Goal: Task Accomplishment & Management: Manage account settings

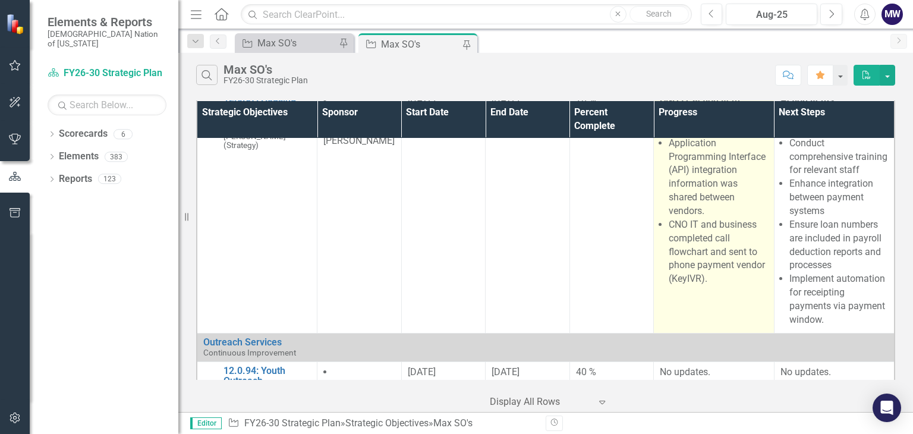
scroll to position [3151, 0]
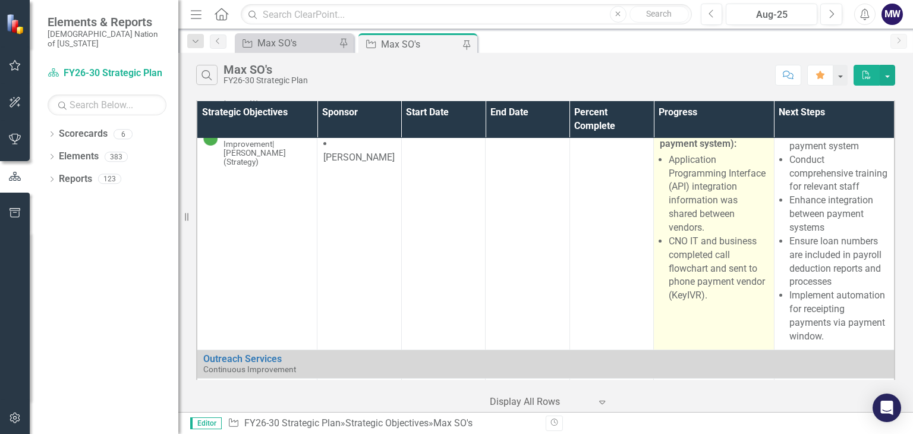
click at [696, 235] on li "Application Programming Interface (API) integration information was shared betw…" at bounding box center [718, 193] width 99 height 81
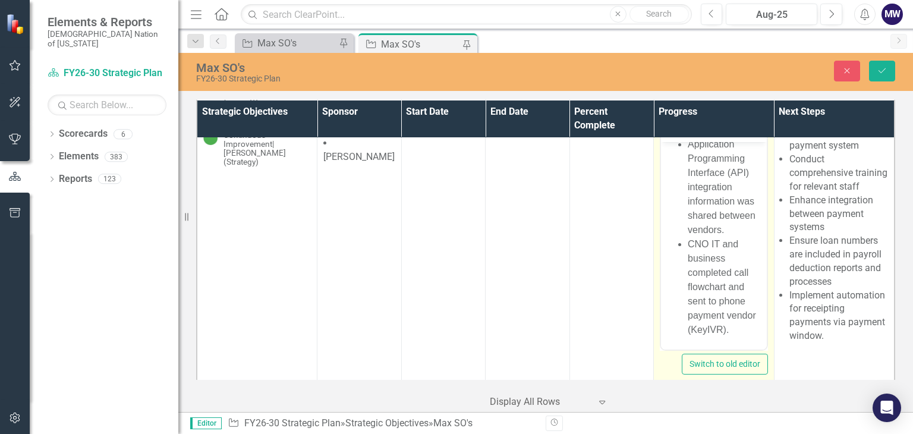
scroll to position [88, 0]
click at [688, 217] on li "Application Programming Interface (API) integration information was shared betw…" at bounding box center [726, 187] width 76 height 100
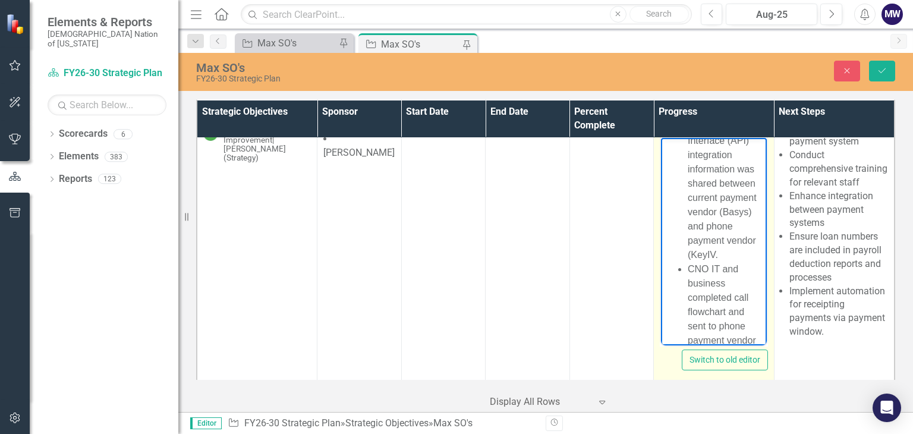
scroll to position [3170, 0]
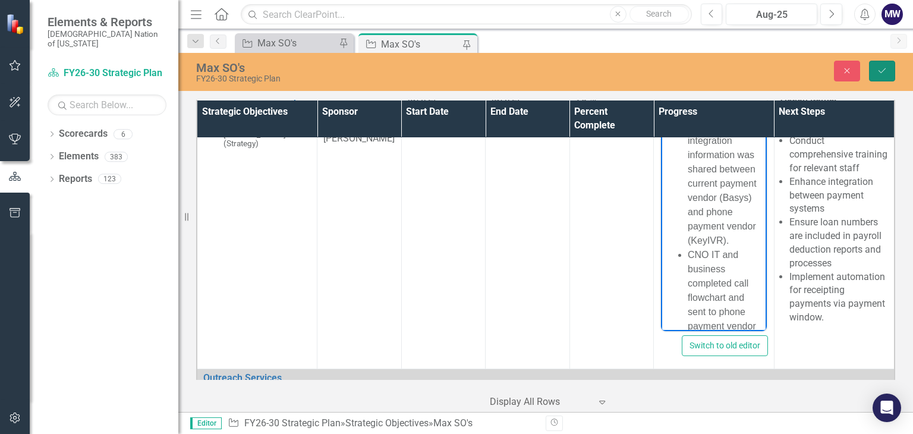
click at [881, 73] on icon "Save" at bounding box center [882, 71] width 11 height 8
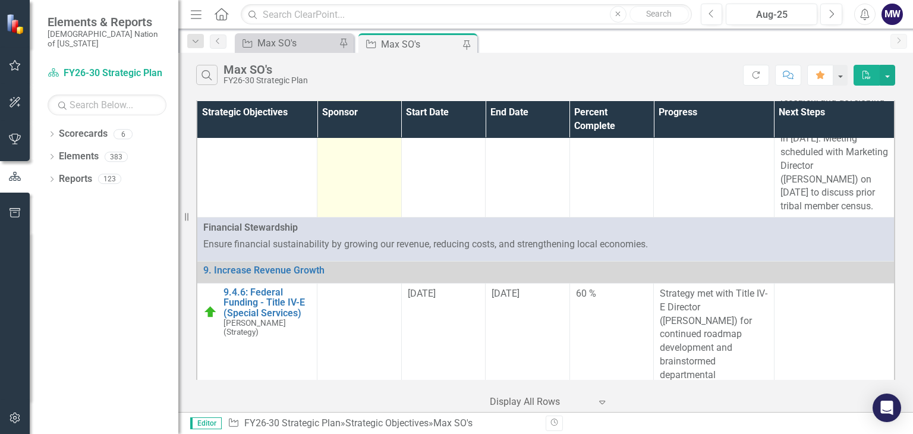
scroll to position [2557, 0]
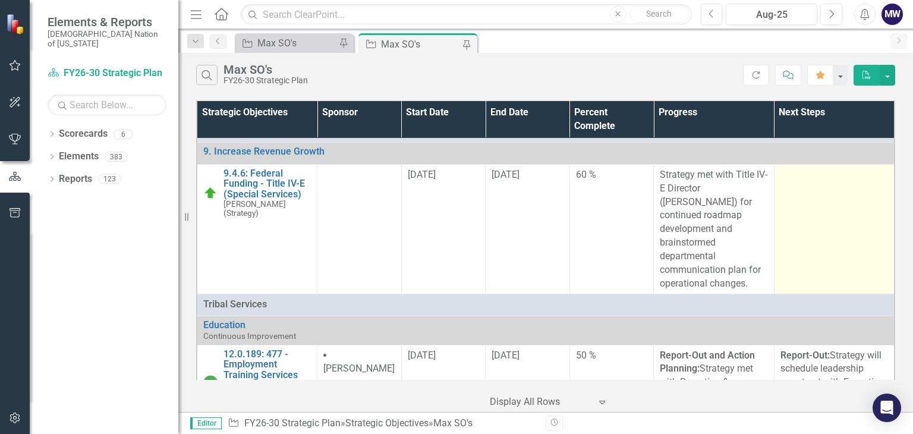
click at [837, 294] on td at bounding box center [834, 229] width 121 height 130
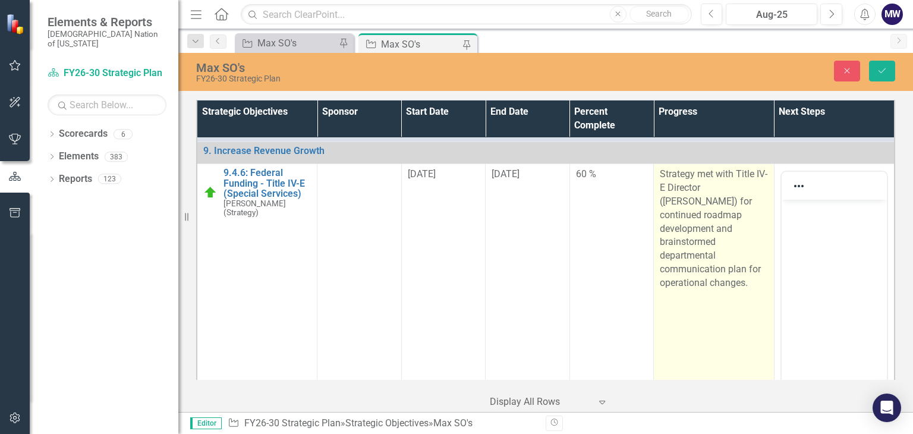
scroll to position [0, 0]
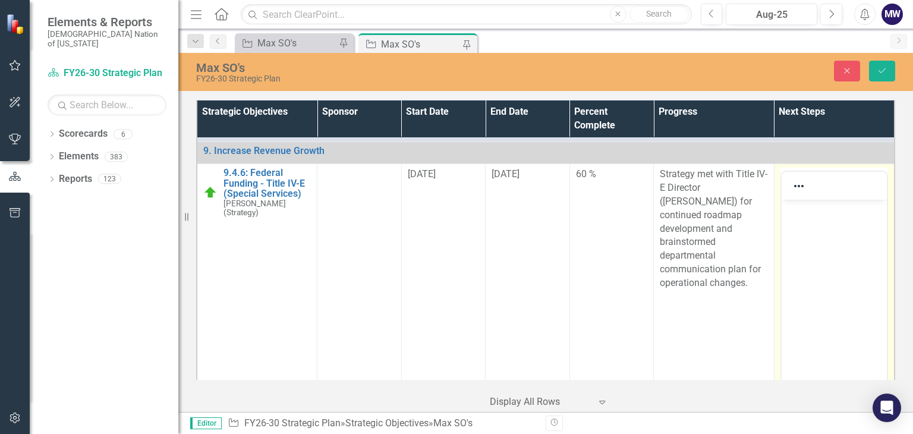
click at [797, 209] on p "Rich Text Area. Press ALT-0 for help." at bounding box center [833, 210] width 99 height 14
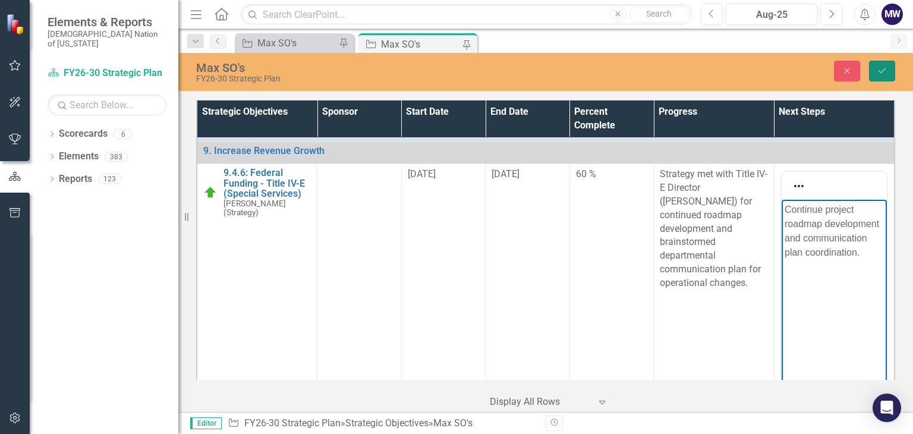
click at [880, 68] on icon "Save" at bounding box center [882, 71] width 11 height 8
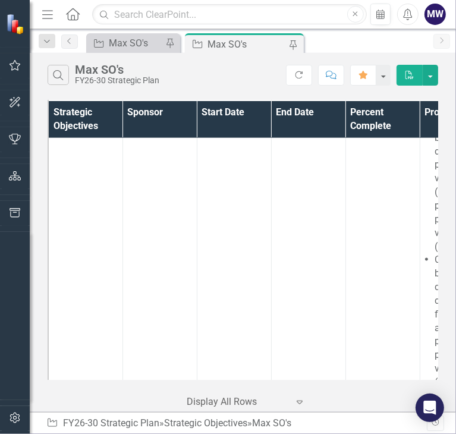
scroll to position [5351, 0]
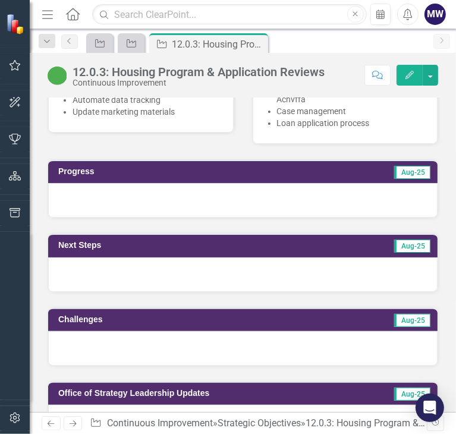
scroll to position [773, 0]
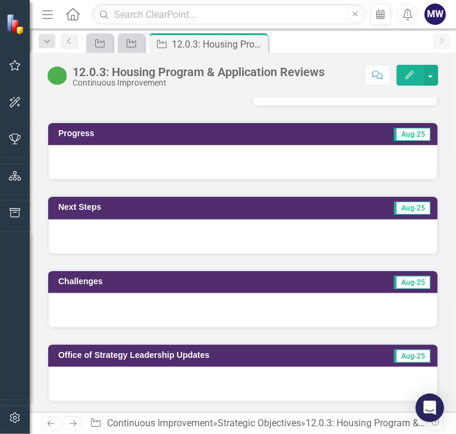
click at [133, 145] on div at bounding box center [242, 162] width 389 height 34
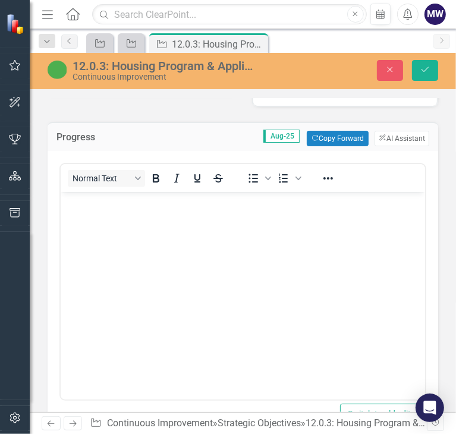
scroll to position [0, 0]
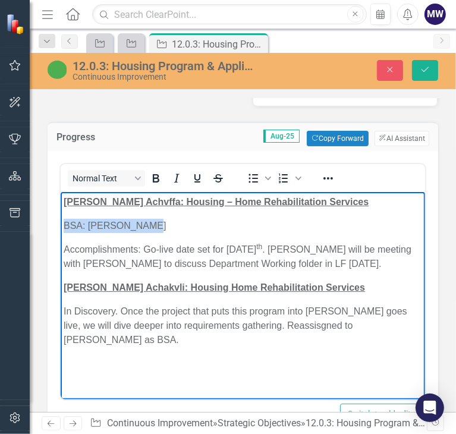
drag, startPoint x: 110, startPoint y: 223, endPoint x: 115, endPoint y: 382, distance: 159.4
click at [60, 222] on html "Chahta Achvffa: Housing – Home Rehabilitation Services BSA: Matt Johnson Accomp…" at bounding box center [242, 281] width 364 height 178
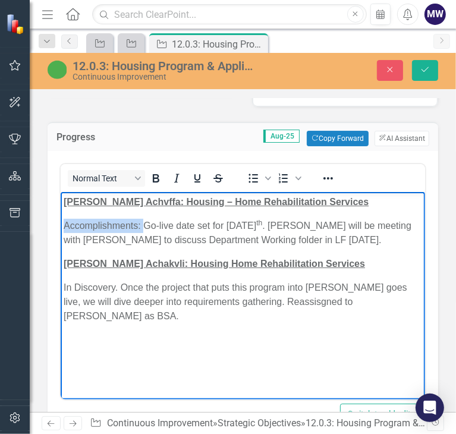
drag, startPoint x: 143, startPoint y: 227, endPoint x: 58, endPoint y: 218, distance: 86.1
click at [60, 218] on html "Chahta Achvffa: Housing – Home Rehabilitation Services Accomplishments: Go-live…" at bounding box center [242, 281] width 364 height 178
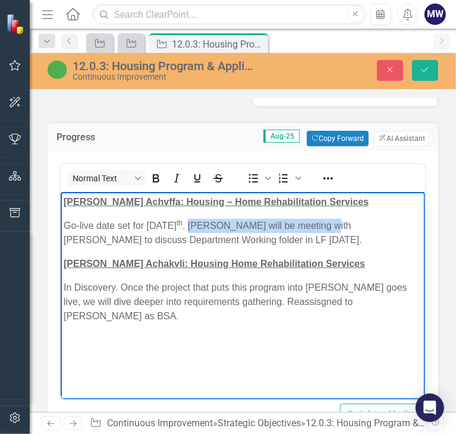
drag, startPoint x: 342, startPoint y: 225, endPoint x: 214, endPoint y: 222, distance: 128.4
click at [214, 222] on p "Go-live date set for September 8 th . Matt will be meeting with Jason to discus…" at bounding box center [242, 233] width 359 height 29
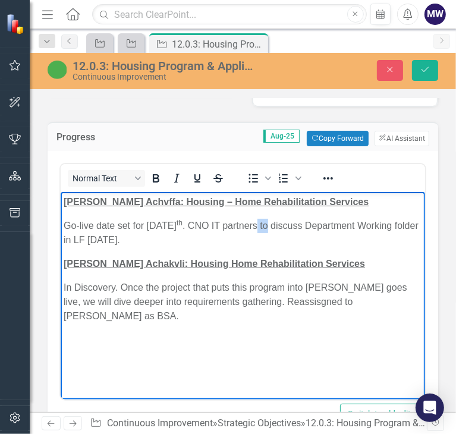
drag, startPoint x: 291, startPoint y: 226, endPoint x: 282, endPoint y: 226, distance: 8.3
click at [282, 226] on p "Go-live date set for September 8 th . CNO IT partners to discuss Department Wor…" at bounding box center [242, 233] width 359 height 29
drag, startPoint x: 326, startPoint y: 227, endPoint x: 285, endPoint y: 229, distance: 41.1
click at [285, 229] on p "Go-live date set for September 8 th . CNO IT partners to discuss Department Wor…" at bounding box center [242, 233] width 359 height 29
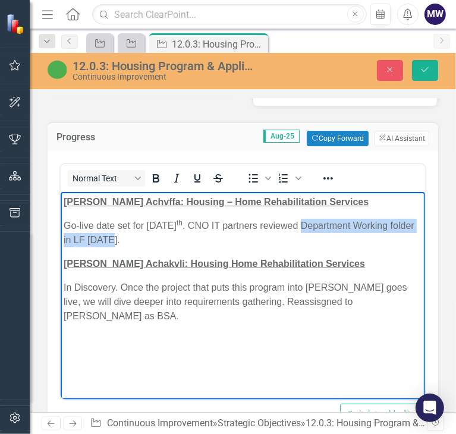
drag, startPoint x: 134, startPoint y: 238, endPoint x: 324, endPoint y: 221, distance: 190.4
click at [324, 221] on p "Go-live date set for September 8 th . CNO IT partners reviewed Department Worki…" at bounding box center [242, 233] width 359 height 29
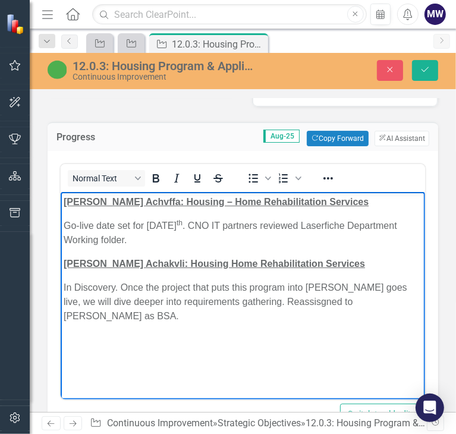
click at [64, 238] on p "Go-live date set for September 8 th . CNO IT partners reviewed Laserfiche Depar…" at bounding box center [242, 233] width 359 height 29
drag, startPoint x: 104, startPoint y: 319, endPoint x: 111, endPoint y: 426, distance: 106.6
click at [60, 264] on html "Chahta Achvffa: Housing – Home Rehabilitation Services Go-live date set for Sep…" at bounding box center [242, 281] width 364 height 178
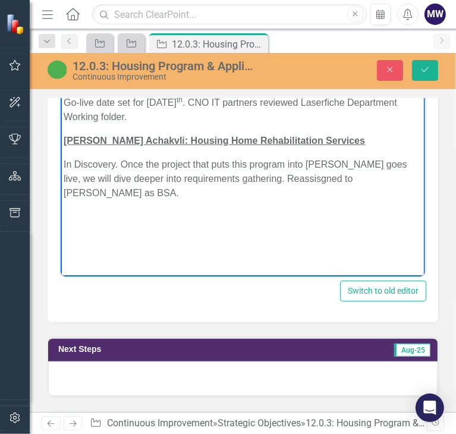
scroll to position [892, 0]
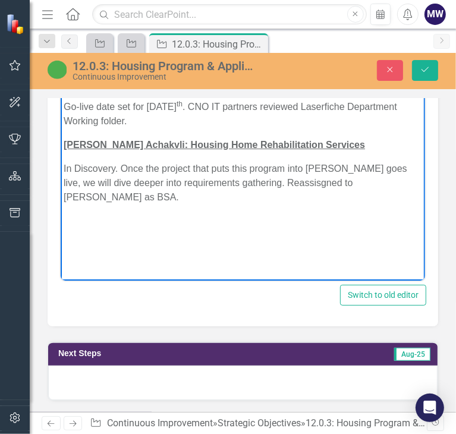
drag, startPoint x: 215, startPoint y: 299, endPoint x: 155, endPoint y: 257, distance: 73.1
click at [155, 251] on html "Chahta Achvffa: Housing – Home Rehabilitation Services Go-live date set for Sep…" at bounding box center [242, 162] width 364 height 178
drag, startPoint x: 106, startPoint y: 199, endPoint x: 54, endPoint y: 142, distance: 77.4
click at [60, 142] on html "Chahta Achvffa: Housing – Home Rehabilitation Services Go-live date set for Sep…" at bounding box center [242, 162] width 364 height 178
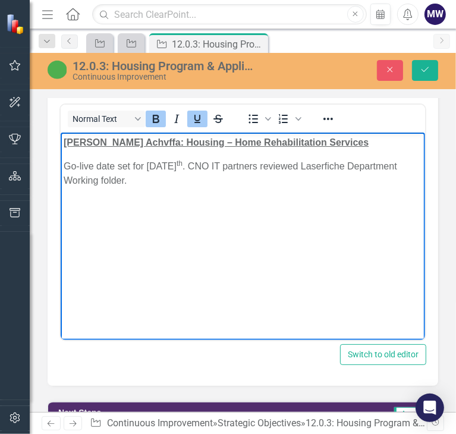
scroll to position [1011, 0]
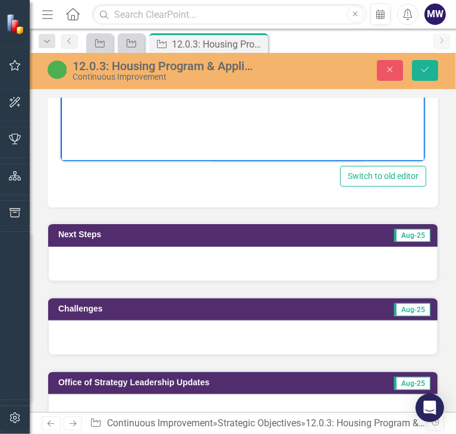
click at [103, 247] on div at bounding box center [242, 264] width 389 height 34
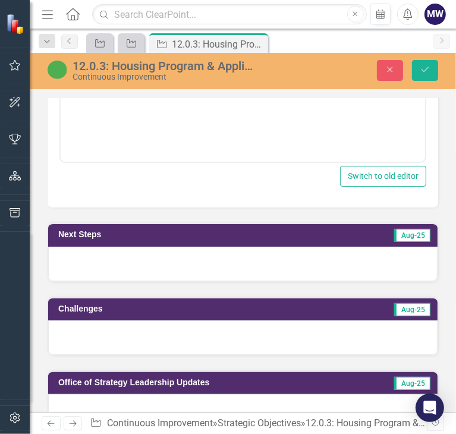
click at [103, 247] on div at bounding box center [242, 264] width 389 height 34
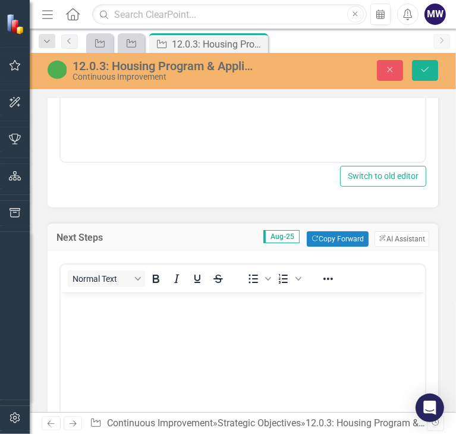
scroll to position [0, 0]
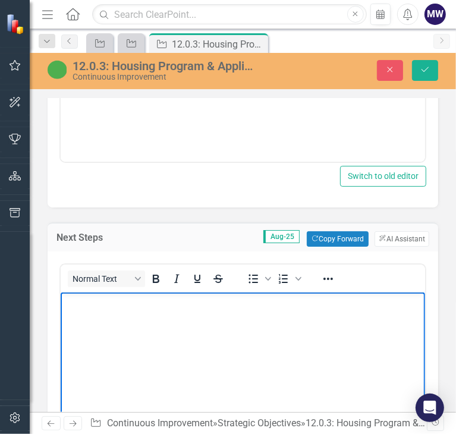
click at [115, 315] on body "Rich Text Area. Press ALT-0 for help." at bounding box center [242, 382] width 364 height 178
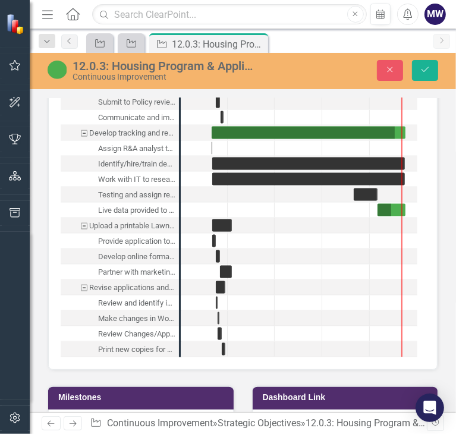
scroll to position [3211, 0]
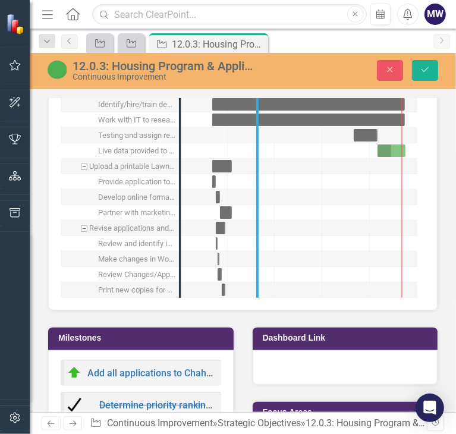
drag, startPoint x: 182, startPoint y: 279, endPoint x: 259, endPoint y: 285, distance: 77.5
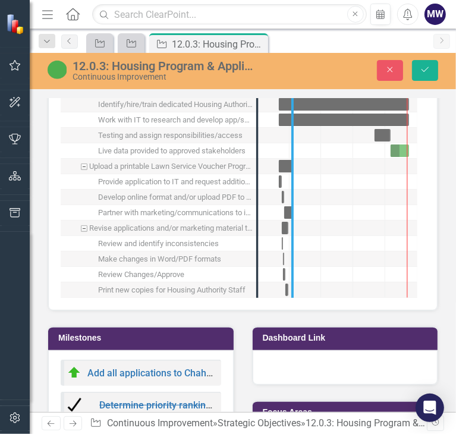
drag, startPoint x: 254, startPoint y: 288, endPoint x: 290, endPoint y: 289, distance: 35.1
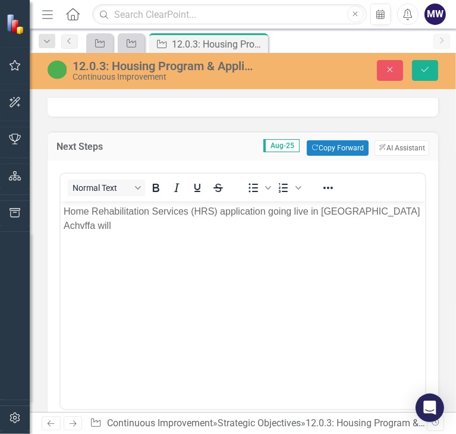
scroll to position [1130, 0]
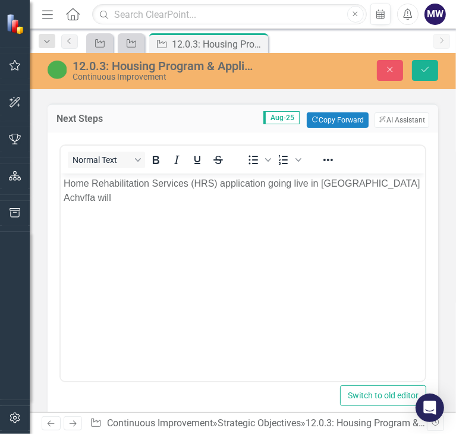
click at [404, 188] on p "Home Rehabilitation Services (HRS) application going live in Chahta Achvffa will" at bounding box center [242, 191] width 359 height 29
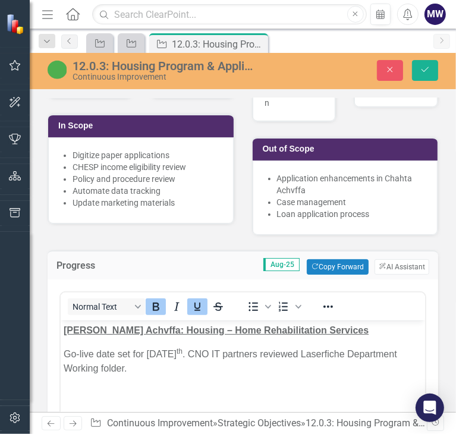
scroll to position [713, 0]
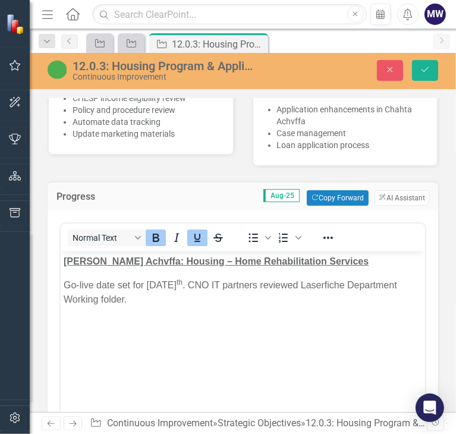
click at [146, 326] on p "Rich Text Area. Press ALT-0 for help." at bounding box center [242, 323] width 359 height 14
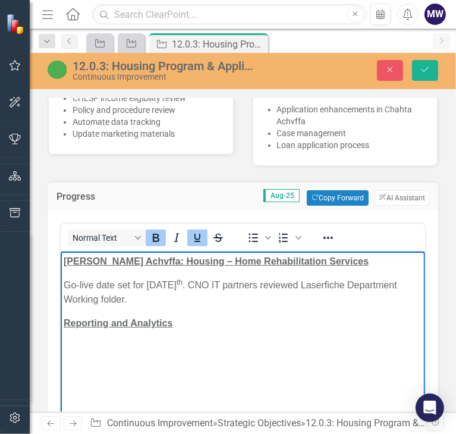
click at [158, 234] on icon "Bold" at bounding box center [156, 238] width 7 height 8
drag, startPoint x: 198, startPoint y: 203, endPoint x: 168, endPoint y: 99, distance: 108.8
click at [198, 231] on icon "Underline" at bounding box center [197, 238] width 14 height 14
click at [199, 324] on p "Reporting and Analytics﻿" at bounding box center [242, 323] width 359 height 14
drag, startPoint x: 165, startPoint y: 334, endPoint x: 160, endPoint y: 343, distance: 10.4
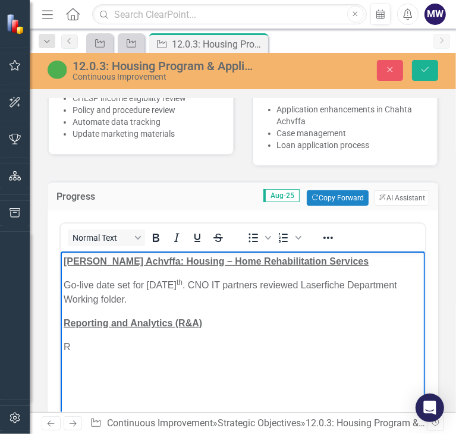
click at [165, 335] on body "Chahta Achvffa: Housing – Home Rehabilitation Services Go-live date set for Sep…" at bounding box center [242, 340] width 364 height 178
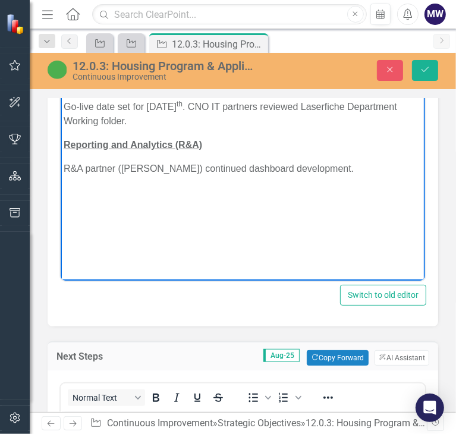
scroll to position [1070, 0]
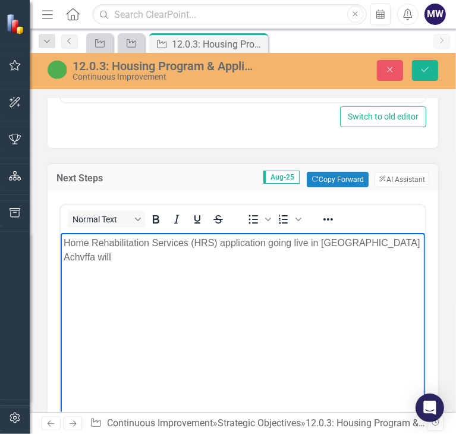
click at [401, 243] on p "Home Rehabilitation Services (HRS) application going live in Chahta Achvffa will" at bounding box center [242, 250] width 359 height 29
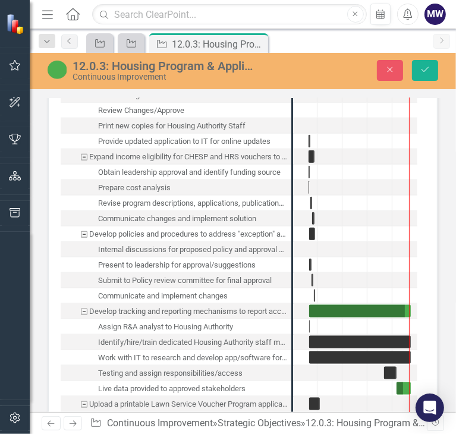
scroll to position [2794, 0]
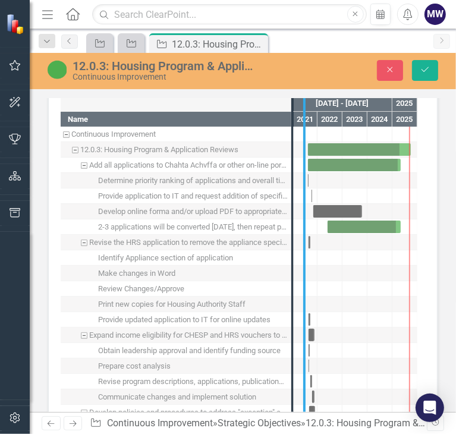
drag, startPoint x: 293, startPoint y: 277, endPoint x: 304, endPoint y: 276, distance: 11.9
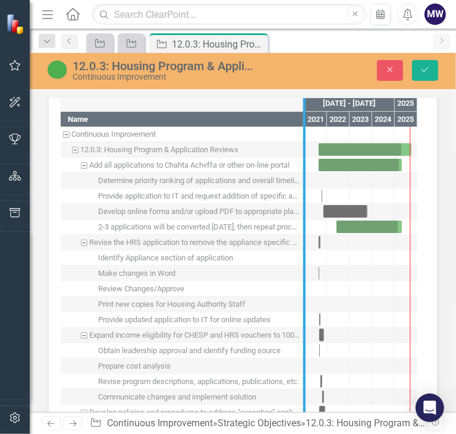
drag, startPoint x: 306, startPoint y: 238, endPoint x: 342, endPoint y: 241, distance: 35.8
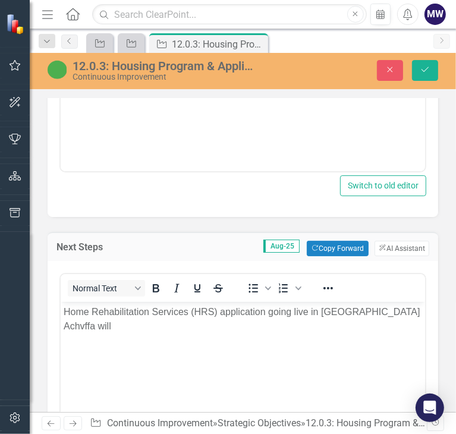
scroll to position [1070, 0]
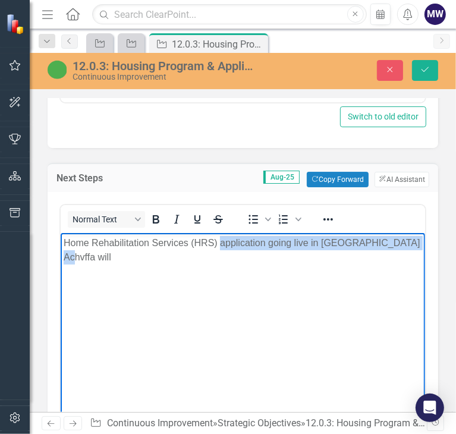
drag, startPoint x: 403, startPoint y: 243, endPoint x: 219, endPoint y: 255, distance: 184.1
click at [219, 255] on body "Home Rehabilitation Services (HRS) application going live in Chahta Achvffa will" at bounding box center [242, 322] width 364 height 178
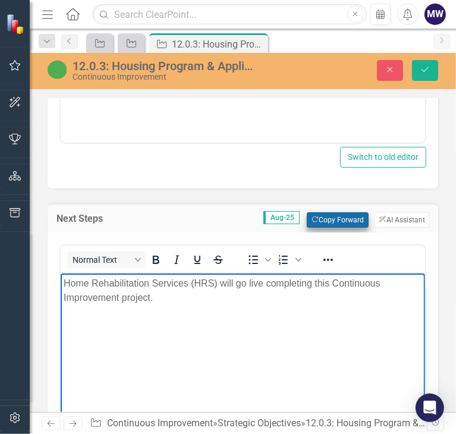
scroll to position [1011, 0]
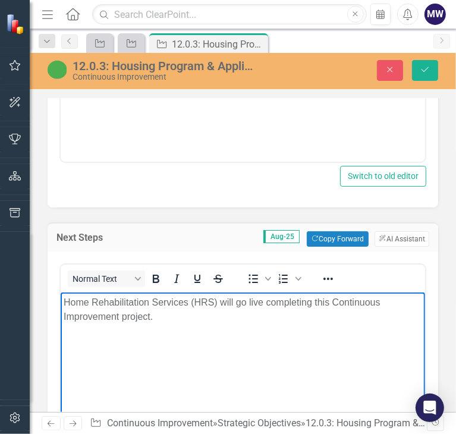
click at [268, 310] on p "Home Rehabilitation Services (HRS) will go live completing this Continuous Impr…" at bounding box center [242, 309] width 359 height 29
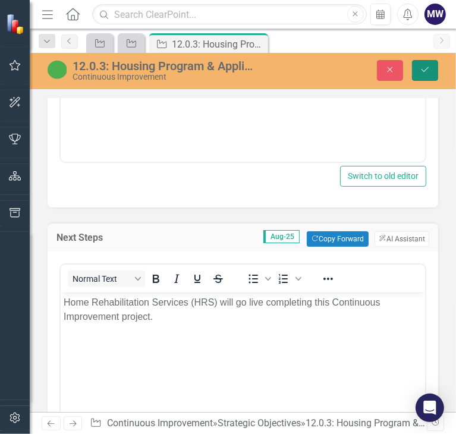
drag, startPoint x: 426, startPoint y: 73, endPoint x: 150, endPoint y: 7, distance: 283.7
click at [426, 73] on icon "Save" at bounding box center [425, 69] width 11 height 8
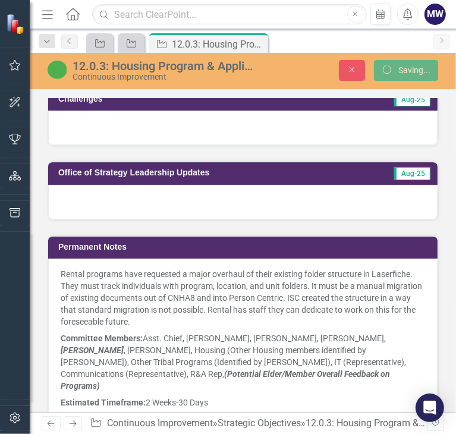
scroll to position [10, 0]
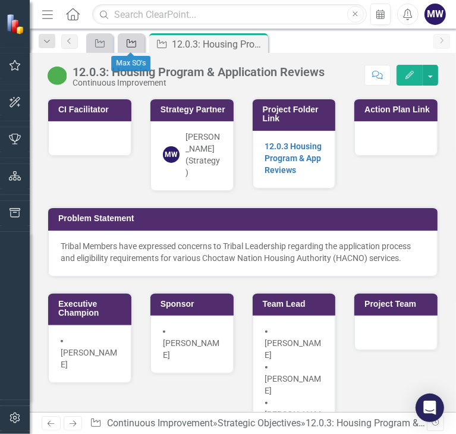
click at [133, 42] on icon at bounding box center [132, 43] width 10 height 8
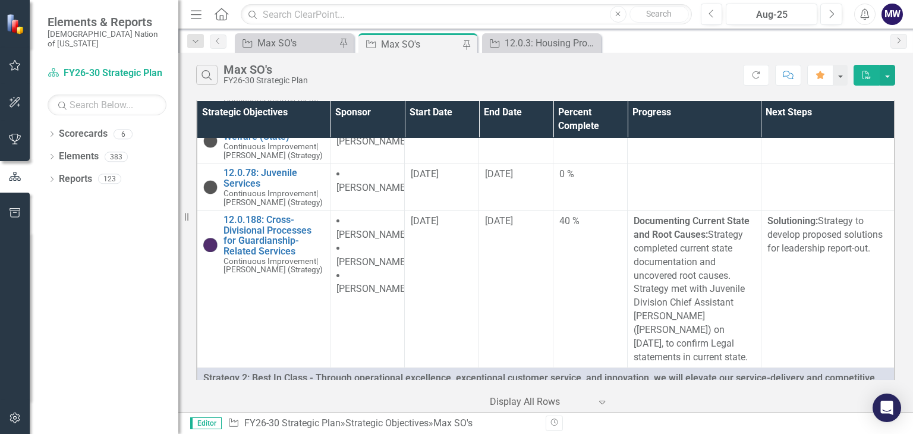
scroll to position [3186, 0]
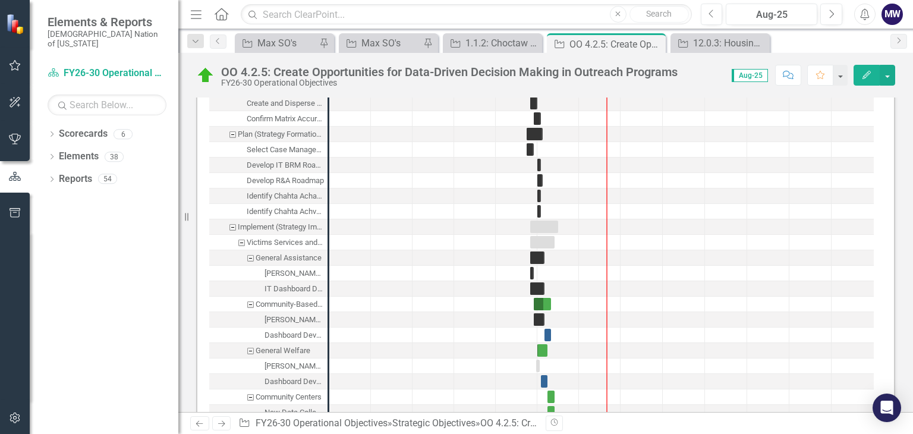
scroll to position [1070, 0]
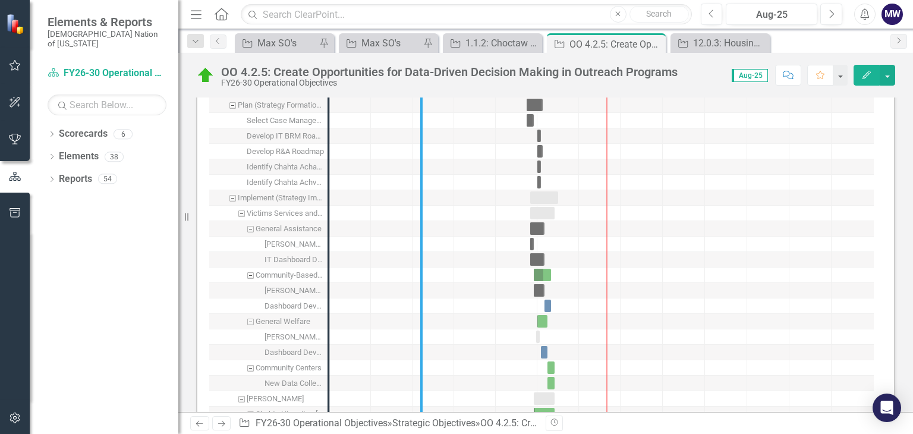
drag, startPoint x: 330, startPoint y: 237, endPoint x: 430, endPoint y: 254, distance: 101.9
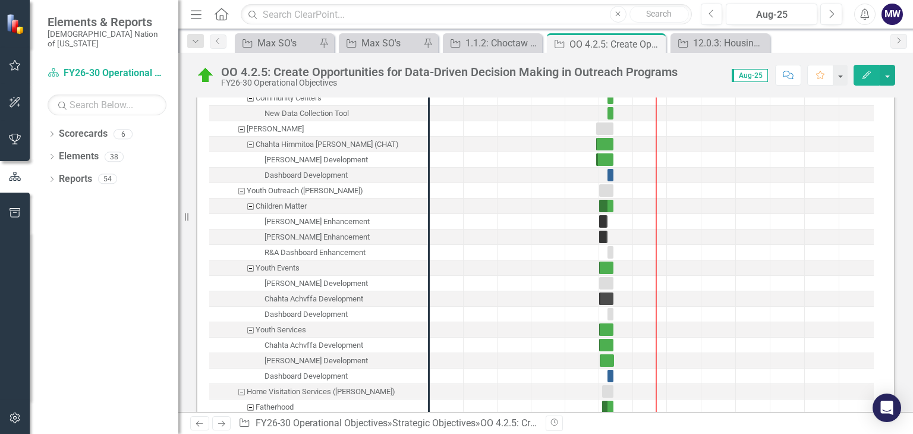
scroll to position [1367, 0]
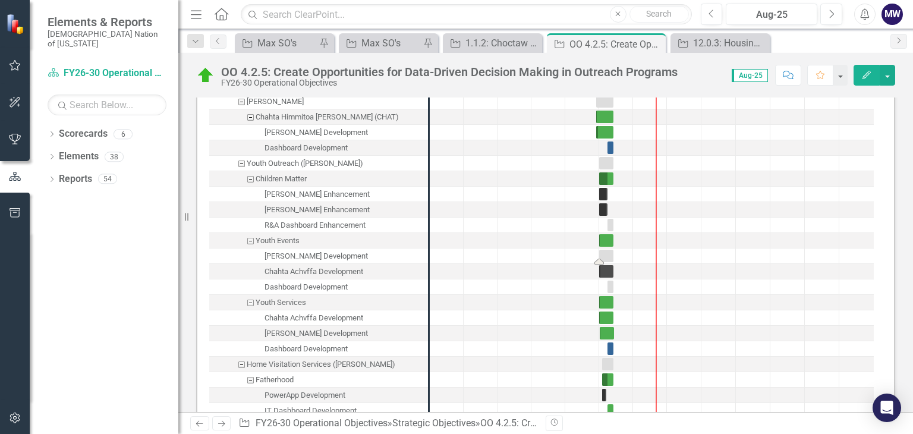
click at [612, 256] on div "Task: Start date: 2024-01-01 End date: 2024-05-31" at bounding box center [606, 256] width 14 height 12
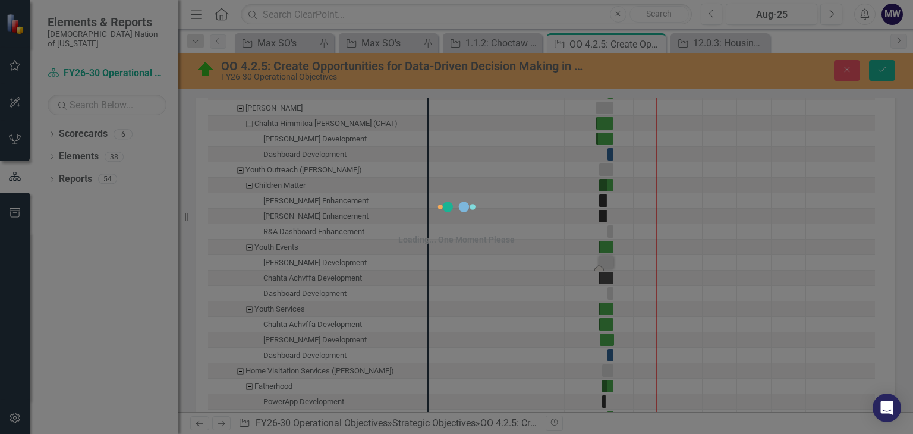
scroll to position [1373, 0]
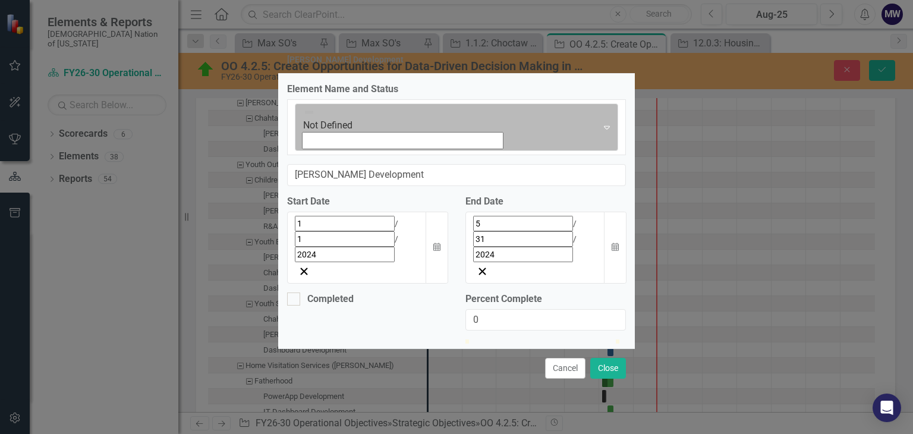
click at [303, 118] on img at bounding box center [309, 112] width 12 height 12
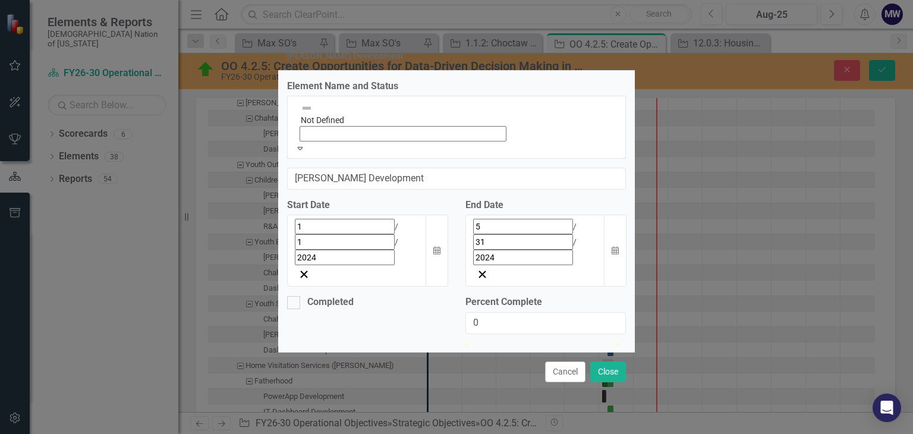
click at [618, 247] on icon "Calendar" at bounding box center [615, 251] width 7 height 8
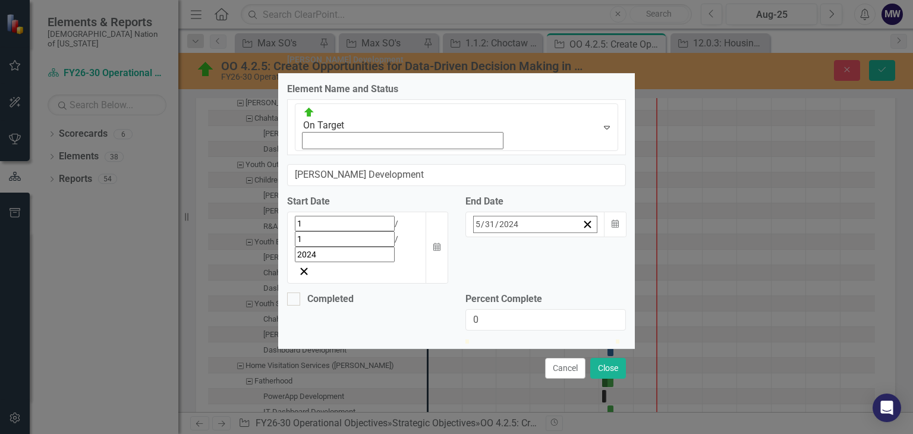
click at [578, 237] on button "›" at bounding box center [565, 250] width 26 height 26
click at [449, 237] on button "‹" at bounding box center [436, 250] width 26 height 26
click at [604, 237] on button "»" at bounding box center [591, 250] width 26 height 26
click at [449, 237] on button "‹" at bounding box center [436, 250] width 26 height 26
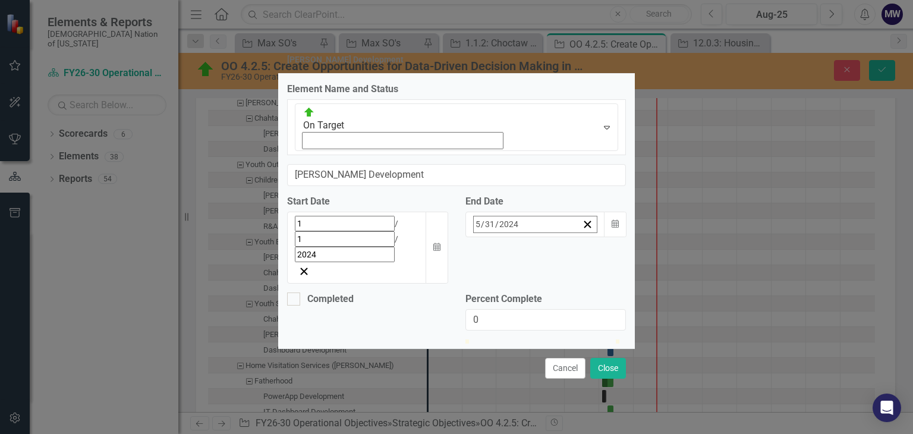
click at [449, 237] on button "‹" at bounding box center [436, 250] width 26 height 26
click at [414, 293] on abbr "1" at bounding box center [412, 298] width 5 height 10
click at [345, 216] on div "[DATE]" at bounding box center [357, 239] width 124 height 46
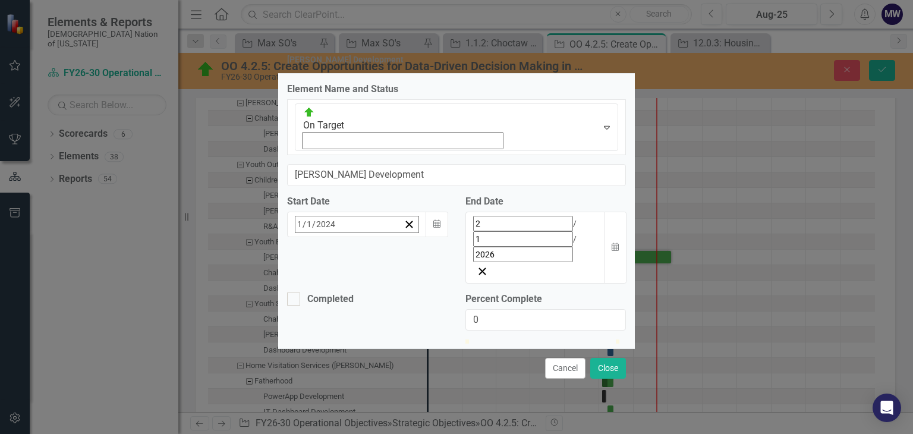
click at [469, 237] on button "»" at bounding box center [482, 250] width 26 height 26
click at [288, 237] on button "«" at bounding box center [301, 250] width 26 height 26
click at [315, 237] on button "‹" at bounding box center [328, 250] width 26 height 26
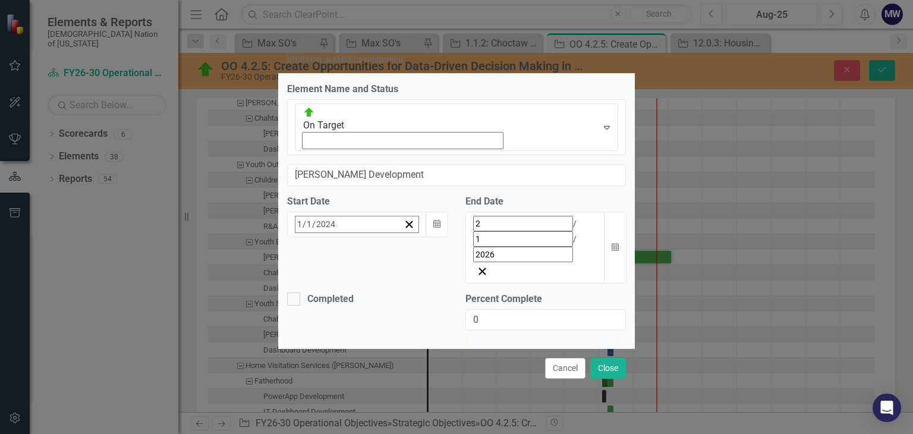
click at [315, 237] on button "‹" at bounding box center [328, 250] width 26 height 26
click at [347, 287] on button "1" at bounding box center [362, 297] width 30 height 21
drag, startPoint x: 470, startPoint y: 281, endPoint x: 573, endPoint y: 294, distance: 104.2
click at [573, 294] on div "Percent Complete 69" at bounding box center [546, 317] width 178 height 48
click at [570, 339] on div at bounding box center [570, 339] width 0 height 0
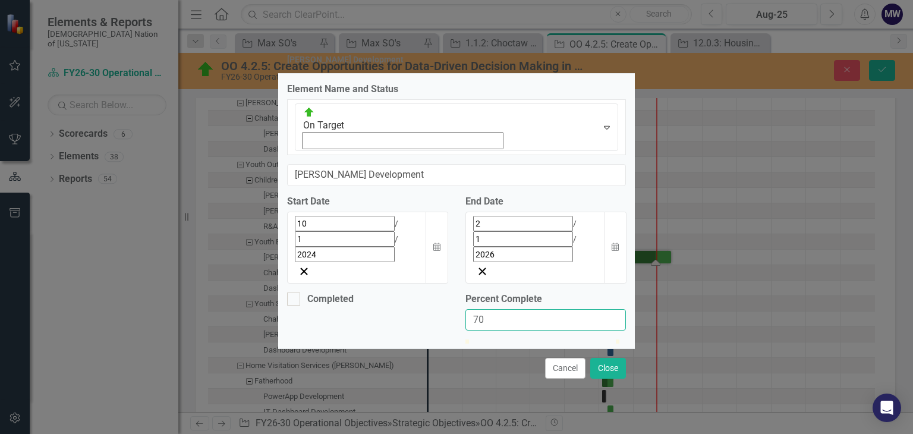
type input "70"
click at [616, 309] on input "70" at bounding box center [546, 320] width 161 height 22
click at [618, 358] on button "Close" at bounding box center [608, 368] width 36 height 21
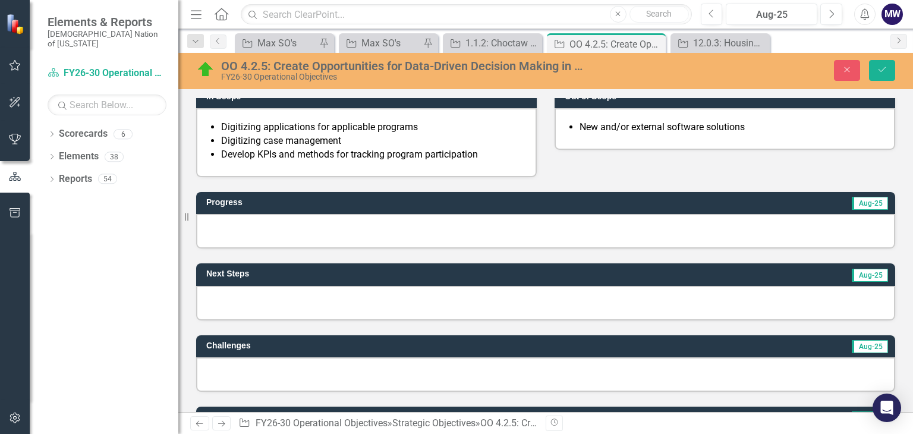
scroll to position [476, 0]
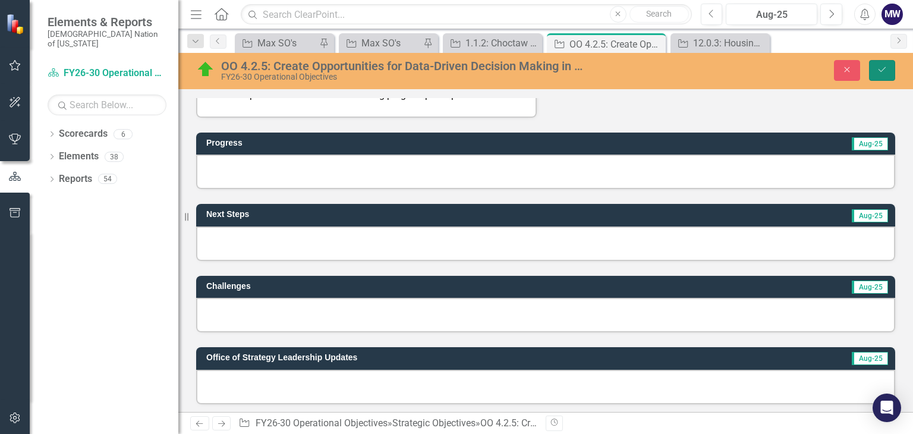
click at [882, 64] on button "Save" at bounding box center [882, 70] width 26 height 21
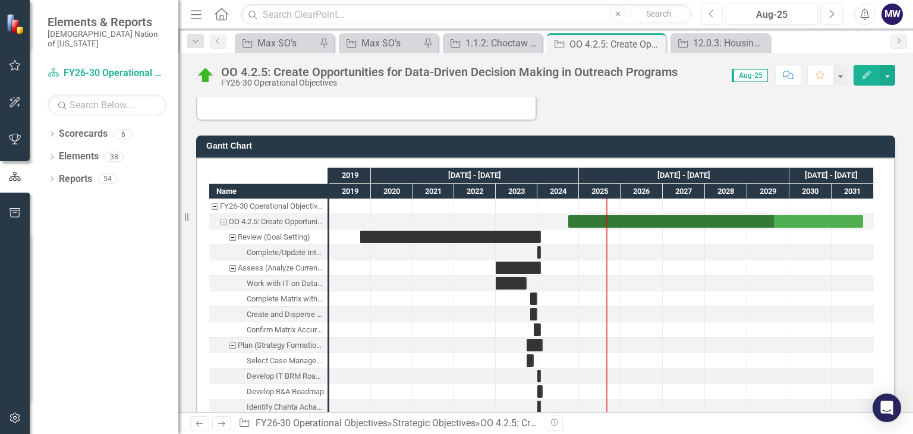
scroll to position [892, 0]
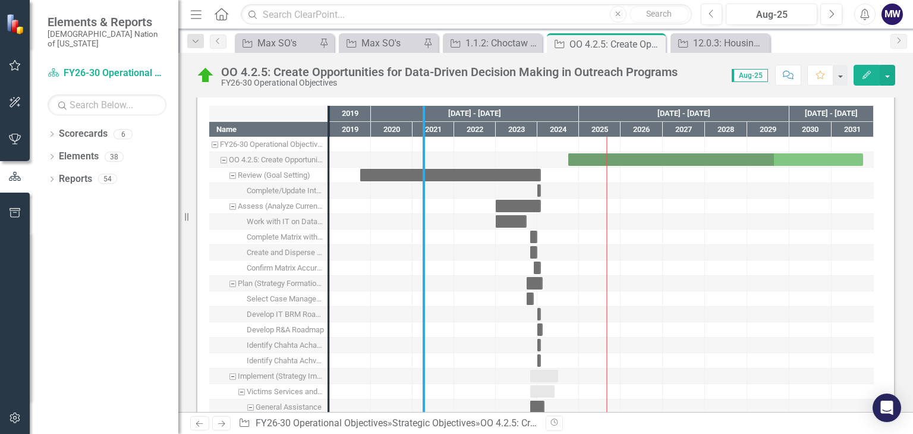
drag, startPoint x: 328, startPoint y: 283, endPoint x: 423, endPoint y: 293, distance: 95.7
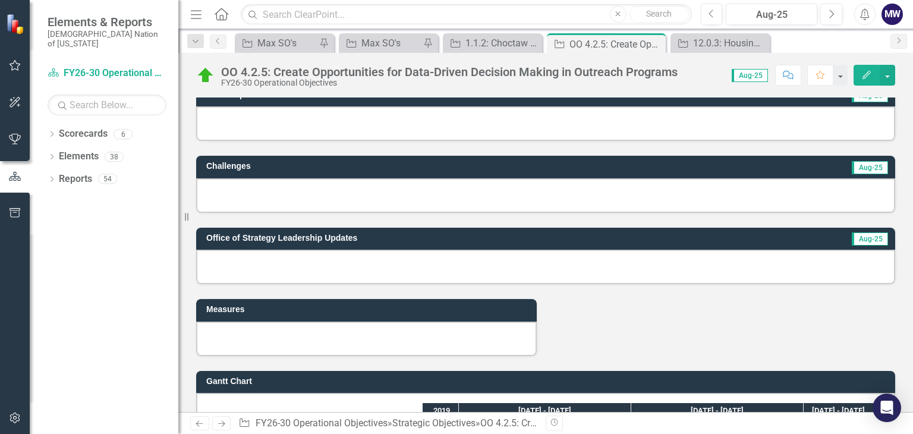
scroll to position [476, 0]
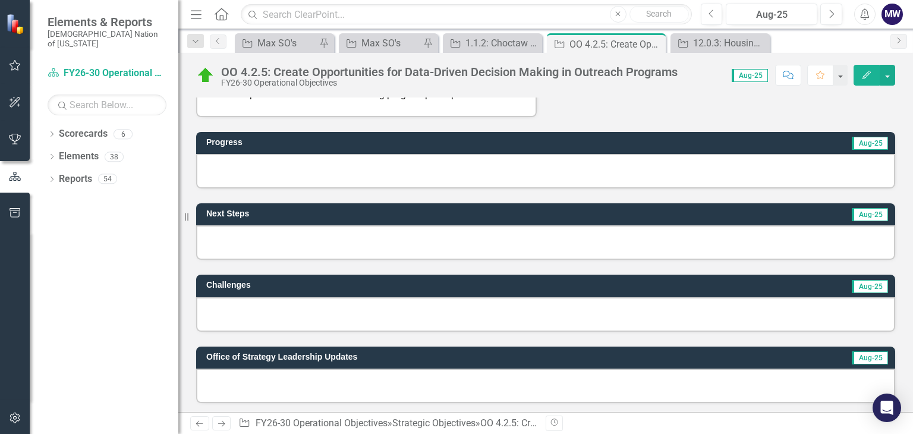
click at [307, 172] on div at bounding box center [545, 171] width 699 height 34
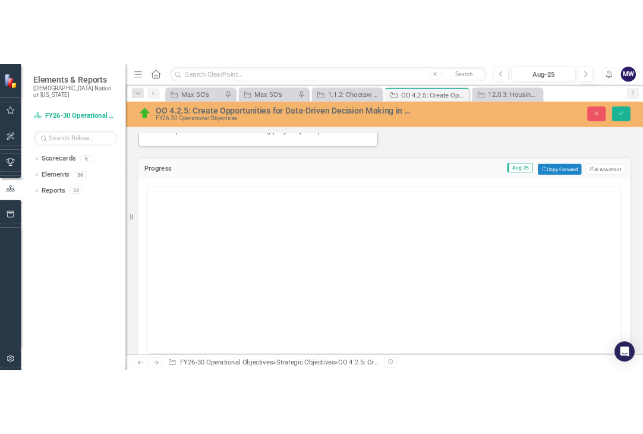
scroll to position [0, 0]
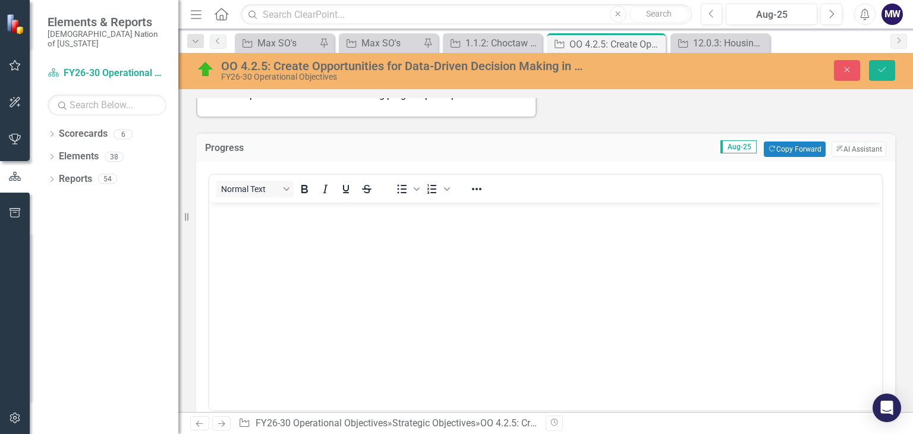
click at [306, 247] on body "Rich Text Area. Press ALT-0 for help." at bounding box center [545, 292] width 673 height 178
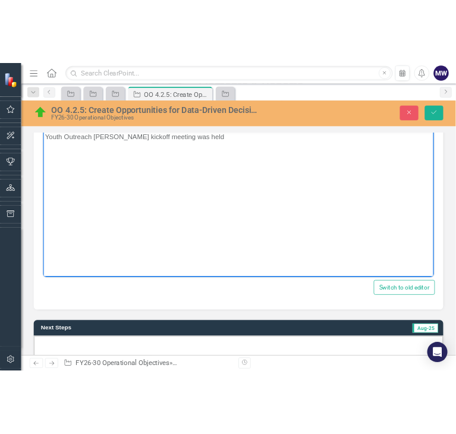
scroll to position [675, 0]
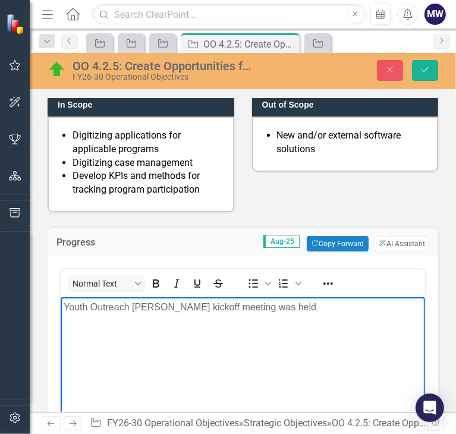
click at [321, 310] on p "Youth Outreach [PERSON_NAME] kickoff meeting was held" at bounding box center [242, 307] width 359 height 14
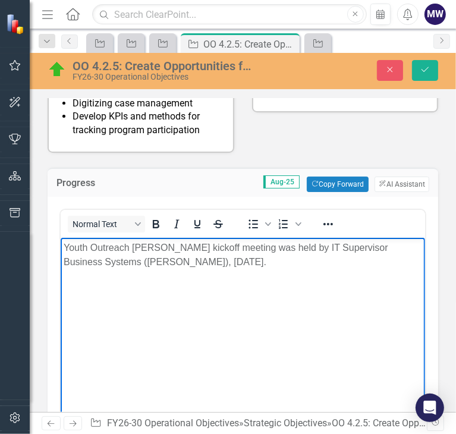
scroll to position [735, 0]
click at [291, 257] on p "Youth Outreach [PERSON_NAME] kickoff meeting was held by IT Supervisor Business…" at bounding box center [242, 255] width 359 height 29
drag, startPoint x: 224, startPoint y: 290, endPoint x: 234, endPoint y: 292, distance: 9.8
click at [224, 290] on p "Youth Events and Activities met with" at bounding box center [242, 286] width 359 height 14
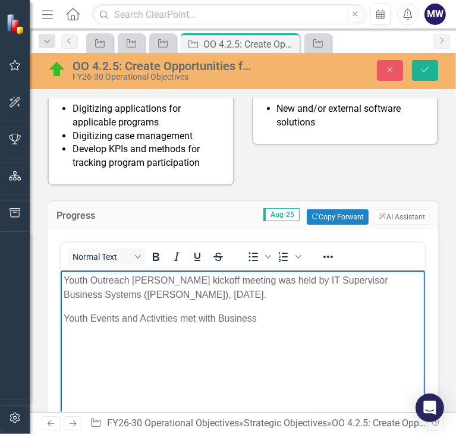
scroll to position [675, 0]
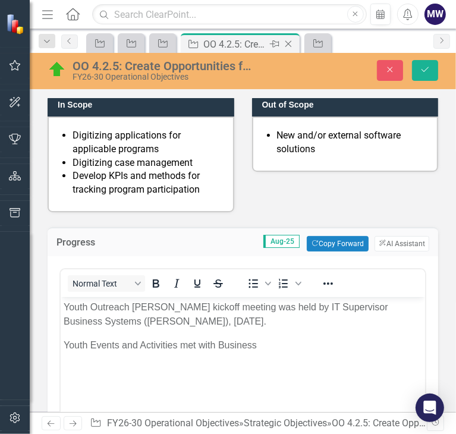
click at [237, 43] on div "OO 4.2.5: Create Opportunities for Data-Driven Decision Making in Outreach Prog…" at bounding box center [235, 44] width 64 height 15
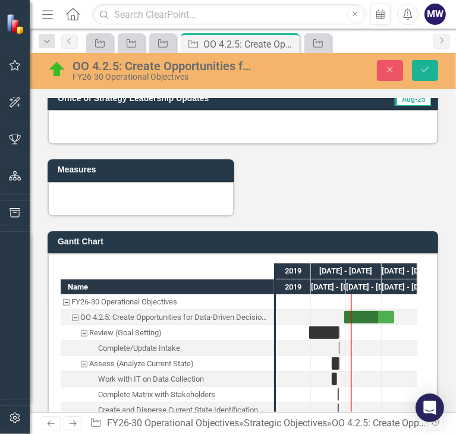
scroll to position [1270, 0]
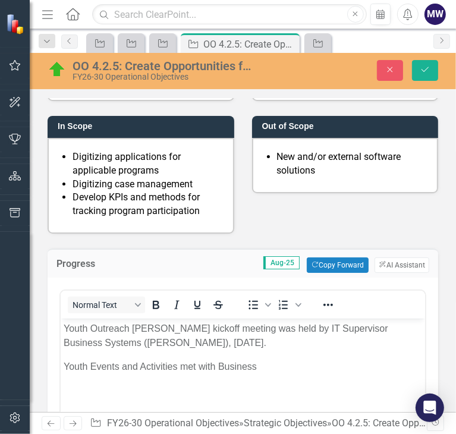
scroll to position [675, 0]
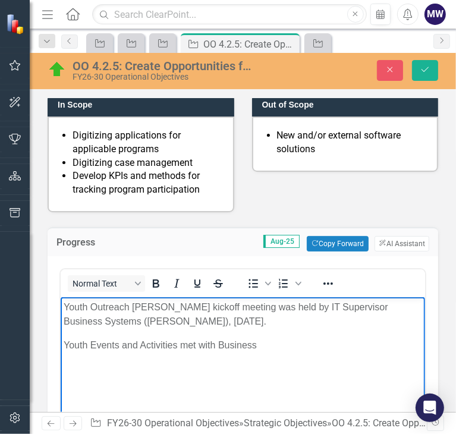
click at [286, 342] on p "Youth Events and Activities met with Business" at bounding box center [242, 345] width 359 height 14
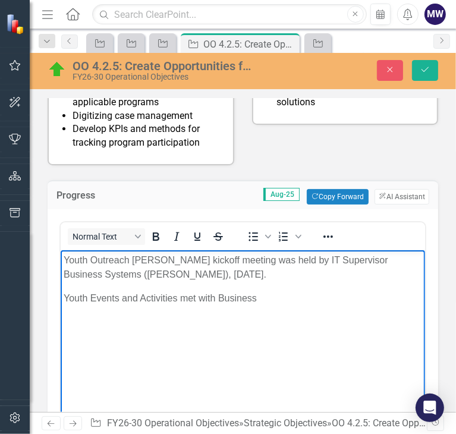
scroll to position [794, 0]
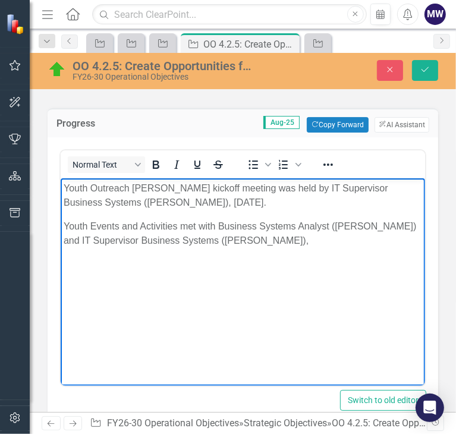
click at [301, 242] on p "Youth Events and Activities met with Business Systems Analyst ([PERSON_NAME]) a…" at bounding box center [242, 233] width 359 height 29
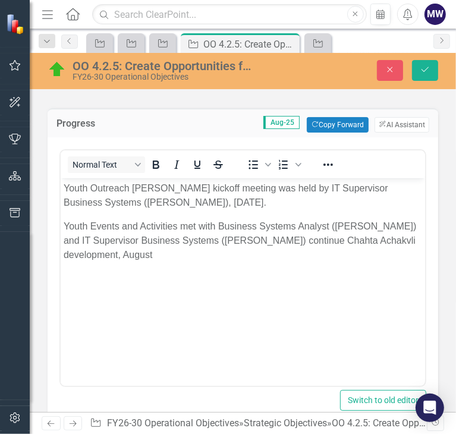
drag, startPoint x: 188, startPoint y: 322, endPoint x: 110, endPoint y: 173, distance: 168.3
click at [188, 390] on div "Switch to old editor" at bounding box center [242, 400] width 367 height 21
click at [177, 257] on p "Youth Events and Activities met with Business Systems Analyst ([PERSON_NAME]) a…" at bounding box center [242, 240] width 359 height 43
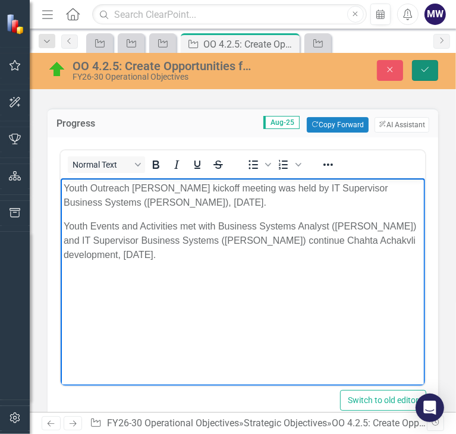
click at [424, 66] on icon "Save" at bounding box center [425, 69] width 11 height 8
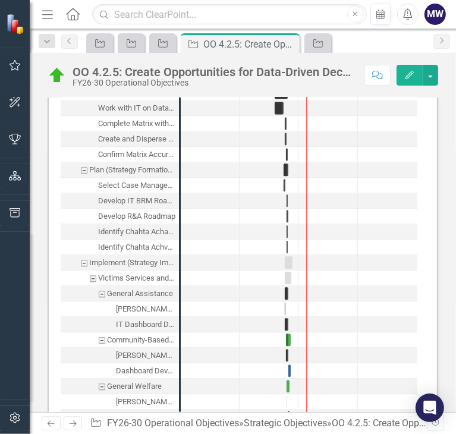
scroll to position [1367, 0]
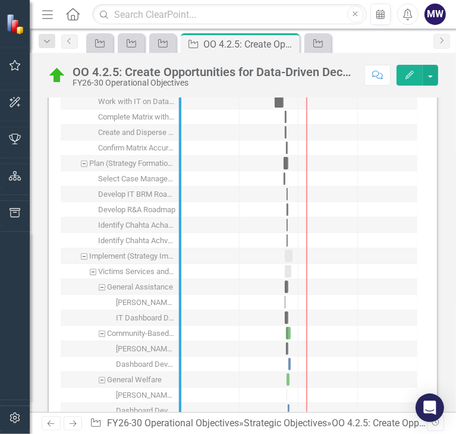
drag, startPoint x: 183, startPoint y: 282, endPoint x: 249, endPoint y: 281, distance: 65.4
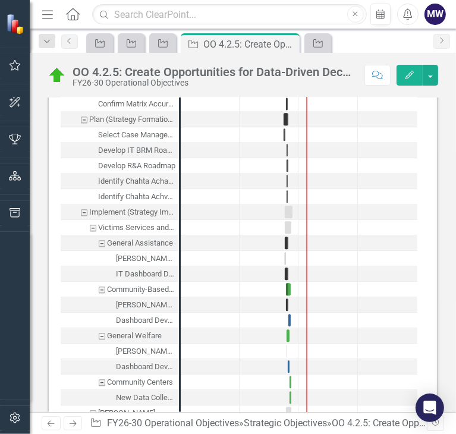
scroll to position [1427, 0]
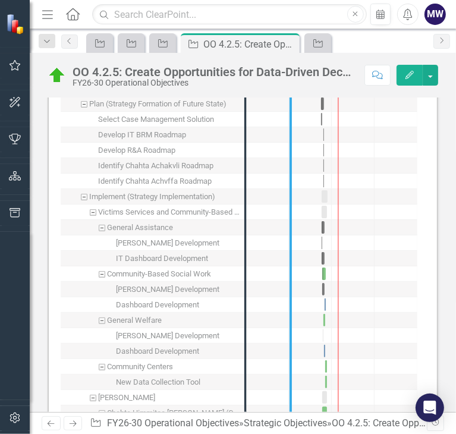
drag, startPoint x: 247, startPoint y: 284, endPoint x: 293, endPoint y: 289, distance: 45.5
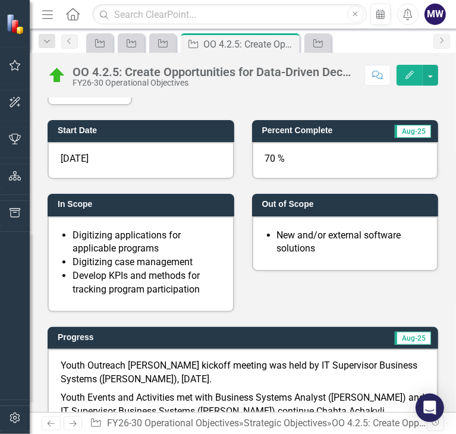
scroll to position [654, 0]
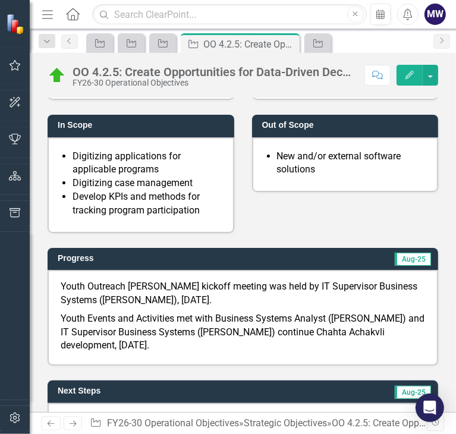
click at [224, 310] on p "Youth Events and Activities met with Business Systems Analyst ([PERSON_NAME]) a…" at bounding box center [243, 331] width 364 height 43
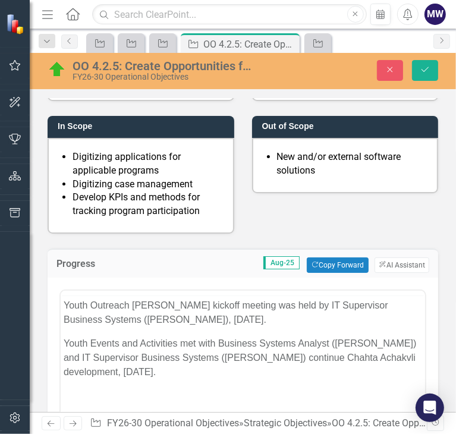
scroll to position [0, 0]
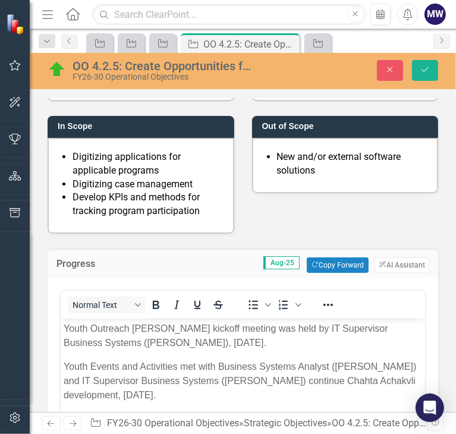
click at [165, 419] on body "Youth Outreach [PERSON_NAME] kickoff meeting was held by IT Supervisor Business…" at bounding box center [242, 408] width 364 height 178
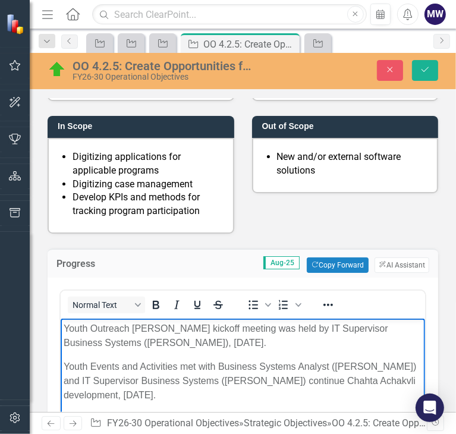
click at [210, 403] on body "Youth Outreach [PERSON_NAME] kickoff meeting was held by IT Supervisor Business…" at bounding box center [242, 408] width 364 height 178
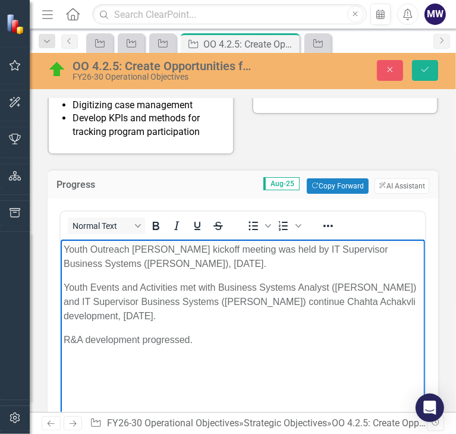
scroll to position [713, 0]
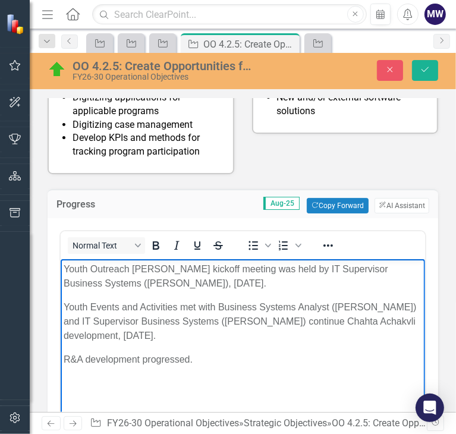
click at [89, 355] on p "R&A development progressed." at bounding box center [242, 360] width 359 height 14
click at [419, 74] on button "Save" at bounding box center [425, 70] width 26 height 21
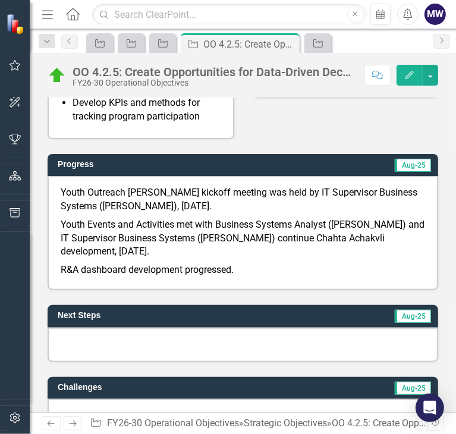
scroll to position [696, 0]
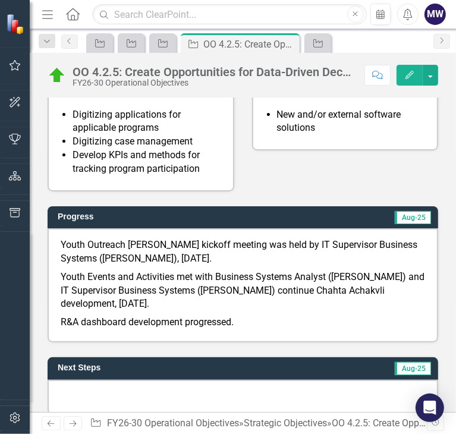
click at [255, 380] on div at bounding box center [243, 397] width 391 height 34
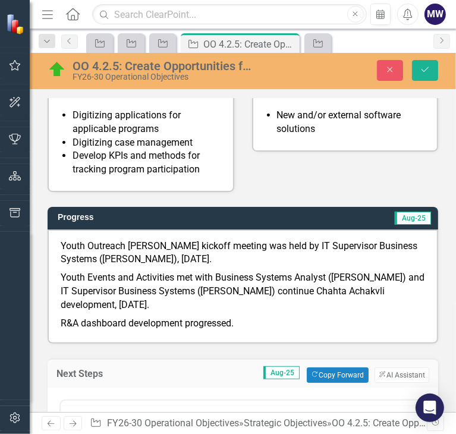
scroll to position [0, 0]
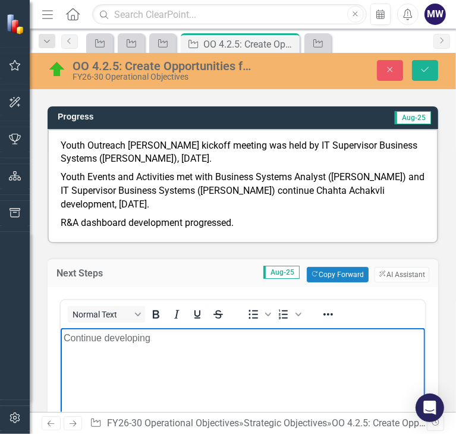
scroll to position [815, 0]
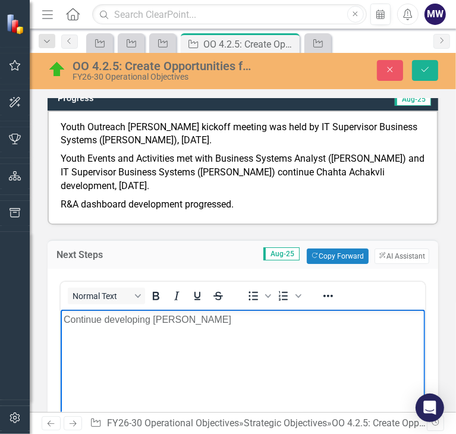
click at [102, 319] on p "Continue developing [PERSON_NAME]" at bounding box center [242, 319] width 359 height 14
click at [310, 317] on p "Continue enhancing and/or developing [PERSON_NAME]" at bounding box center [242, 319] width 359 height 14
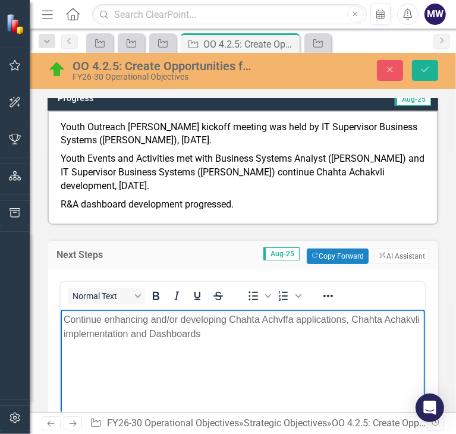
click at [188, 331] on p "Continue enhancing and/or developing Chahta Achvffa applications, Chahta Achakv…" at bounding box center [242, 326] width 359 height 29
click at [341, 335] on p "Continue enhancing and/or developing Chahta Achvffa applications, Chahta Achakv…" at bounding box center [242, 326] width 359 height 29
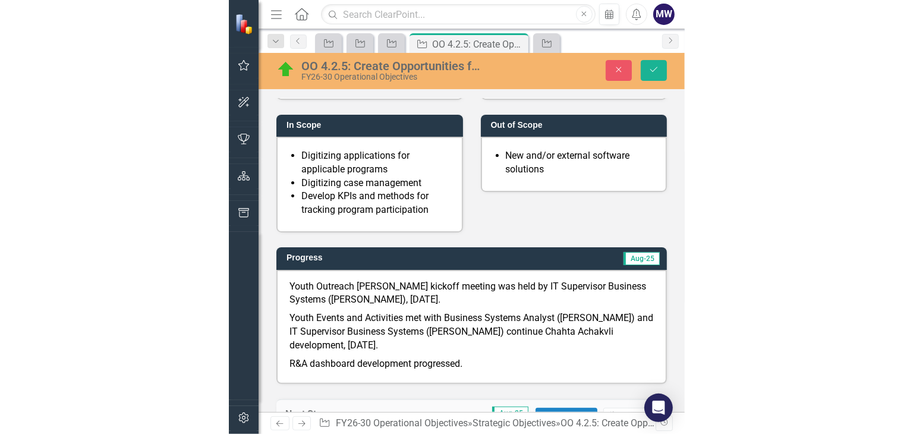
scroll to position [636, 0]
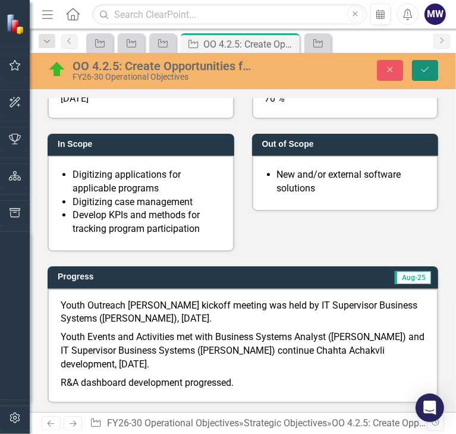
click at [426, 71] on icon "Save" at bounding box center [425, 69] width 11 height 8
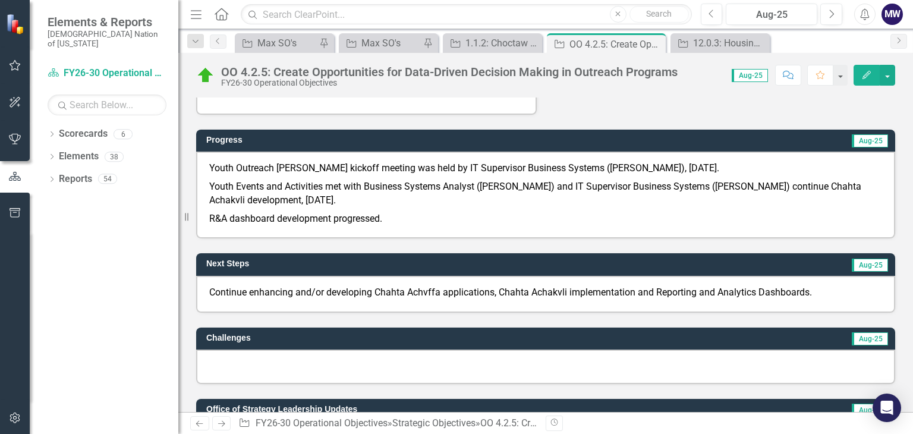
scroll to position [476, 0]
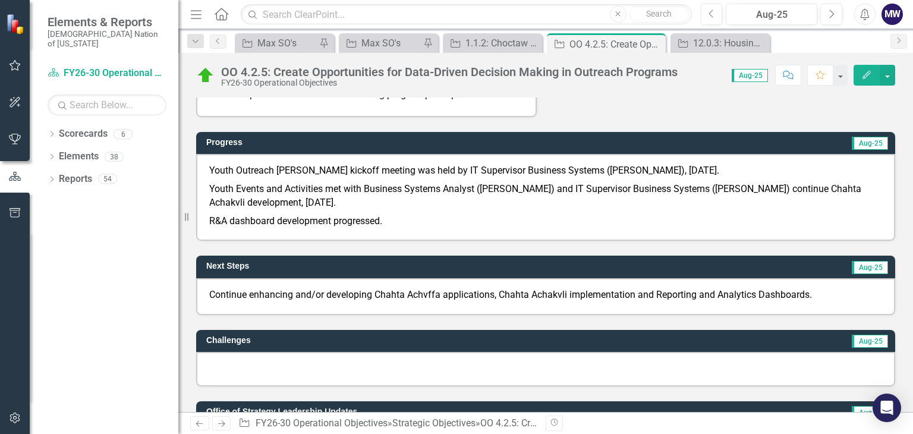
click at [811, 291] on p "Continue enhancing and/or developing Chahta Achvffa applications, Chahta Achakv…" at bounding box center [545, 295] width 673 height 14
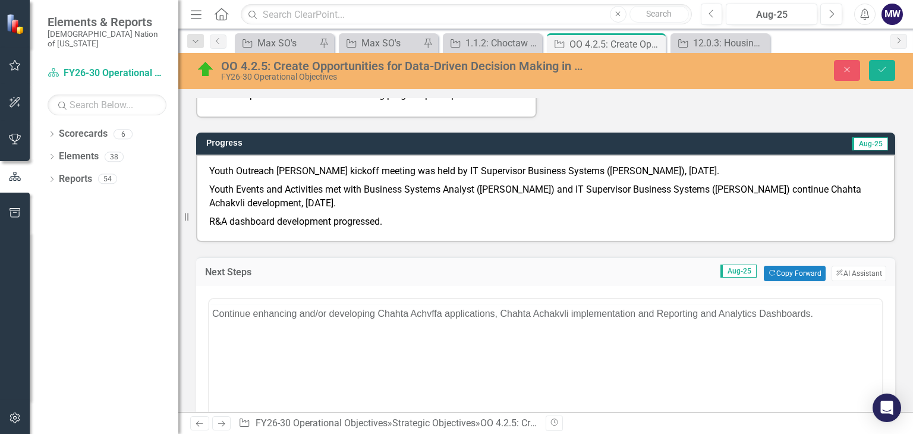
scroll to position [0, 0]
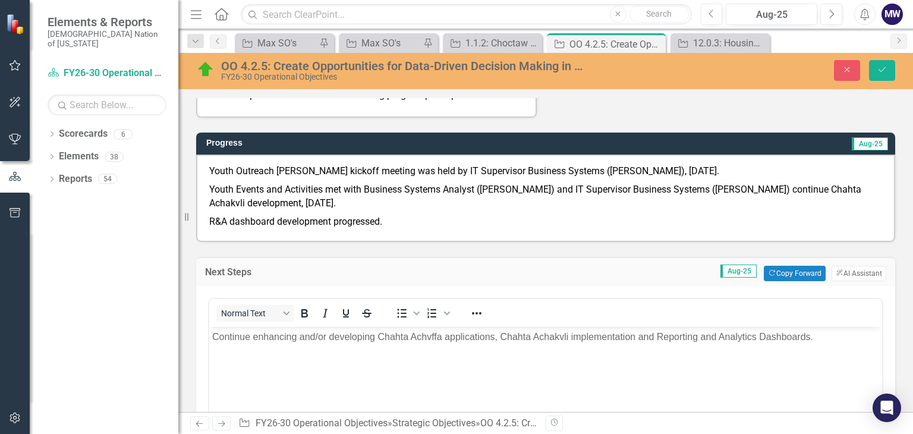
click at [838, 339] on p "Continue enhancing and/or developing Chahta Achvffa applications, Chahta Achakv…" at bounding box center [545, 336] width 667 height 14
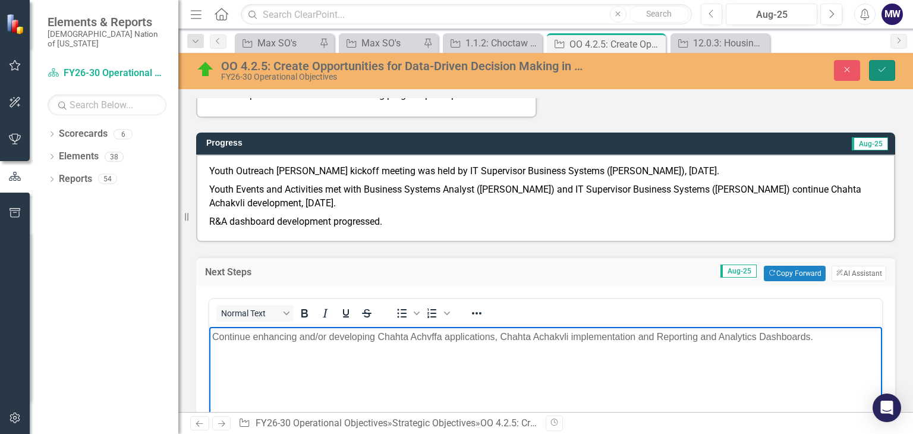
click at [885, 66] on icon "Save" at bounding box center [882, 69] width 11 height 8
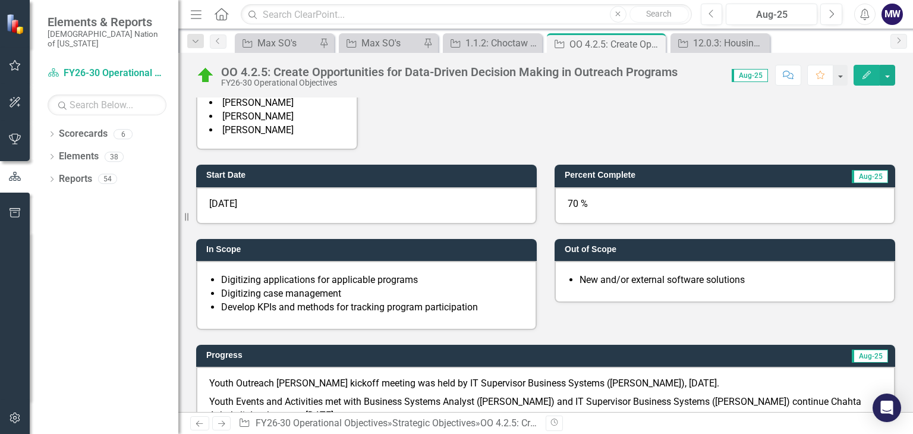
scroll to position [493, 0]
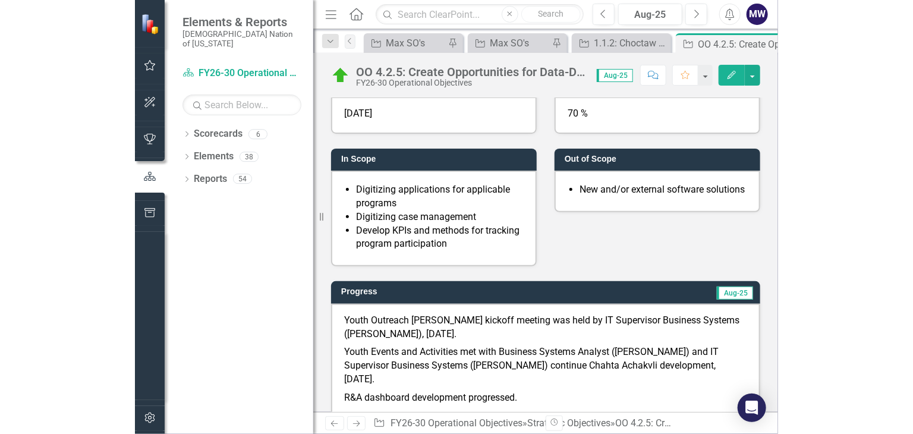
scroll to position [476, 0]
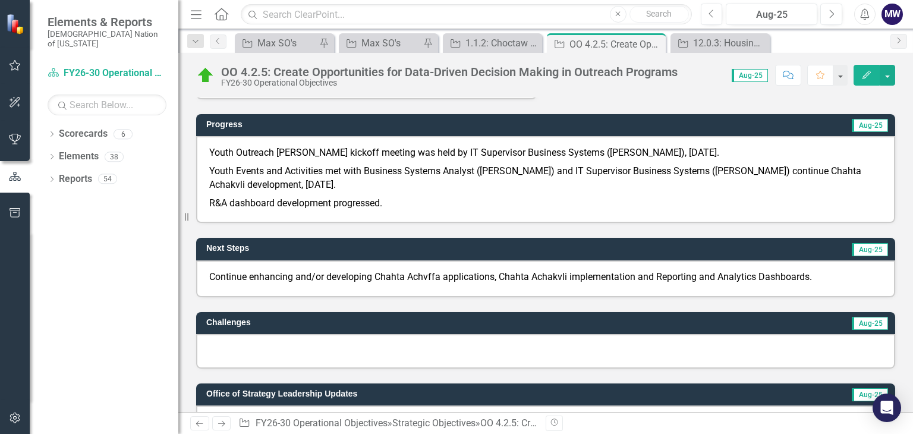
click at [355, 223] on div "Youth Outreach Chahta Achakvli kickoff meeting was held by IT Supervisor Busine…" at bounding box center [545, 179] width 699 height 87
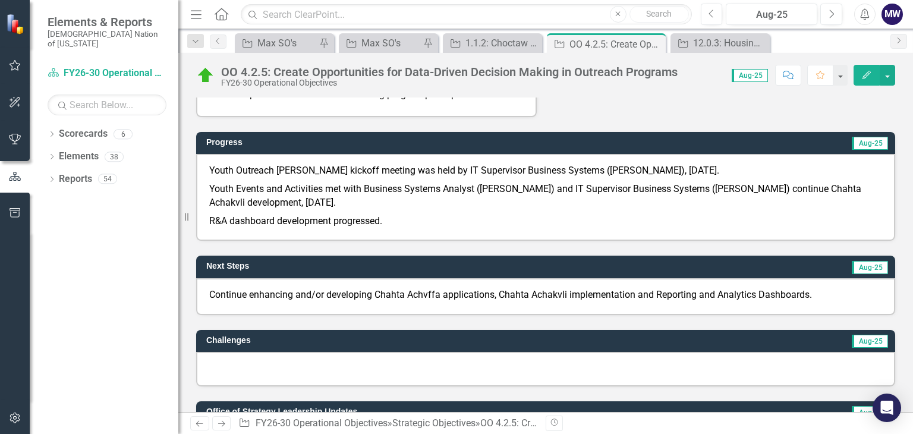
click at [363, 297] on p "Continue enhancing and/or developing Chahta Achvffa applications, Chahta Achakv…" at bounding box center [545, 295] width 673 height 14
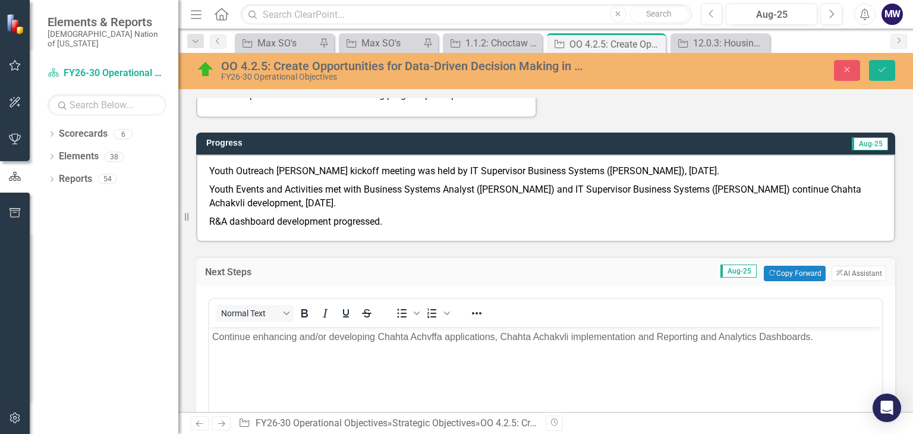
scroll to position [0, 0]
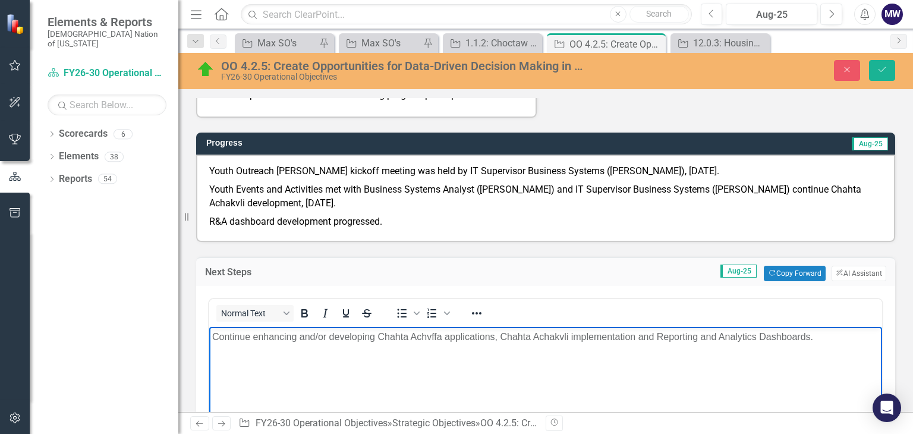
drag, startPoint x: 817, startPoint y: 339, endPoint x: 210, endPoint y: 320, distance: 606.7
click at [210, 326] on html "Continue enhancing and/or developing Chahta Achvffa applications, Chahta Achakv…" at bounding box center [545, 415] width 673 height 178
copy p "Continue enhancing and/or developing Chahta Achvffa applications, Chahta Achakv…"
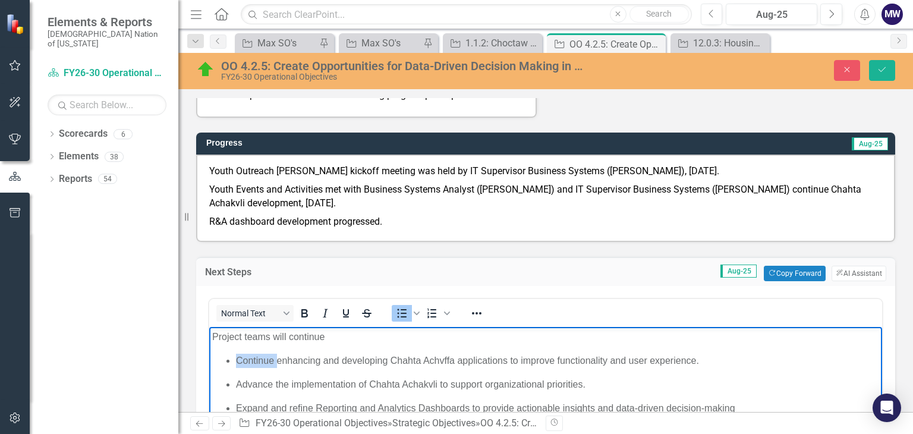
drag, startPoint x: 276, startPoint y: 361, endPoint x: 237, endPoint y: 358, distance: 38.8
click at [237, 358] on p "Continue enhancing and developing Chahta Achvffa applications to improve functi…" at bounding box center [557, 360] width 643 height 14
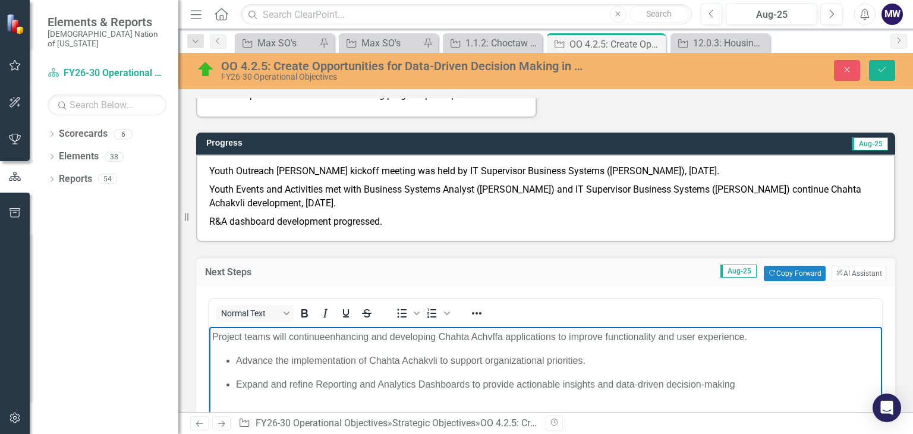
click at [236, 362] on p "Advance the implementation of Chahta Achakvli to support organizational priorit…" at bounding box center [557, 360] width 643 height 14
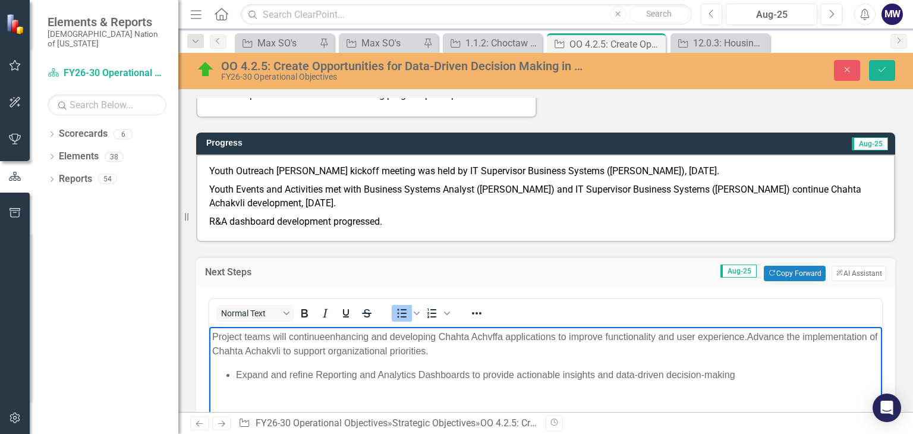
click at [237, 370] on p "Expand and refine Reporting and Analytics Dashboards to provide actionable insi…" at bounding box center [557, 374] width 643 height 14
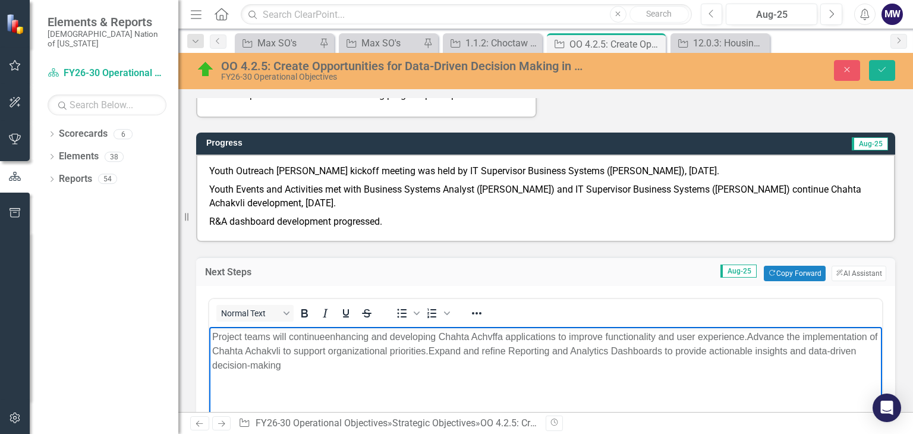
scroll to position [357, 0]
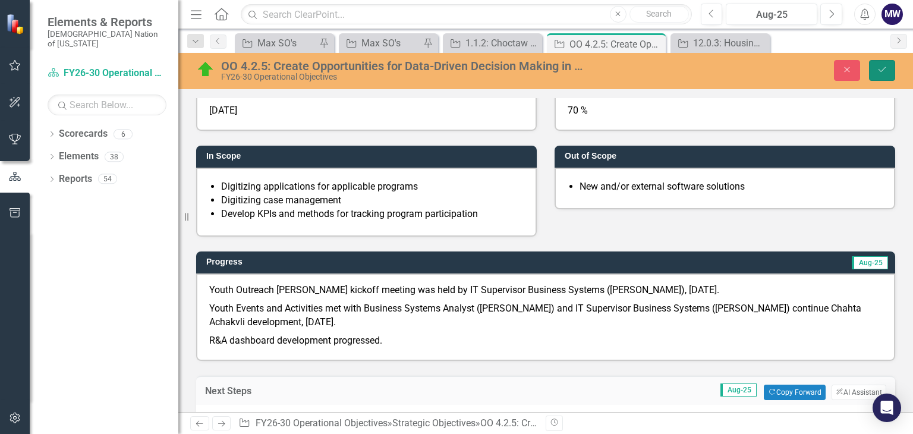
click at [882, 70] on icon "Save" at bounding box center [882, 69] width 11 height 8
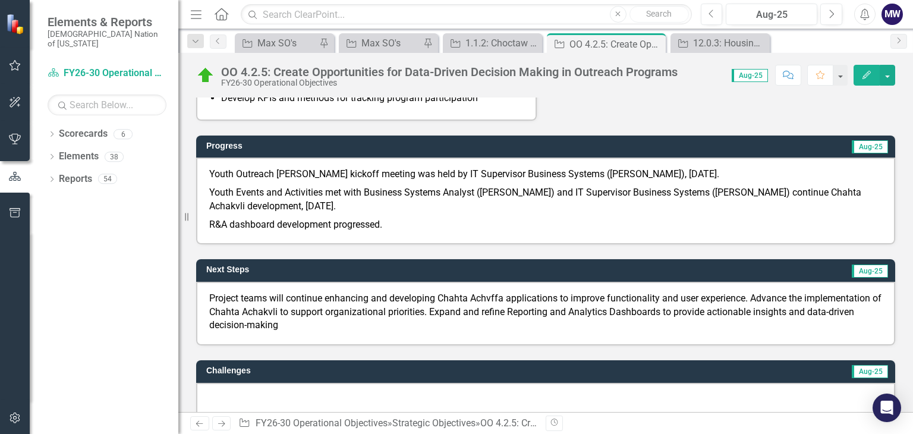
scroll to position [535, 0]
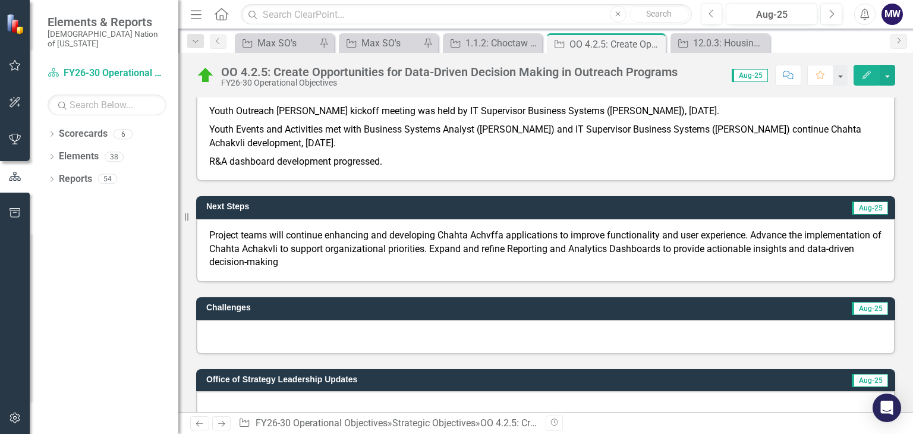
click at [312, 252] on p "Project teams will continue enhancing and developing Chahta Achvffa application…" at bounding box center [545, 249] width 673 height 41
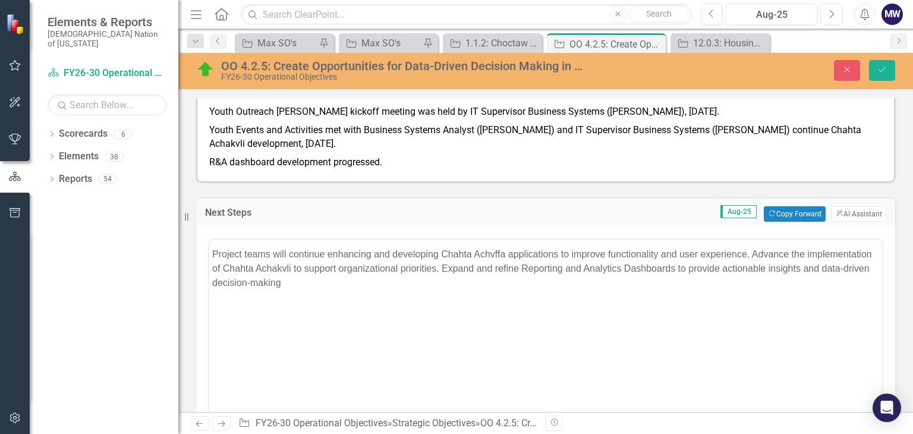
scroll to position [0, 0]
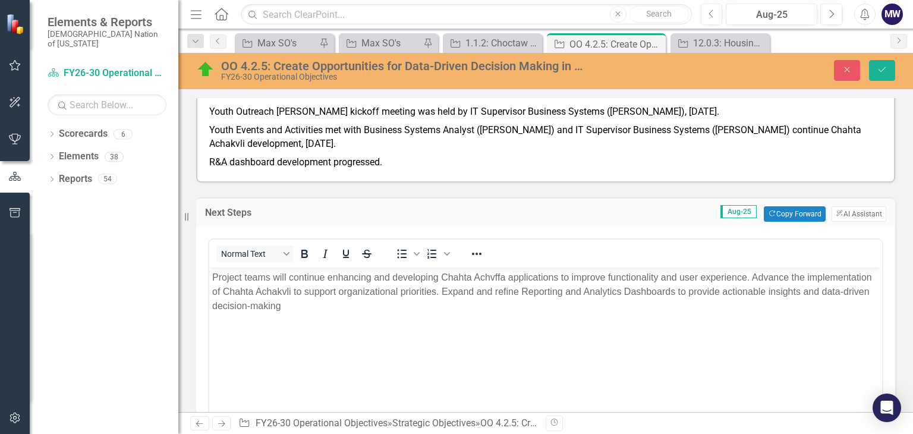
click at [755, 279] on p "Project teams will continue enhancing and developing Chahta Achvffa application…" at bounding box center [545, 291] width 667 height 43
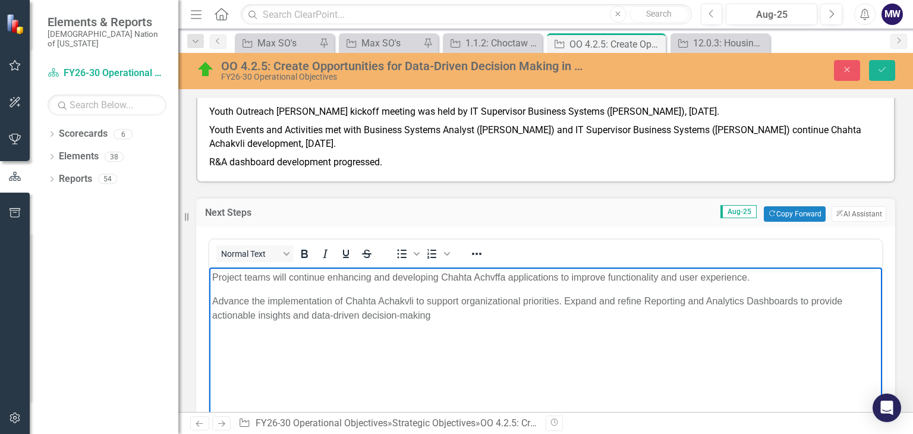
click at [567, 301] on p "Advance the implementation of Chahta Achakvli to support organizational priorit…" at bounding box center [545, 308] width 667 height 29
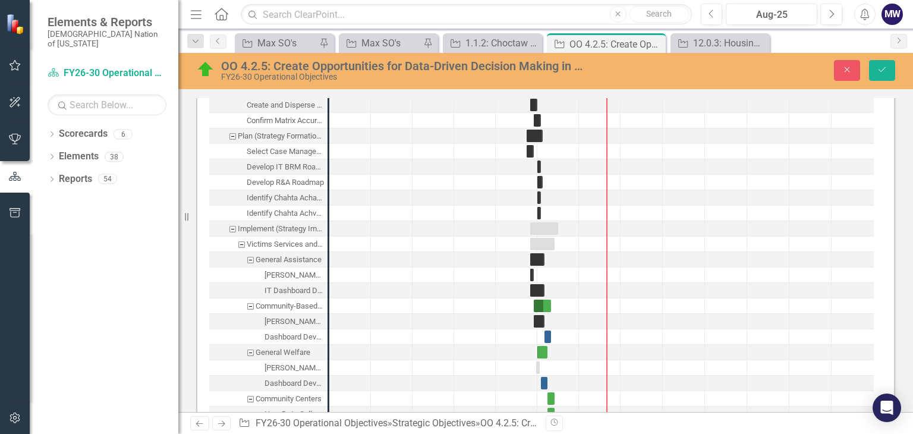
scroll to position [1486, 0]
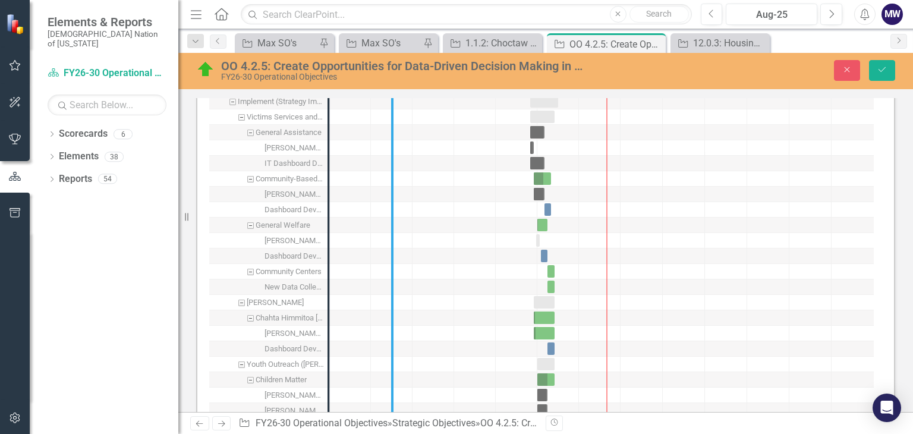
drag, startPoint x: 324, startPoint y: 309, endPoint x: 397, endPoint y: 309, distance: 73.1
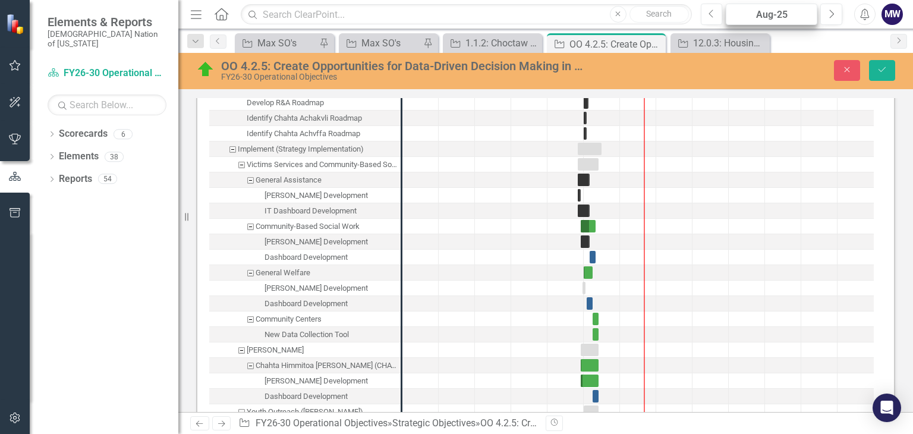
scroll to position [1427, 0]
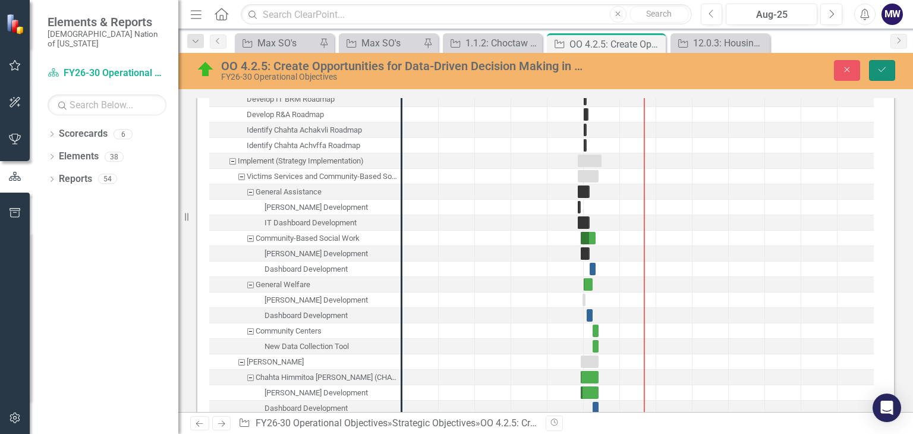
click at [875, 65] on button "Save" at bounding box center [882, 70] width 26 height 21
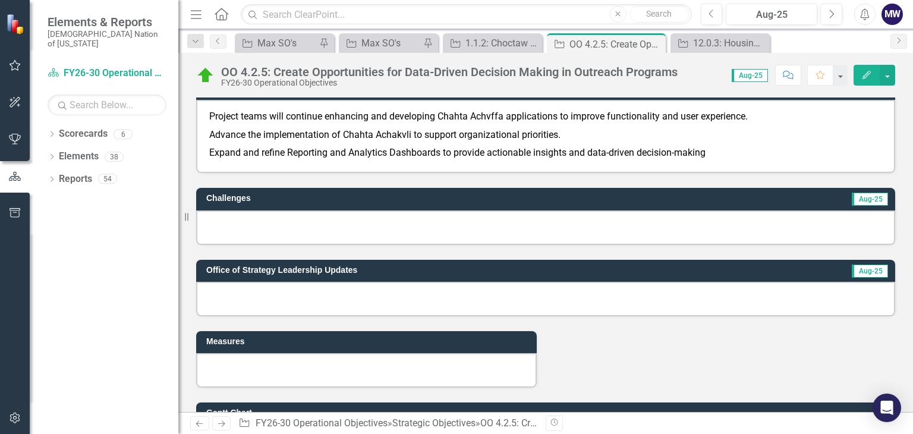
scroll to position [0, 0]
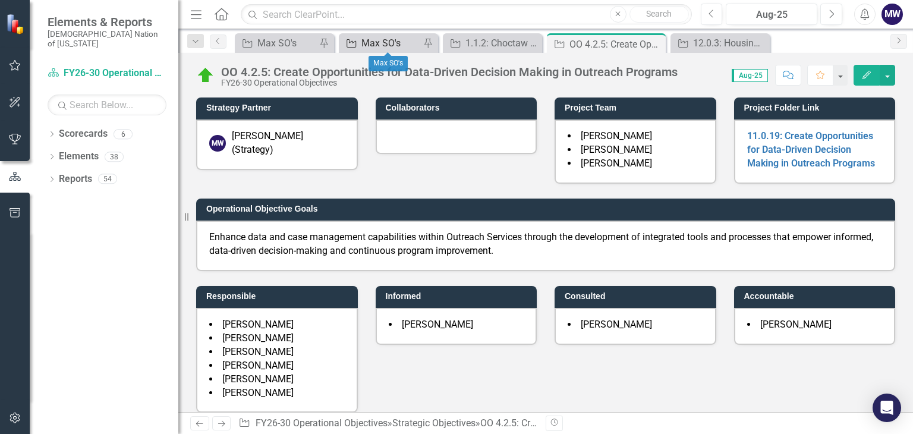
click at [403, 42] on div "Max SO's" at bounding box center [390, 43] width 59 height 15
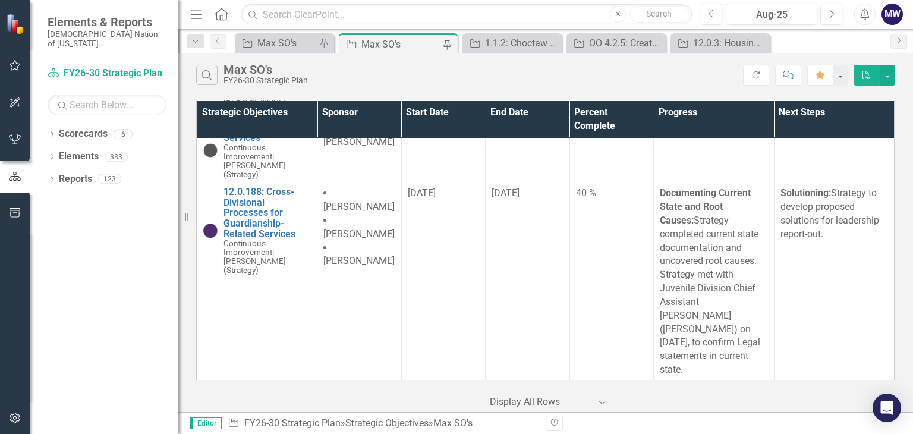
scroll to position [3686, 0]
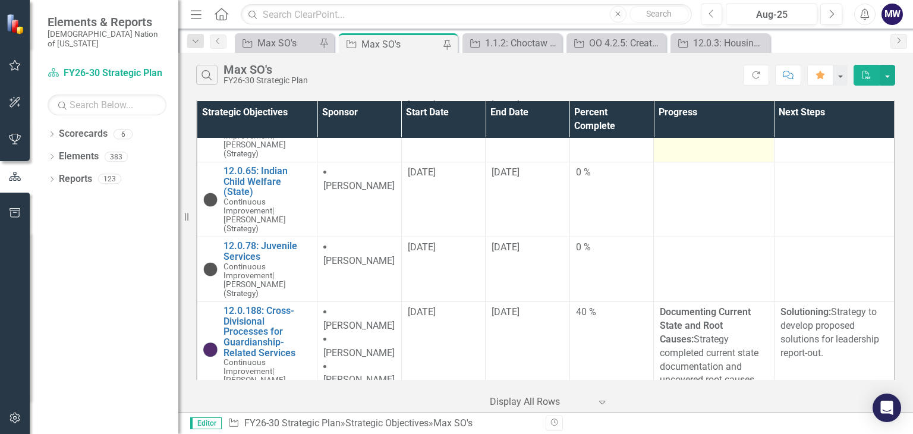
click at [680, 162] on td at bounding box center [714, 124] width 121 height 75
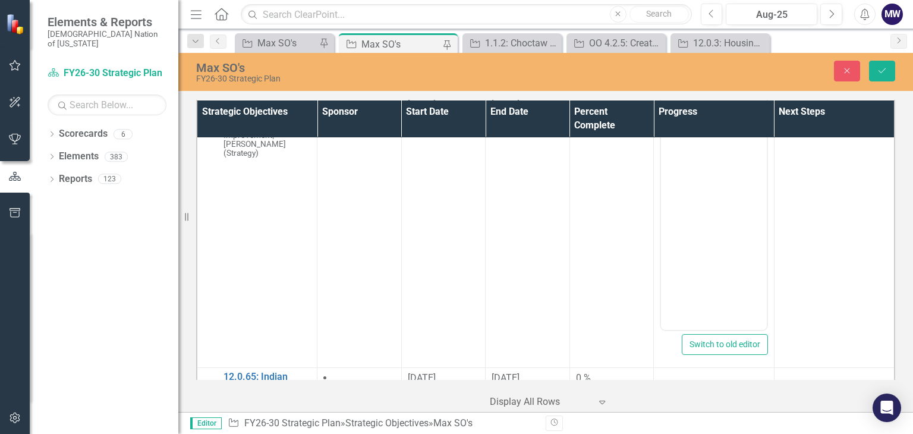
scroll to position [0, 0]
click at [684, 137] on p "Rich Text Area. Press ALT-0 for help." at bounding box center [714, 132] width 100 height 14
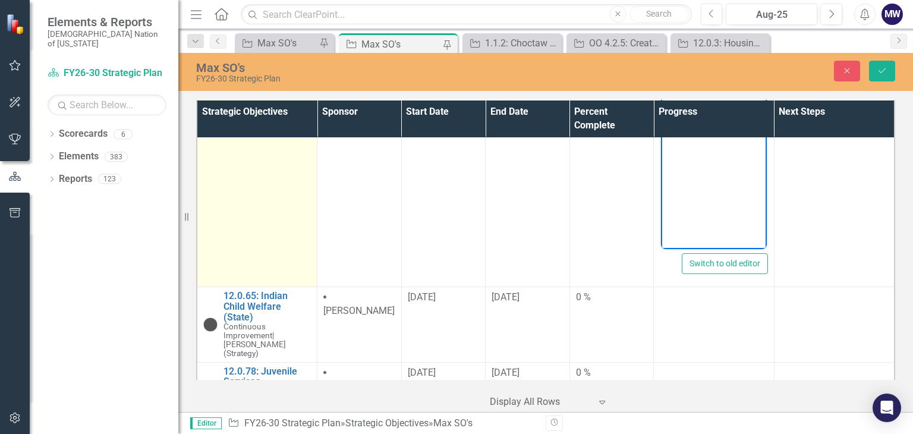
scroll to position [3746, 0]
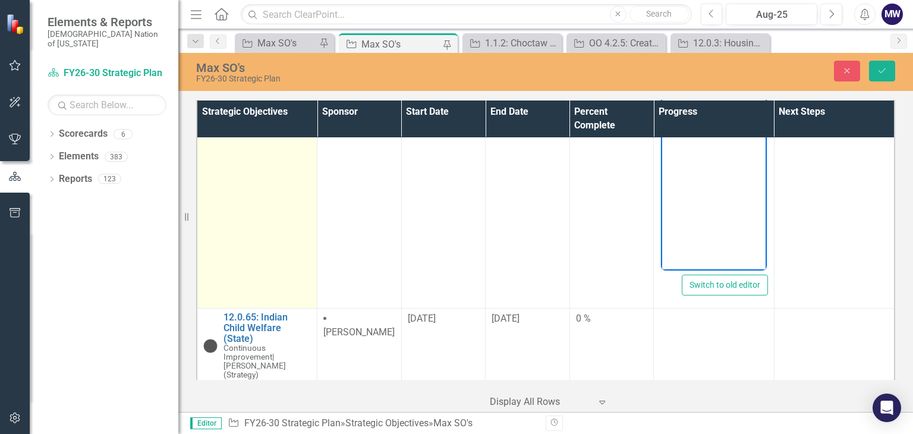
click at [246, 62] on link "12.0.64: Indian Child Welfare - Emergency Kinship" at bounding box center [267, 47] width 87 height 32
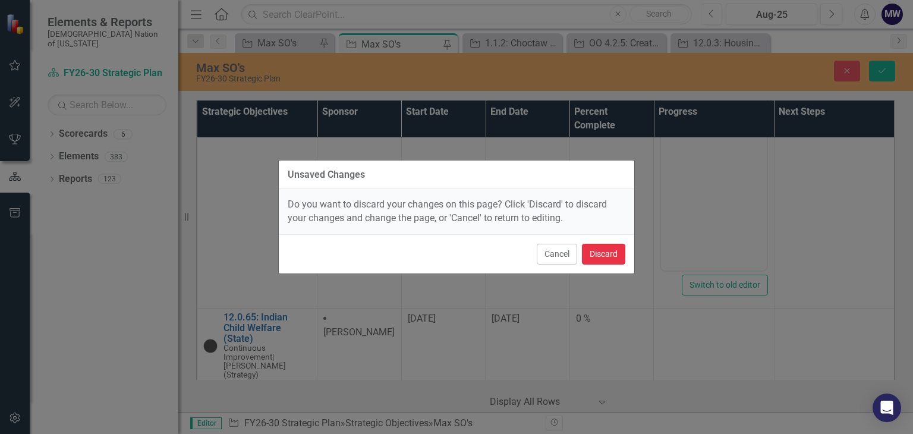
click at [609, 253] on button "Discard" at bounding box center [603, 254] width 43 height 21
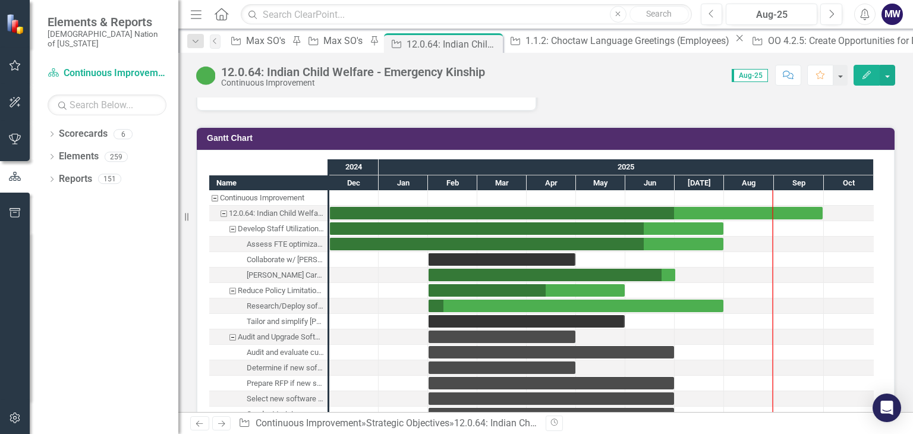
scroll to position [1186, 0]
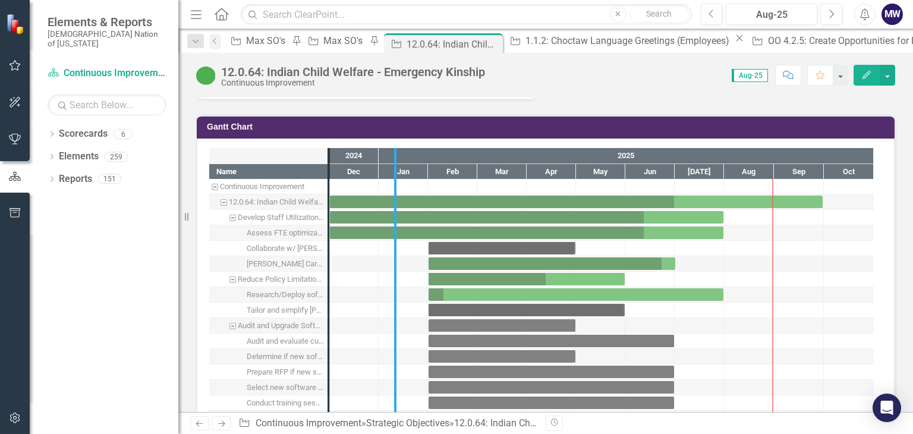
drag, startPoint x: 329, startPoint y: 315, endPoint x: 395, endPoint y: 316, distance: 66.6
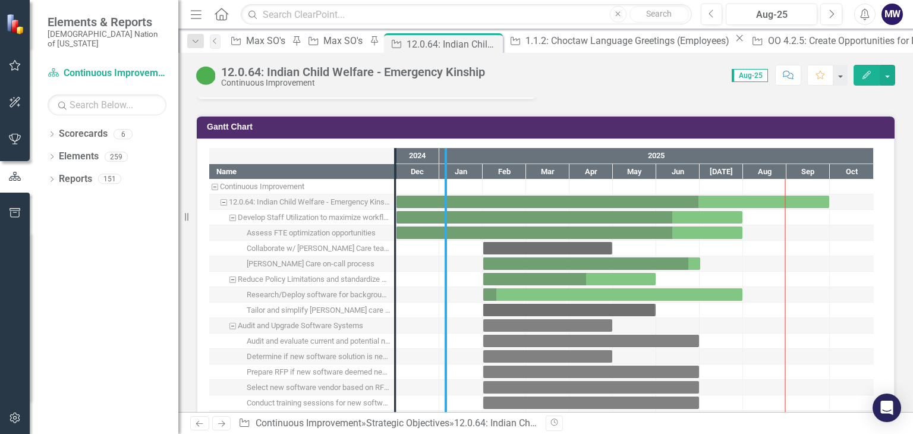
drag, startPoint x: 397, startPoint y: 310, endPoint x: 448, endPoint y: 310, distance: 50.5
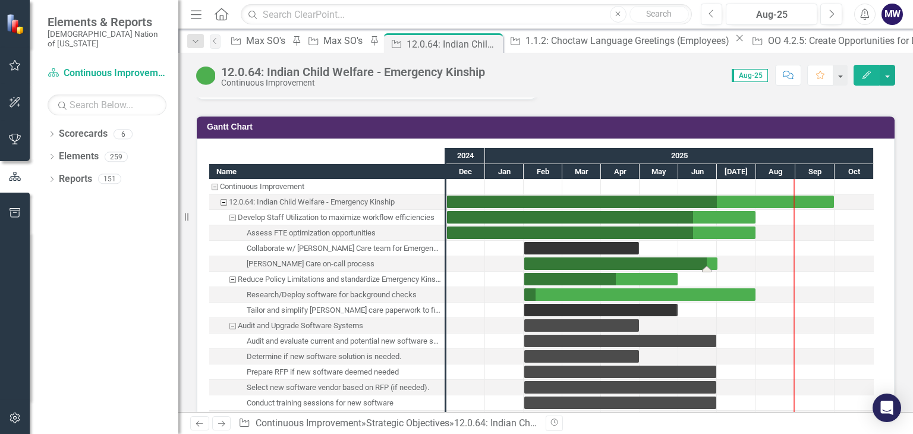
click at [557, 257] on div "Task: Start date: 2025-02-01 End date: 2025-07-01" at bounding box center [620, 263] width 193 height 12
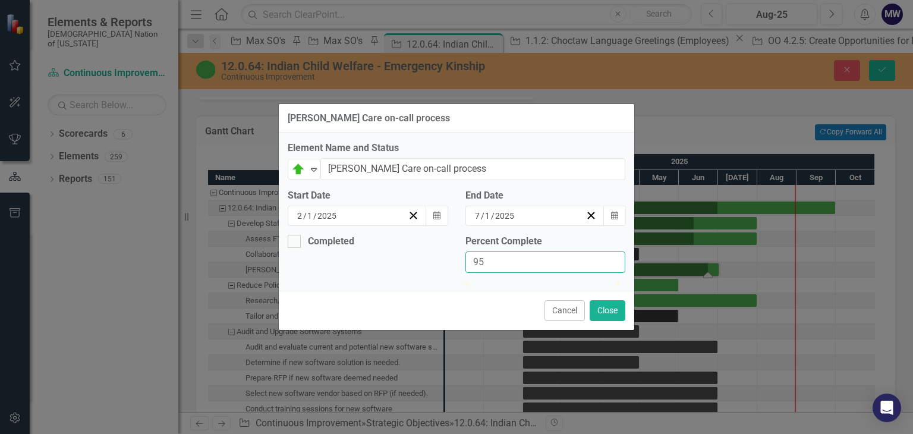
click at [620, 251] on input "95" at bounding box center [546, 262] width 160 height 22
click at [614, 251] on input "96" at bounding box center [546, 262] width 160 height 22
click at [614, 251] on input "97" at bounding box center [546, 262] width 160 height 22
click at [616, 251] on input "98" at bounding box center [546, 262] width 160 height 22
click at [616, 251] on input "99" at bounding box center [546, 262] width 160 height 22
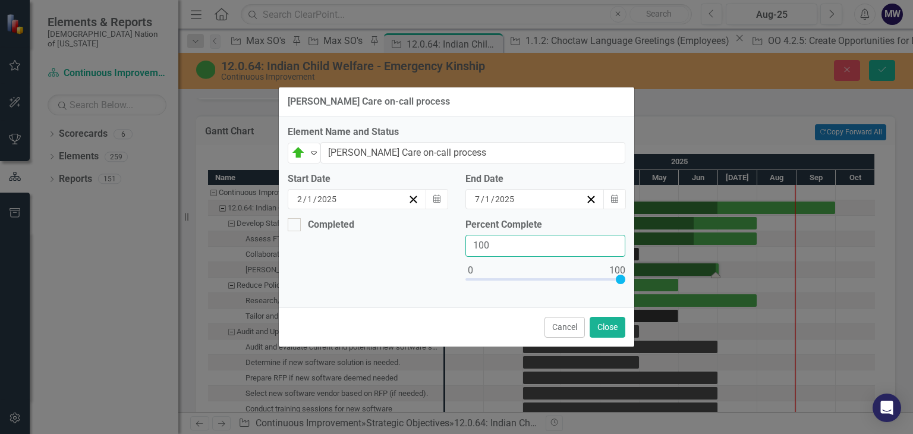
type input "100"
click at [616, 242] on input "100" at bounding box center [546, 246] width 160 height 22
click at [306, 150] on div "On Target" at bounding box center [298, 153] width 15 height 14
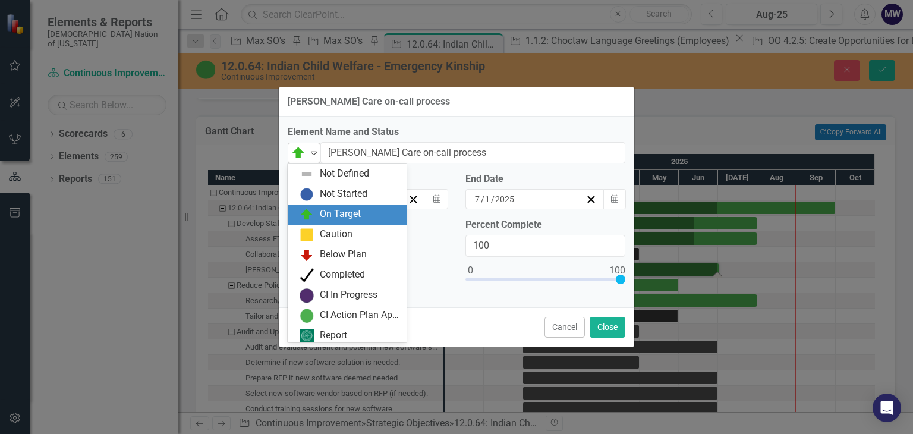
scroll to position [4, 0]
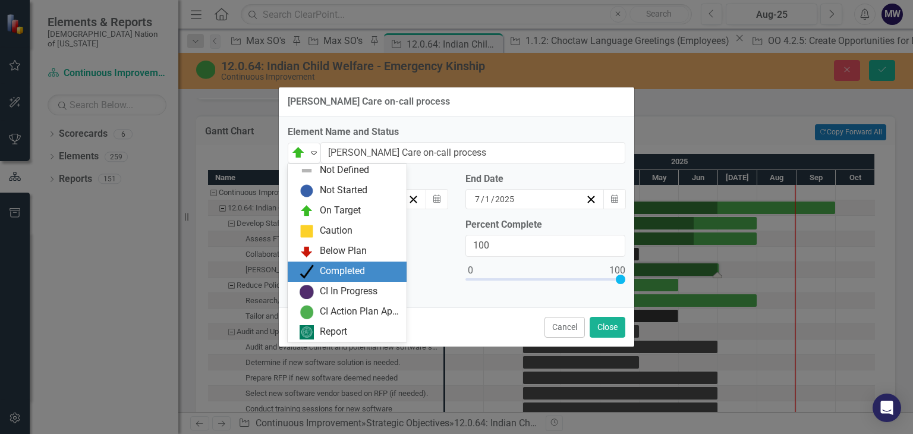
click at [351, 276] on div "Completed" at bounding box center [342, 272] width 45 height 14
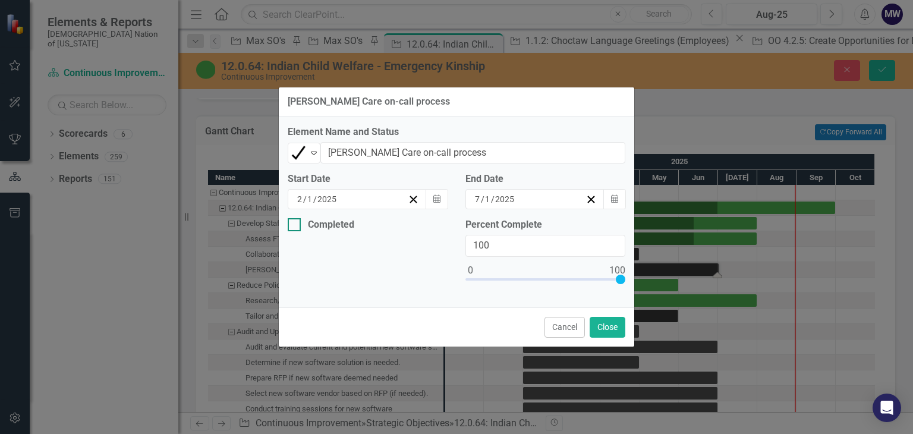
click at [300, 228] on div at bounding box center [294, 224] width 13 height 13
click at [295, 226] on input "Completed" at bounding box center [292, 222] width 8 height 8
checkbox input "true"
click at [341, 271] on div "8 / 28 / 2025" at bounding box center [318, 270] width 46 height 12
click at [417, 328] on abbr "31" at bounding box center [422, 333] width 10 height 10
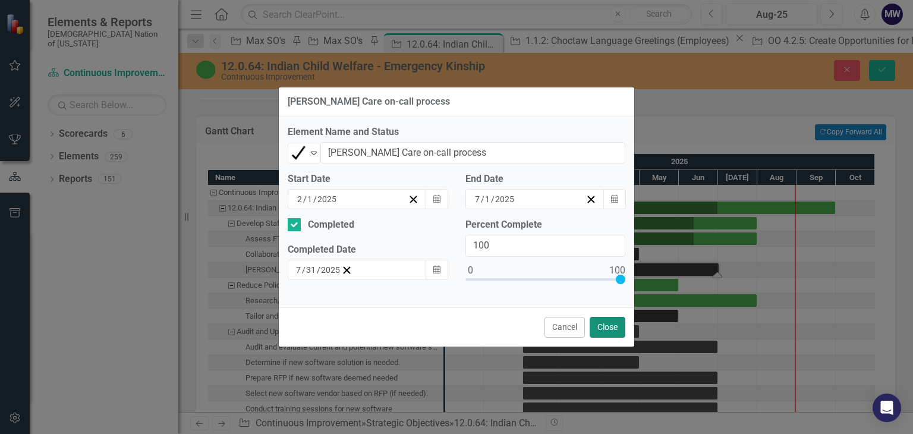
click at [609, 327] on button "Close" at bounding box center [608, 327] width 36 height 21
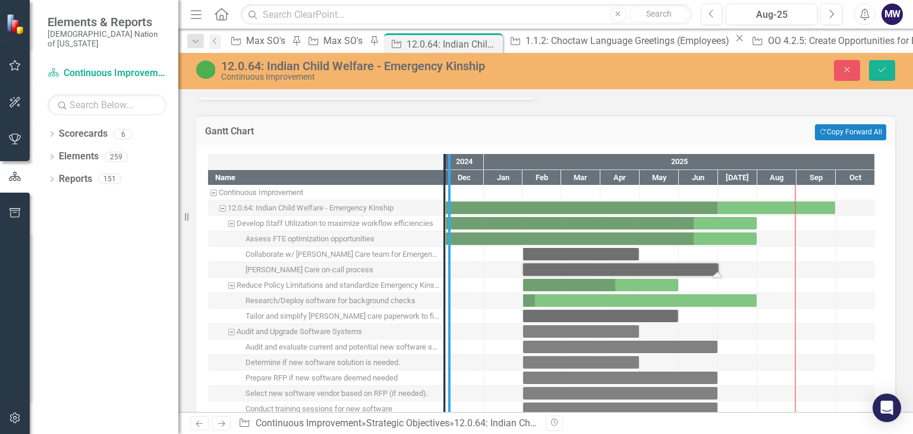
drag, startPoint x: 445, startPoint y: 288, endPoint x: 460, endPoint y: 287, distance: 14.9
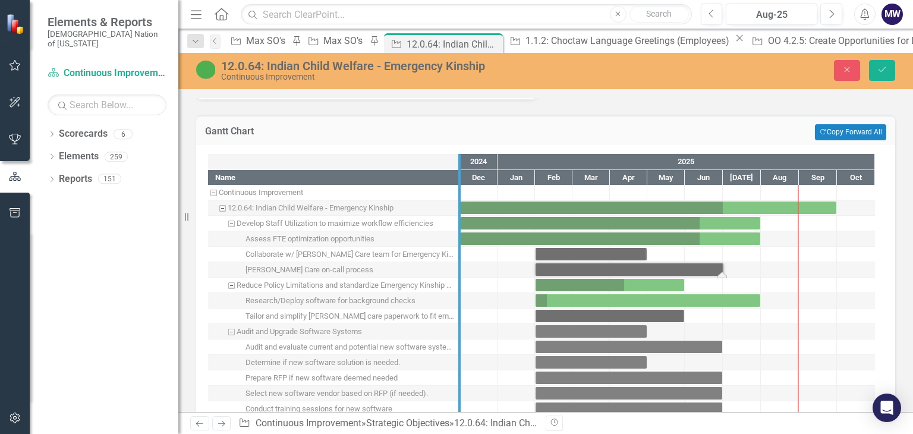
drag, startPoint x: 459, startPoint y: 299, endPoint x: 494, endPoint y: 306, distance: 35.7
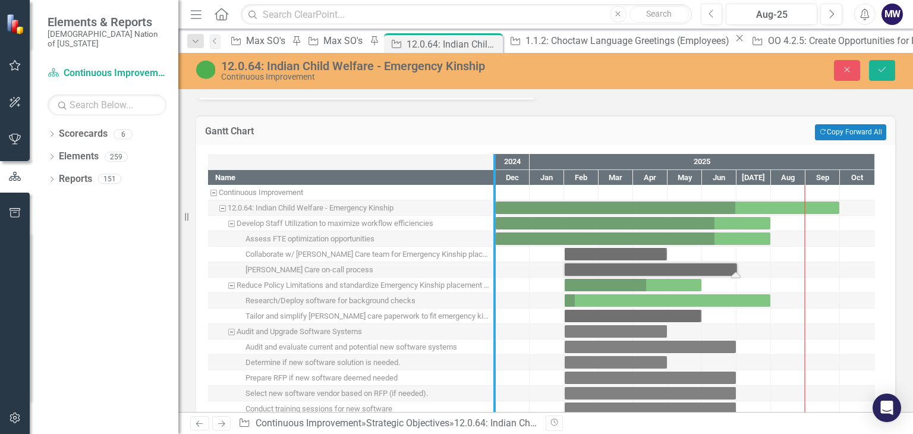
drag, startPoint x: 497, startPoint y: 364, endPoint x: 521, endPoint y: 364, distance: 24.4
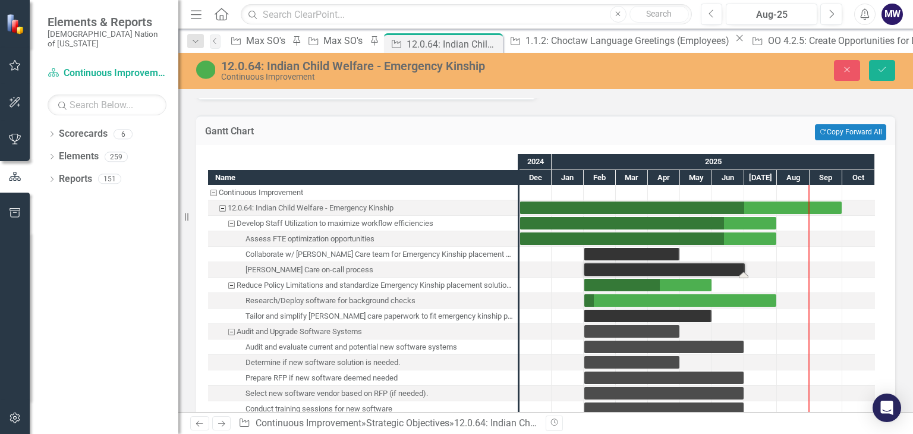
drag, startPoint x: 521, startPoint y: 370, endPoint x: 528, endPoint y: 370, distance: 7.1
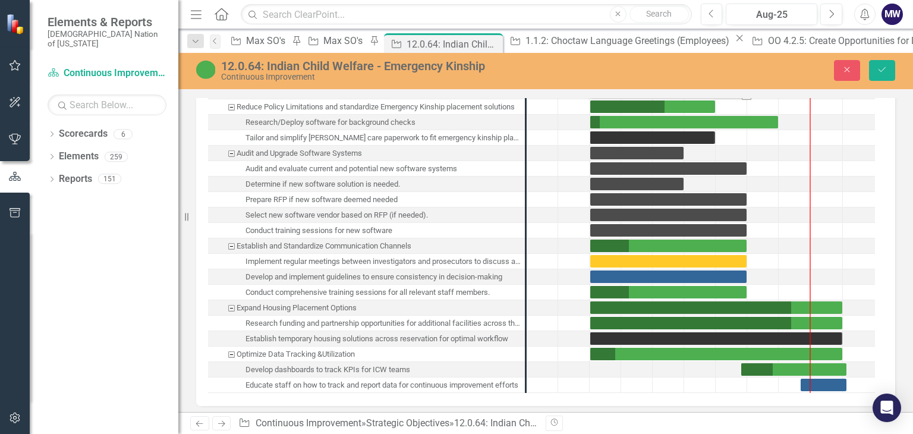
scroll to position [1424, 0]
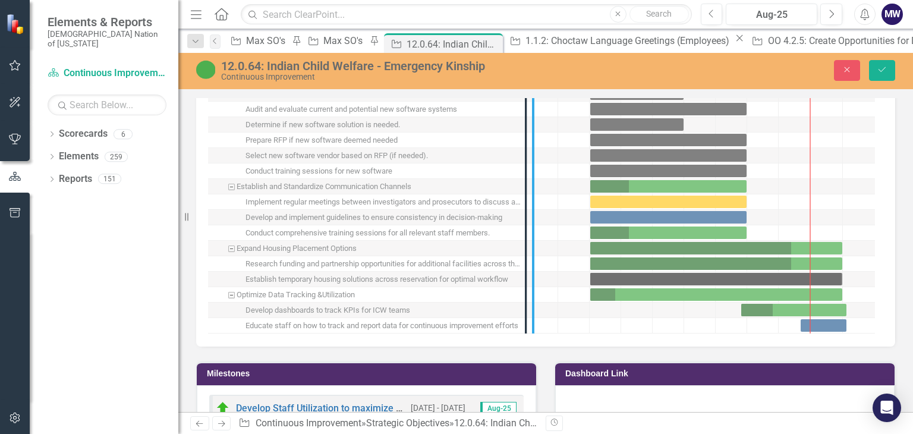
drag, startPoint x: 532, startPoint y: 255, endPoint x: 553, endPoint y: 255, distance: 20.8
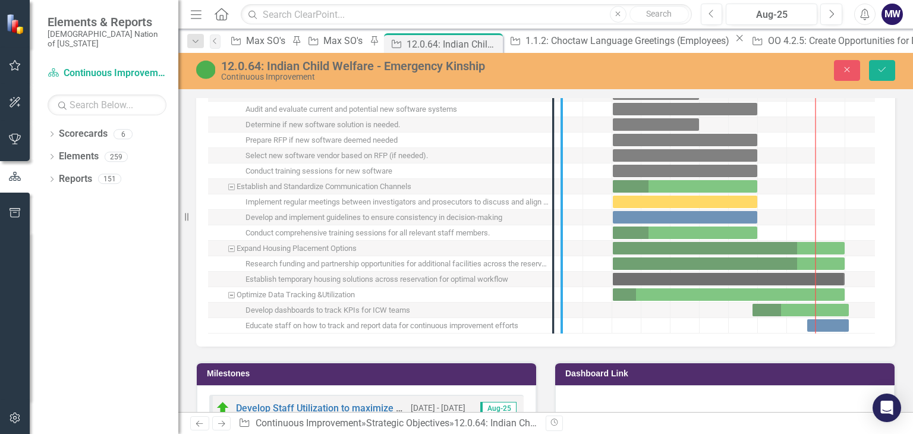
drag, startPoint x: 550, startPoint y: 260, endPoint x: 558, endPoint y: 260, distance: 8.3
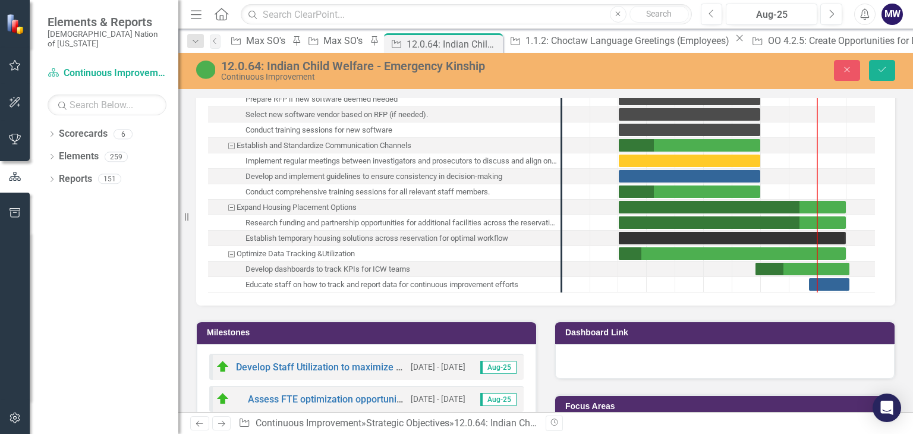
scroll to position [1483, 0]
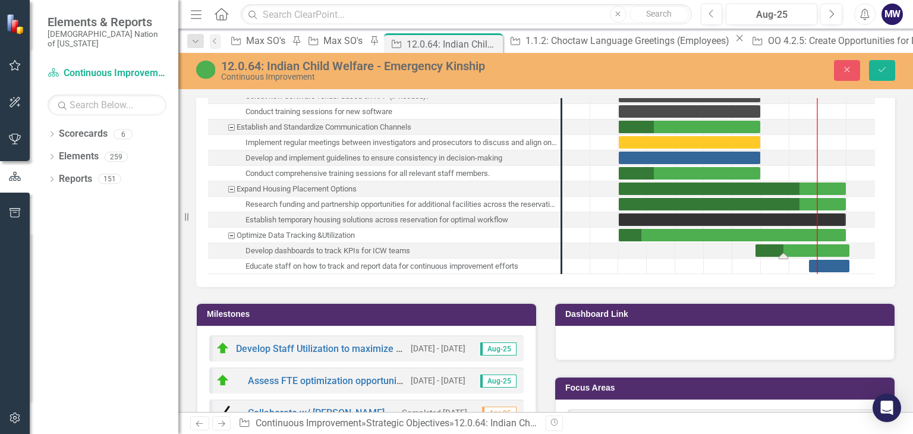
click at [790, 244] on div "Task: Start date: 2025-06-25 End date: 2025-10-04" at bounding box center [803, 250] width 94 height 12
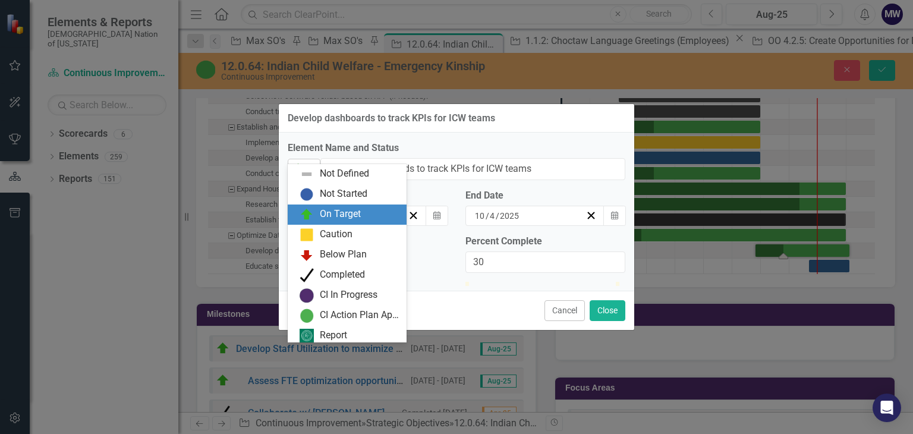
click at [316, 165] on icon "Expand" at bounding box center [314, 170] width 12 height 10
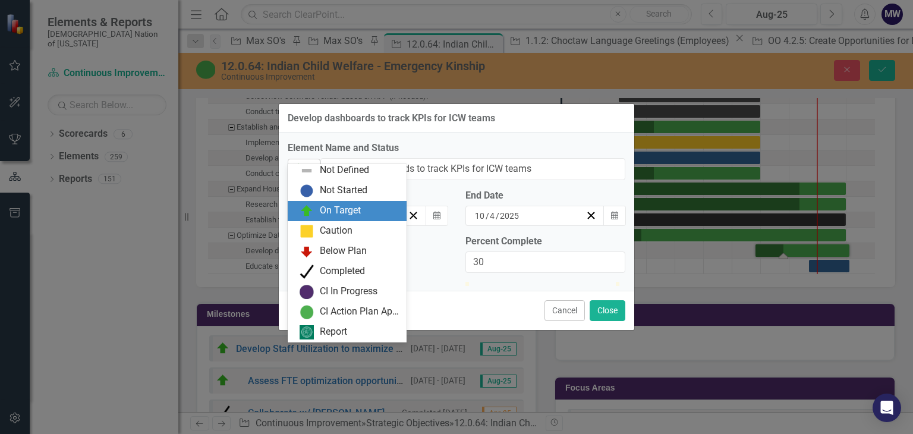
click at [316, 165] on icon "Expand" at bounding box center [314, 170] width 12 height 10
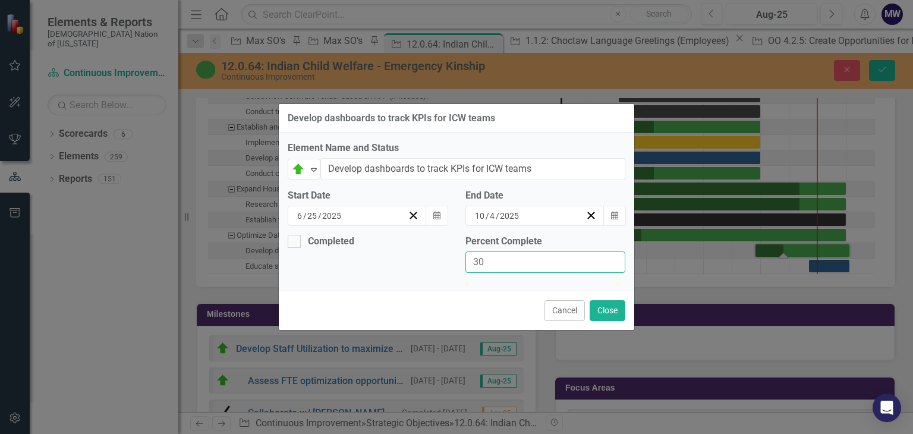
drag, startPoint x: 521, startPoint y: 245, endPoint x: 463, endPoint y: 243, distance: 58.9
click at [463, 243] on div "Percent Complete 30" at bounding box center [546, 259] width 178 height 48
type input "50"
click at [611, 321] on button "Close" at bounding box center [608, 310] width 36 height 21
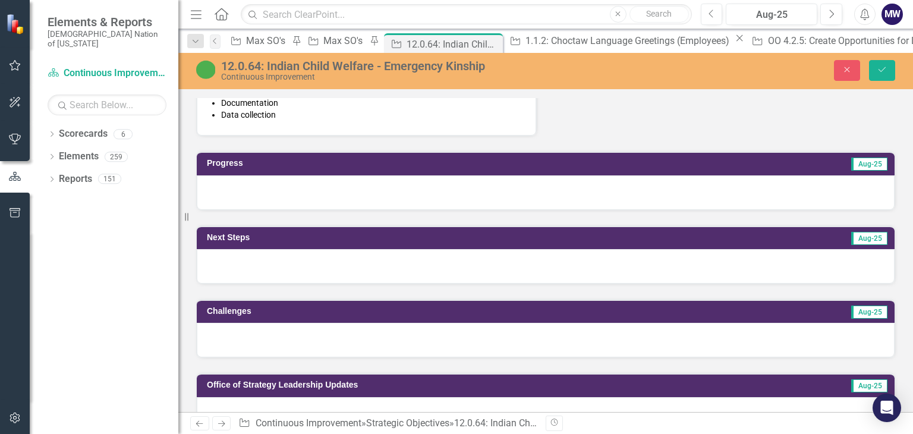
scroll to position [651, 0]
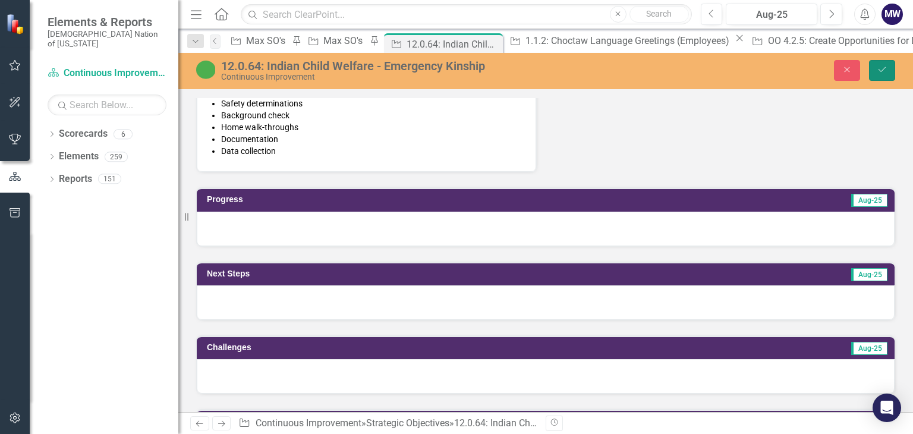
click at [885, 77] on button "Save" at bounding box center [882, 70] width 26 height 21
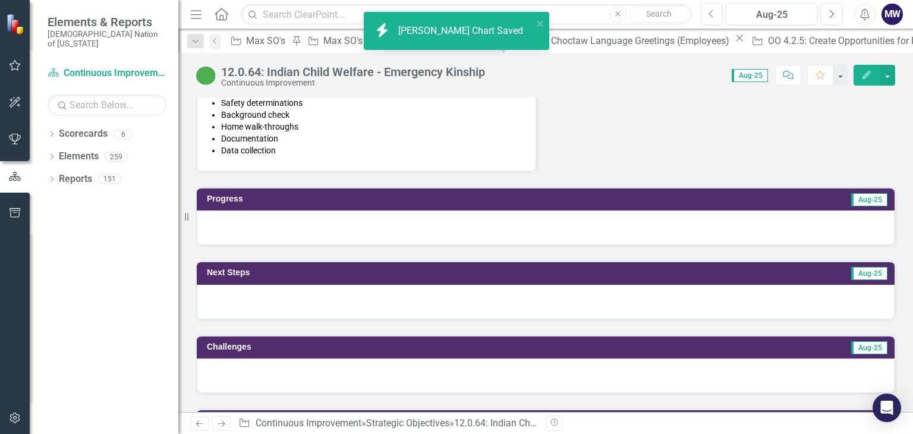
scroll to position [654, 0]
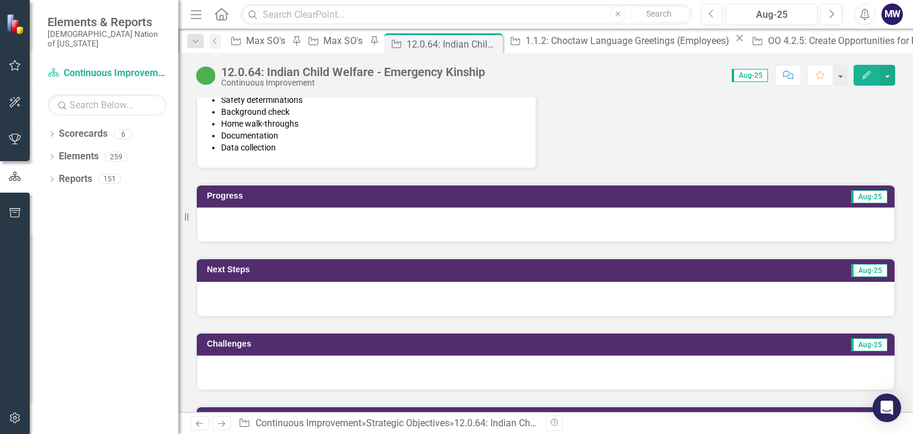
click at [331, 215] on div at bounding box center [546, 225] width 698 height 34
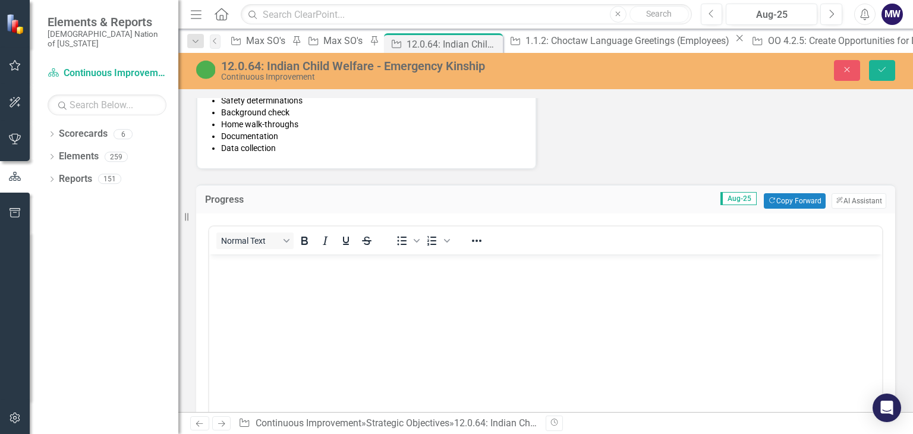
scroll to position [0, 0]
click at [315, 281] on body "Rich Text Area. Press ALT-0 for help." at bounding box center [545, 343] width 673 height 178
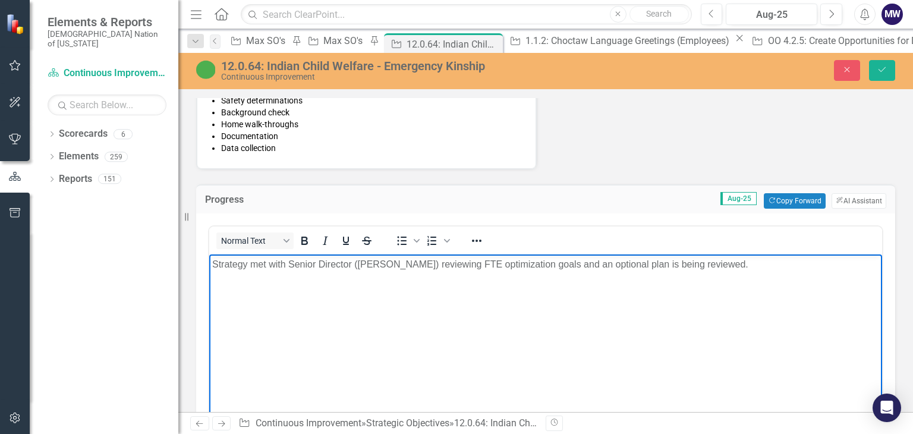
drag, startPoint x: 757, startPoint y: 267, endPoint x: 182, endPoint y: 232, distance: 576.6
click at [209, 254] on html "Strategy met with Senior Director (Shawna Folsom) reviewing FTE optimization go…" at bounding box center [545, 343] width 673 height 178
drag, startPoint x: 366, startPoint y: 265, endPoint x: 634, endPoint y: 327, distance: 275.3
click at [623, 356] on body "Strategy met with Senior Director (Shawna Folsom) reviewing FTE optimization go…" at bounding box center [545, 343] width 673 height 178
click at [621, 277] on body "Strategy met with Senior Director (Shawna Folsom) reviewing FTE optimization go…" at bounding box center [545, 343] width 673 height 178
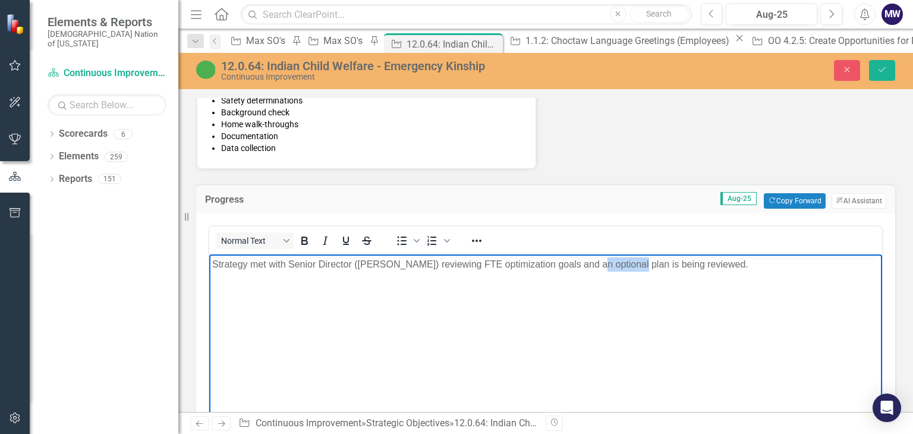
drag, startPoint x: 639, startPoint y: 265, endPoint x: 598, endPoint y: 268, distance: 41.1
click at [598, 268] on p "Strategy met with Senior Director (Shawna Folsom) reviewing FTE optimization go…" at bounding box center [545, 264] width 667 height 14
click at [750, 270] on p "Strategy met with Senior Director (Shawna Folsom) reviewing FTE optimization go…" at bounding box center [545, 264] width 667 height 14
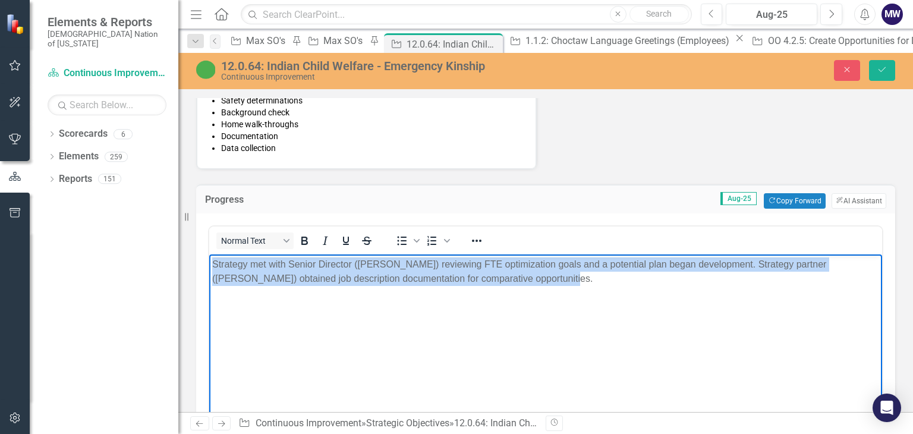
drag, startPoint x: 528, startPoint y: 279, endPoint x: 210, endPoint y: 249, distance: 319.0
click at [210, 254] on html "Strategy met with Senior Director (Shawna Folsom) reviewing FTE optimization go…" at bounding box center [545, 343] width 673 height 178
copy p "Strategy met with Senior Director (Shawna Folsom) reviewing FTE optimization go…"
click at [524, 394] on body "Strategy met with Senior Director (Shawna Folsom) reviewing FTE optimization go…" at bounding box center [545, 343] width 673 height 178
drag, startPoint x: 510, startPoint y: 276, endPoint x: 191, endPoint y: 249, distance: 320.5
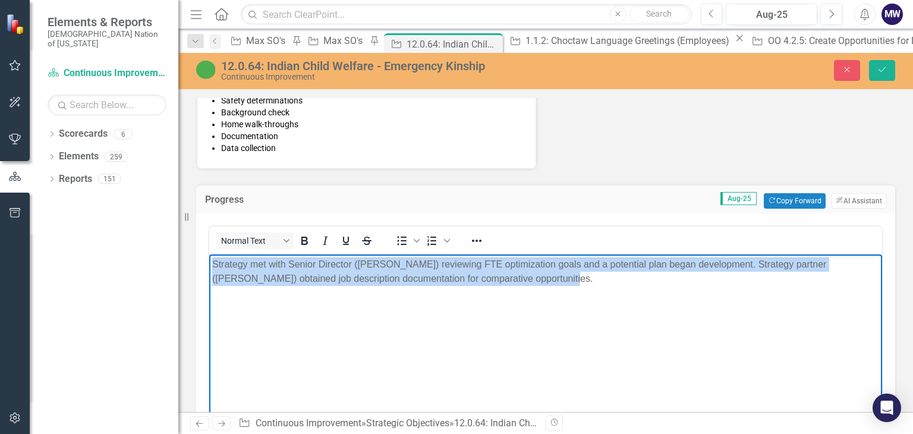
click at [209, 254] on html "Strategy met with Senior Director (Shawna Folsom) reviewing FTE optimization go…" at bounding box center [545, 343] width 673 height 178
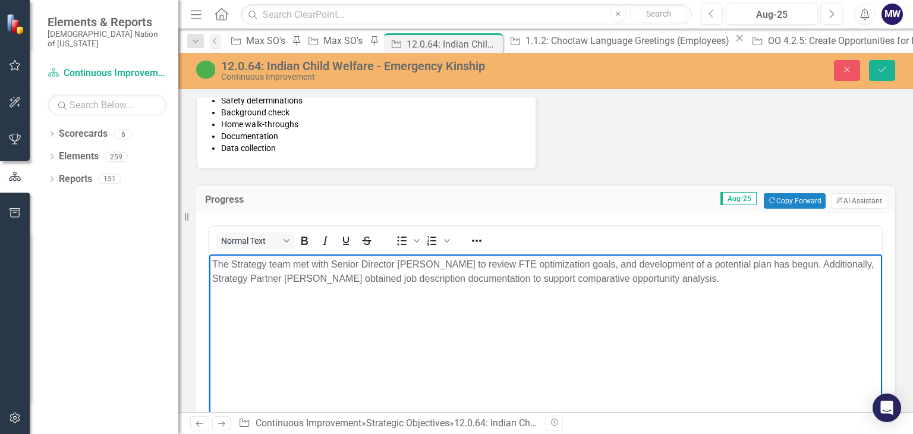
drag, startPoint x: 398, startPoint y: 265, endPoint x: 406, endPoint y: 270, distance: 9.9
click at [398, 265] on p "The Strategy team met with Senior Director Shawna Folsom to review FTE optimiza…" at bounding box center [545, 271] width 667 height 29
click at [467, 265] on p "The Strategy team met with Senior Director (Shawna Folsom to review FTE optimiz…" at bounding box center [545, 271] width 667 height 29
click at [485, 265] on p "The Strategy team met with Senior Director (Shawna Folsom) to review FTE optimi…" at bounding box center [545, 271] width 667 height 29
click at [233, 262] on p "The Strategy team met with Senior Director (Shawna Folsom) to review FTE optimi…" at bounding box center [545, 271] width 667 height 29
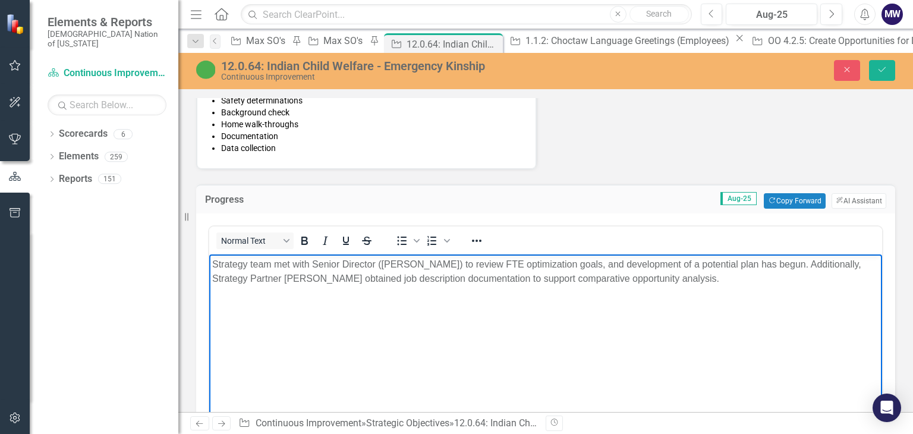
click at [269, 263] on p "Strategy team met with Senior Director (Shawna Folsom) to review FTE optimizati…" at bounding box center [545, 271] width 667 height 29
drag, startPoint x: 830, startPoint y: 265, endPoint x: 778, endPoint y: 263, distance: 51.8
click at [778, 263] on p "Strategy met with Senior Director (Shawna Folsom) to review FTE optimization go…" at bounding box center [545, 271] width 667 height 29
click at [452, 281] on p "Strategy met with Senior Director (Shawna Folsom) to review FTE optimization go…" at bounding box center [545, 271] width 667 height 29
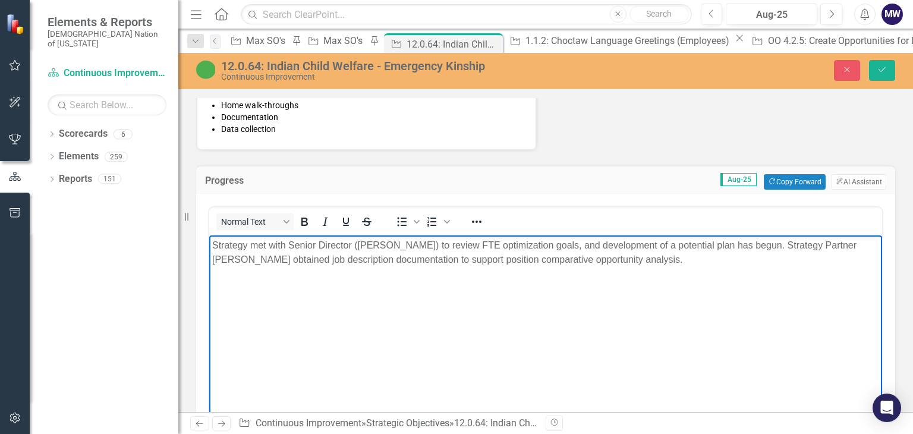
scroll to position [654, 0]
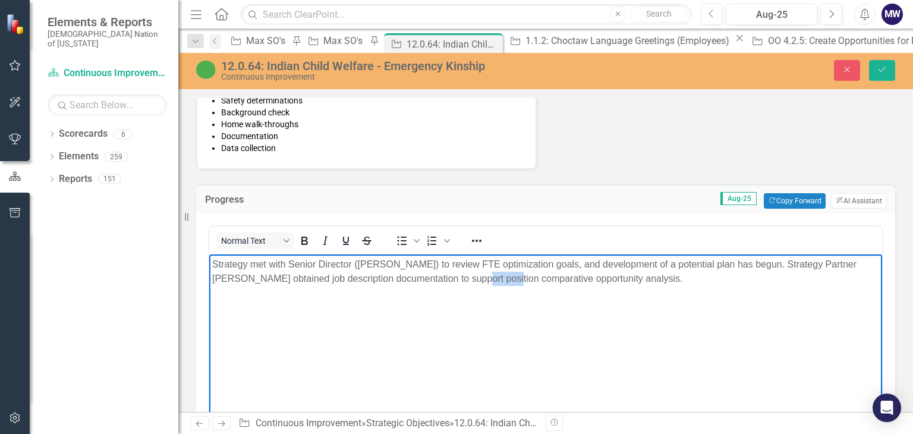
drag, startPoint x: 486, startPoint y: 280, endPoint x: 451, endPoint y: 275, distance: 34.9
click at [451, 275] on p "Strategy met with Senior Director (Shawna Folsom) to review FTE optimization go…" at bounding box center [545, 271] width 667 height 29
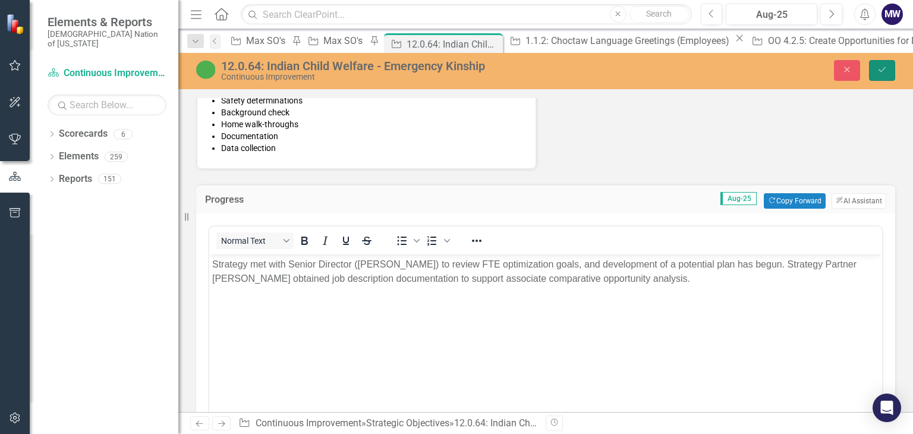
click at [882, 67] on icon "Save" at bounding box center [882, 69] width 11 height 8
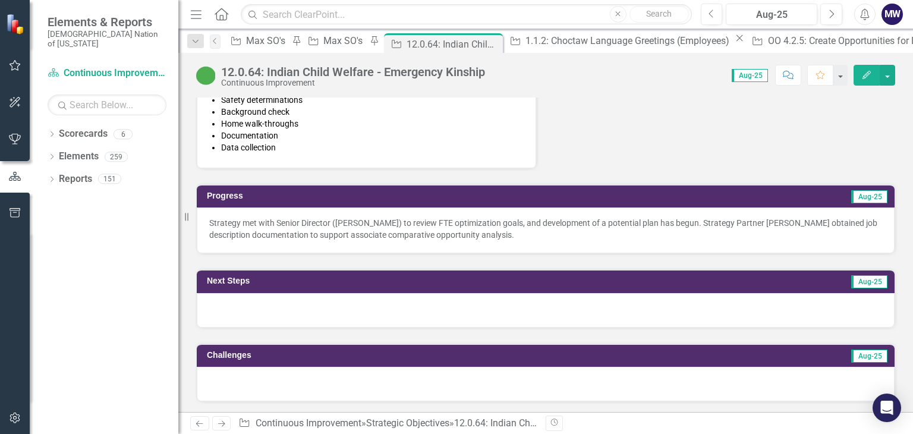
click at [526, 217] on p "Strategy met with Senior Director (Shawna Folsom) to review FTE optimization go…" at bounding box center [545, 229] width 673 height 24
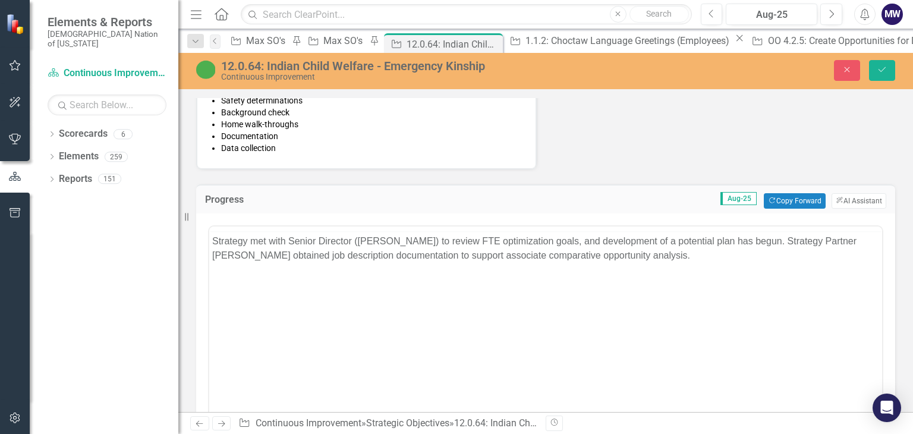
scroll to position [0, 0]
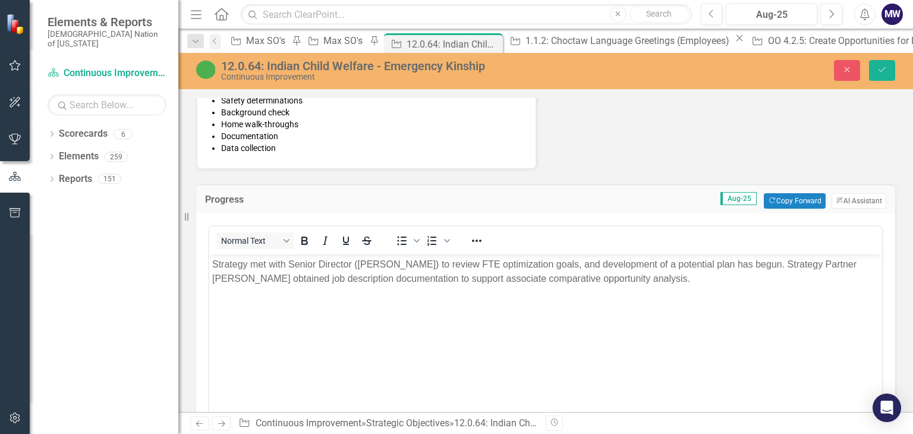
click at [652, 280] on p "Strategy met with Senior Director (Shawna Folsom) to review FTE optimization go…" at bounding box center [545, 271] width 667 height 29
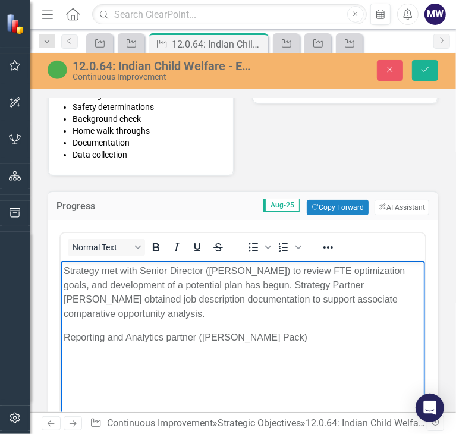
scroll to position [816, 0]
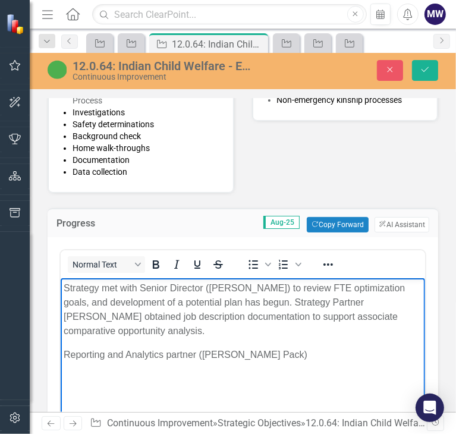
click at [344, 427] on body "Strategy met with Senior Director (Shawna Folsom) to review FTE optimization go…" at bounding box center [242, 367] width 364 height 178
click at [268, 353] on p "Reporting and Analytics partner (Mason Pack)" at bounding box center [242, 355] width 359 height 14
click at [227, 372] on p "Reporting and Analytics partner (Mason Pack) met with Children and Family Servi…" at bounding box center [242, 362] width 359 height 29
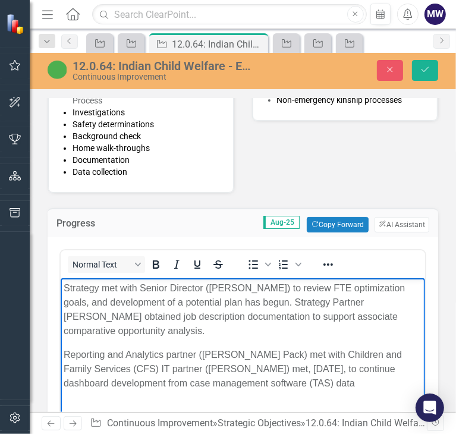
drag, startPoint x: 187, startPoint y: 383, endPoint x: 359, endPoint y: 389, distance: 171.9
click at [359, 389] on p "Reporting and Analytics partner (Mason Pack) met with Children and Family Servi…" at bounding box center [242, 369] width 359 height 43
drag, startPoint x: 212, startPoint y: 383, endPoint x: 225, endPoint y: 392, distance: 16.2
click at [212, 383] on p "Reporting and Analytics partner (Mason Pack) met with Children and Family Servi…" at bounding box center [242, 369] width 359 height 43
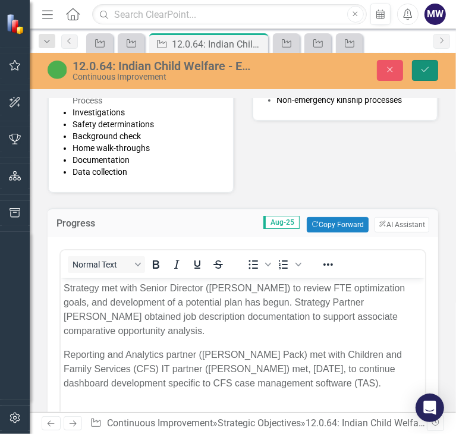
click at [426, 71] on icon "Save" at bounding box center [425, 69] width 11 height 8
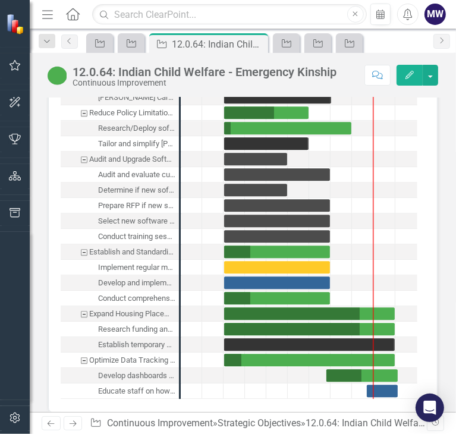
scroll to position [1605, 0]
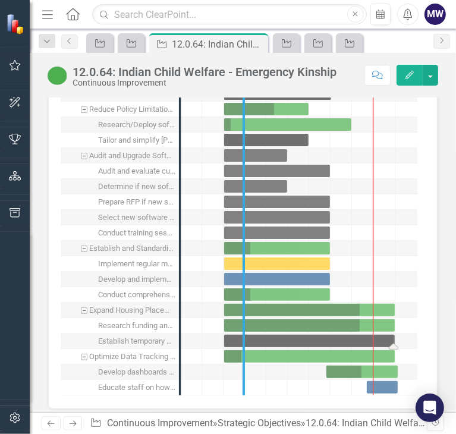
drag, startPoint x: 181, startPoint y: 294, endPoint x: 245, endPoint y: 302, distance: 64.1
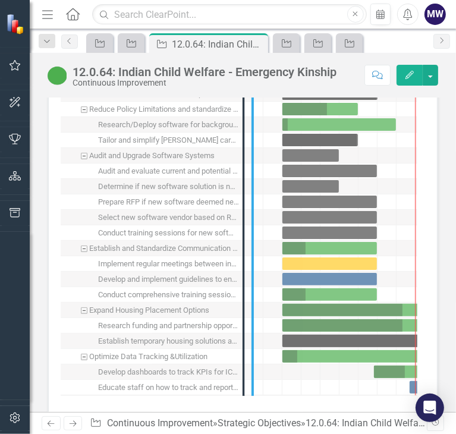
drag, startPoint x: 252, startPoint y: 349, endPoint x: 271, endPoint y: 348, distance: 19.0
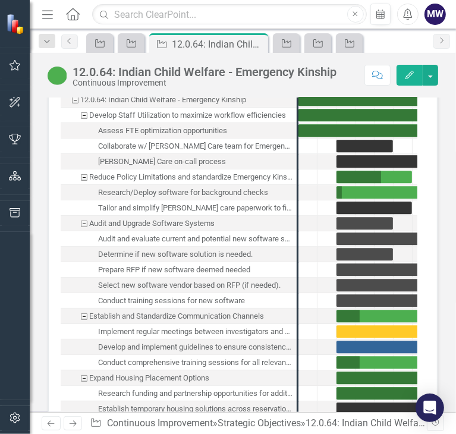
scroll to position [1486, 0]
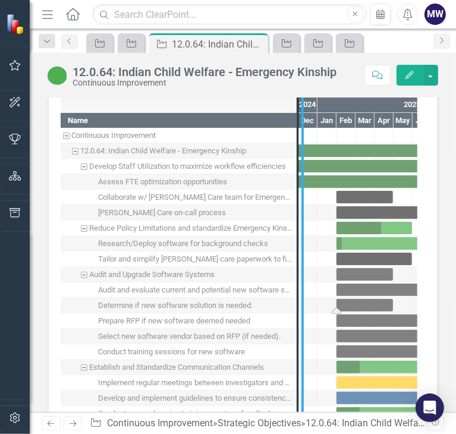
drag, startPoint x: 297, startPoint y: 269, endPoint x: 357, endPoint y: 265, distance: 60.2
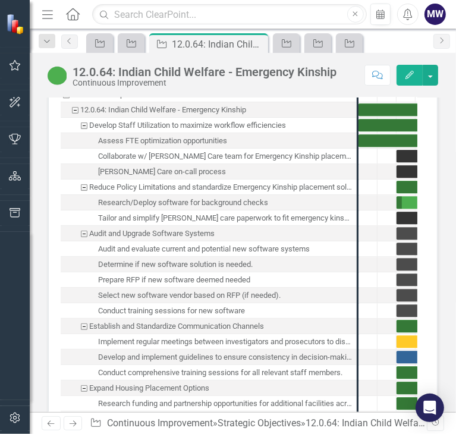
scroll to position [1546, 0]
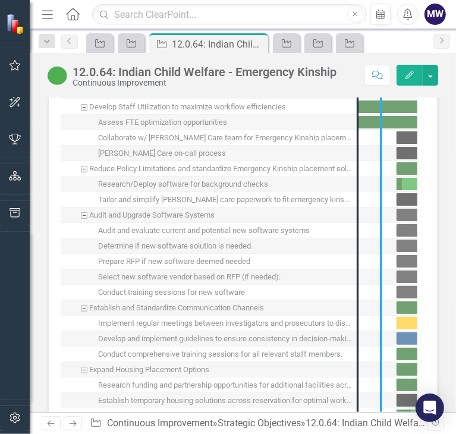
drag, startPoint x: 369, startPoint y: 257, endPoint x: 387, endPoint y: 258, distance: 18.4
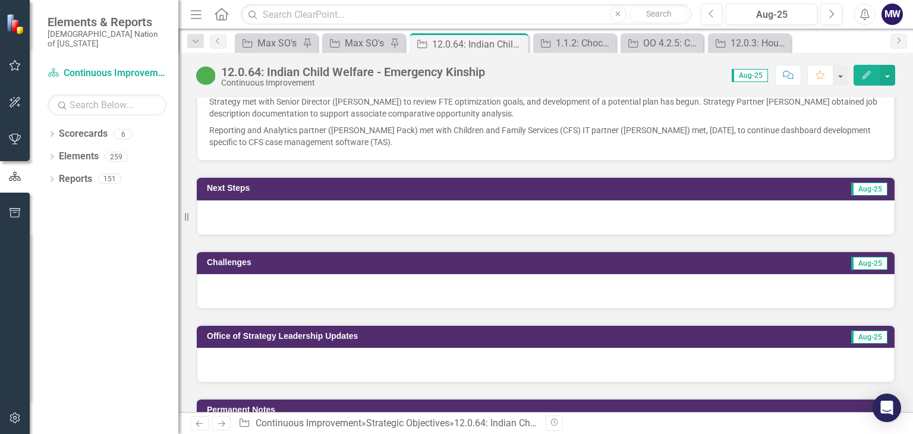
scroll to position [706, 0]
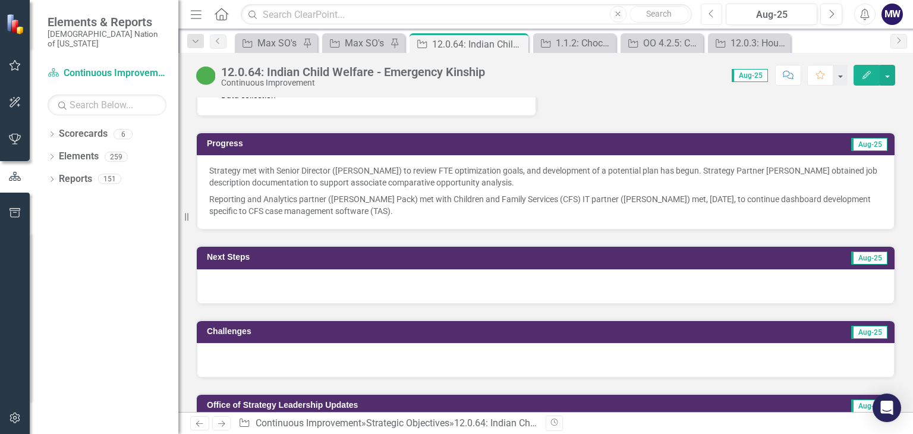
click at [455, 10] on button "Previous" at bounding box center [712, 14] width 22 height 21
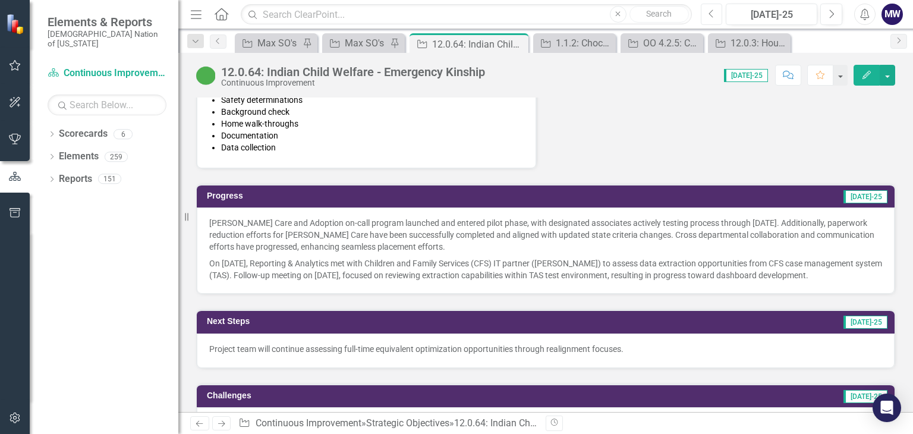
scroll to position [713, 0]
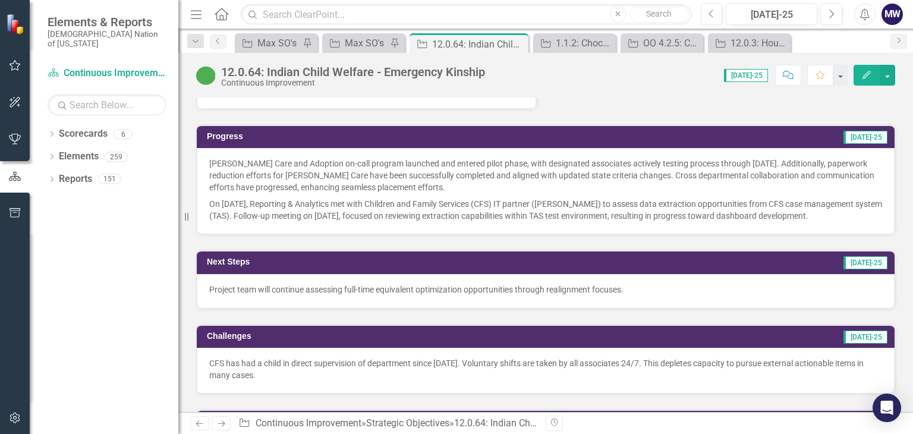
click at [405, 284] on p "Project team will continue assessing full-time equivalent optimization opportun…" at bounding box center [545, 290] width 673 height 12
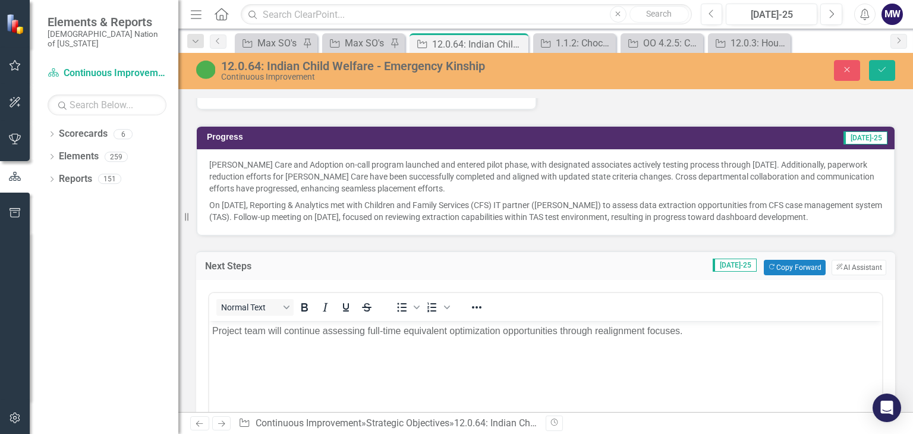
scroll to position [0, 0]
click at [455, 337] on p "Project team will continue assessing full-time equivalent optimization opportun…" at bounding box center [545, 330] width 667 height 14
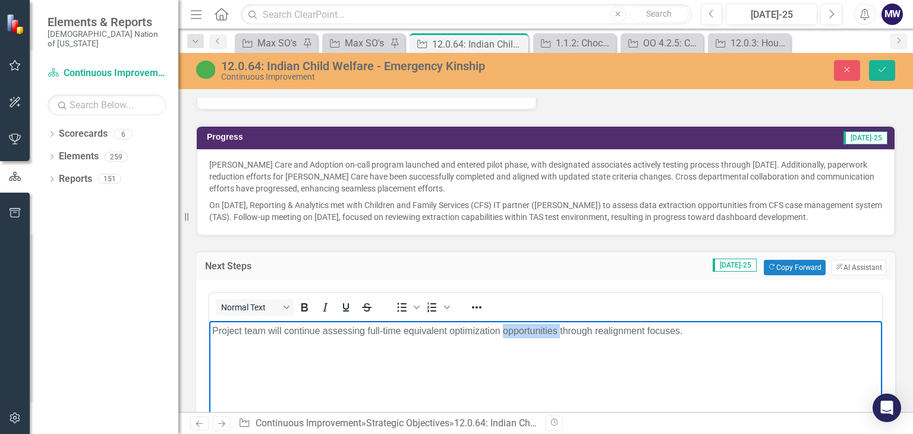
click at [455, 337] on p "Project team will continue assessing full-time equivalent optimization opportun…" at bounding box center [545, 330] width 667 height 14
copy p "Project team will continue assessing full-time equivalent optimization opportun…"
click at [455, 386] on body "Project team will continue assessing full-time equivalent optimization opportun…" at bounding box center [545, 409] width 673 height 178
click at [455, 19] on button "Next" at bounding box center [831, 14] width 22 height 21
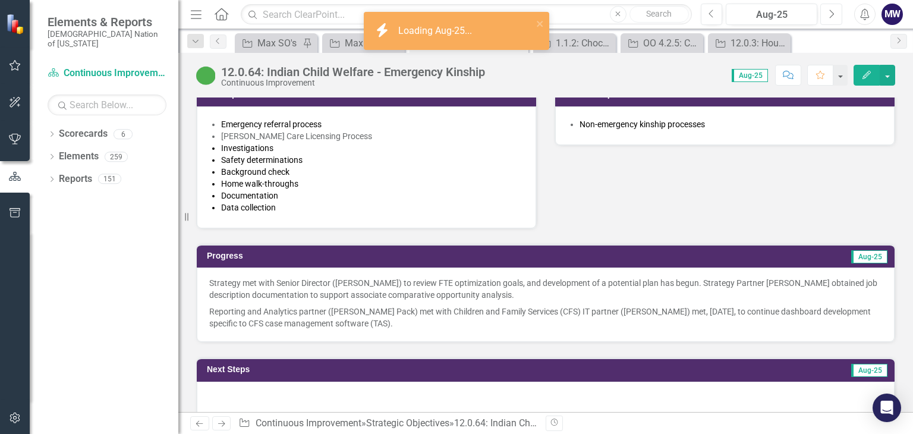
scroll to position [713, 0]
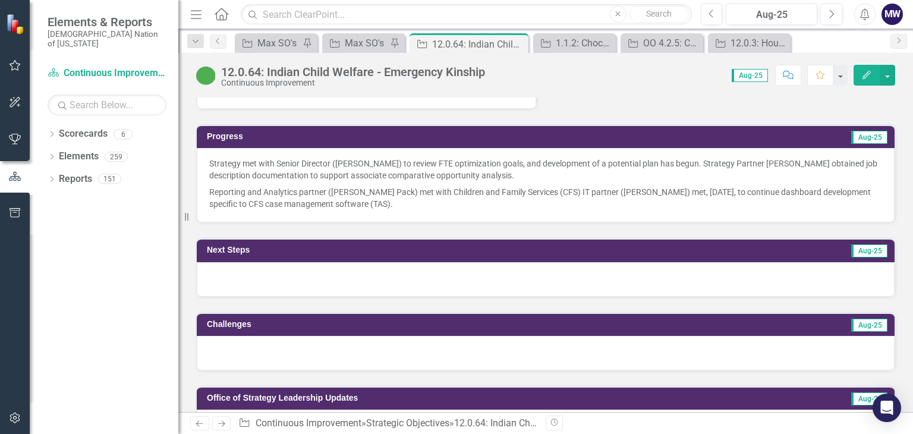
click at [388, 265] on div at bounding box center [546, 279] width 698 height 34
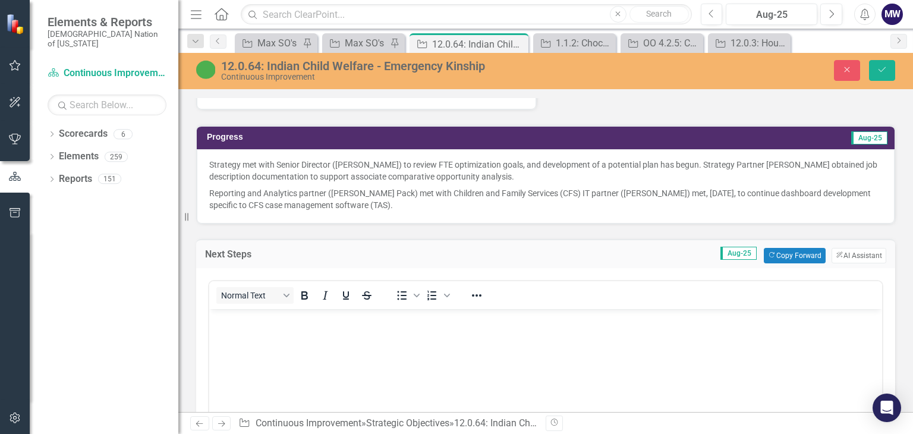
scroll to position [0, 0]
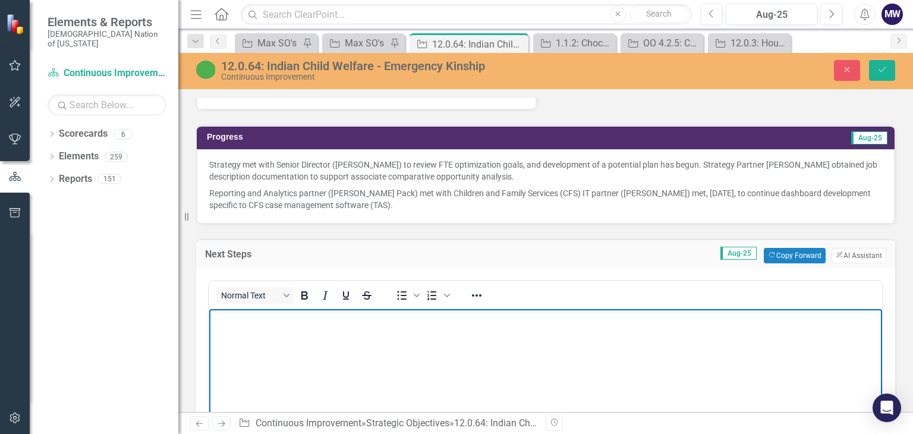
drag, startPoint x: 386, startPoint y: 345, endPoint x: 296, endPoint y: 327, distance: 91.5
click at [296, 327] on body "Rich Text Area. Press ALT-0 for help." at bounding box center [545, 398] width 673 height 178
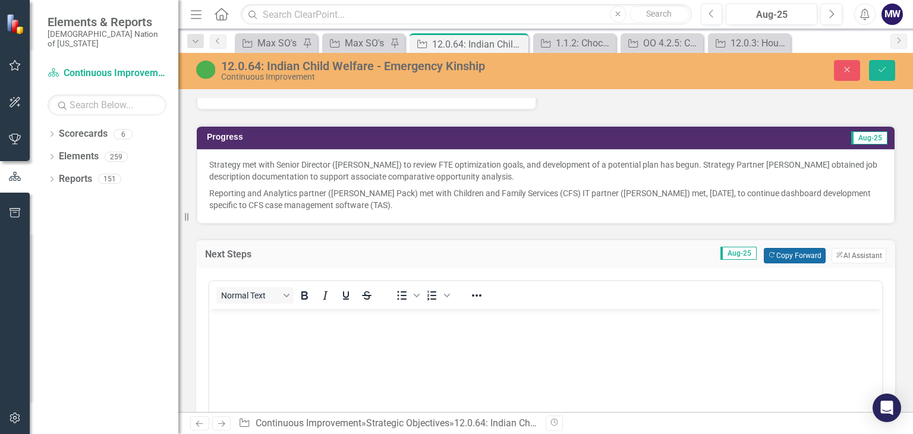
click at [455, 248] on button "Copy Forward Copy Forward" at bounding box center [794, 255] width 61 height 15
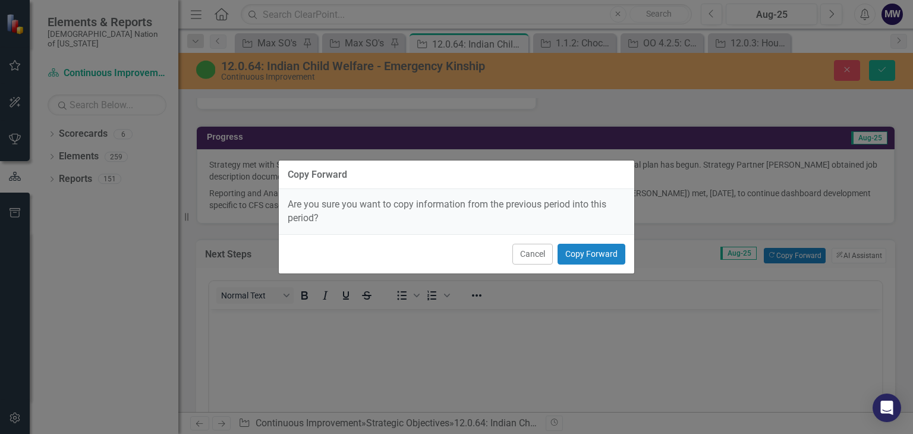
click at [455, 241] on div "Cancel Copy Forward" at bounding box center [457, 253] width 356 height 39
click at [455, 251] on button "Copy Forward" at bounding box center [592, 254] width 68 height 21
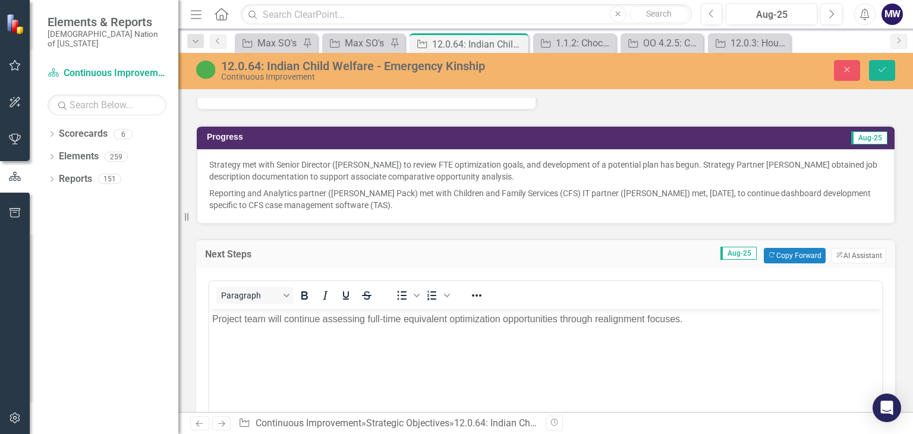
click at [455, 318] on p "Project team will continue assessing full-time equivalent optimization opportun…" at bounding box center [545, 319] width 667 height 14
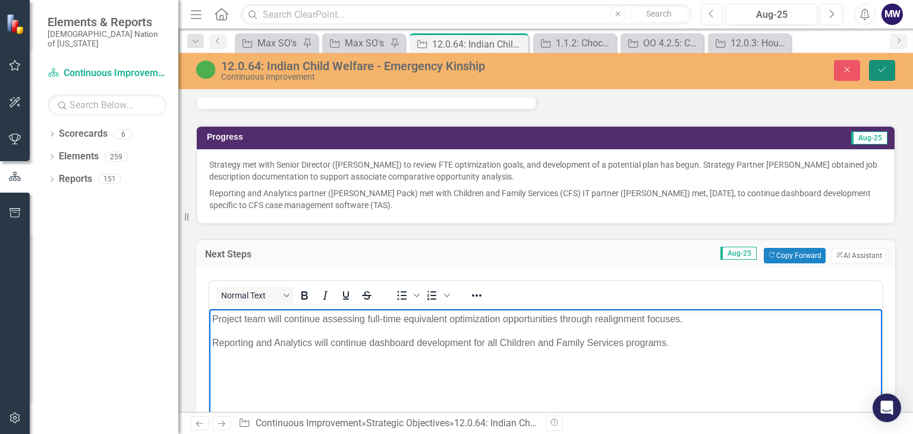
click at [455, 66] on button "Save" at bounding box center [882, 70] width 26 height 21
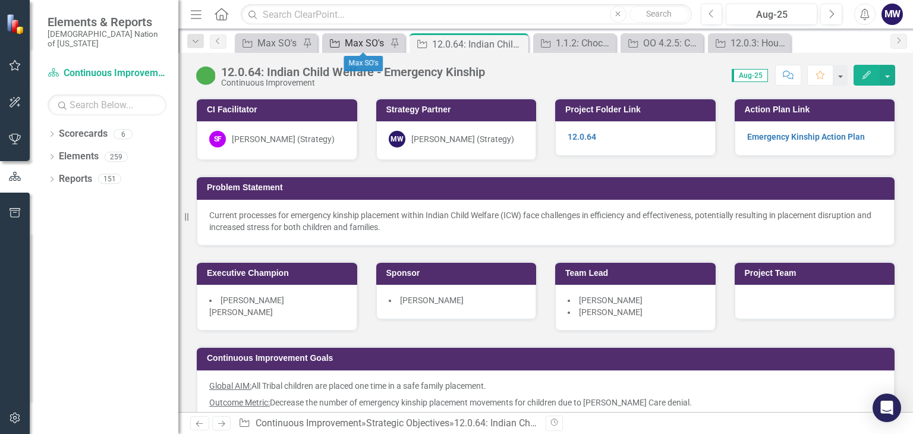
click at [359, 46] on div "Max SO's" at bounding box center [366, 43] width 42 height 15
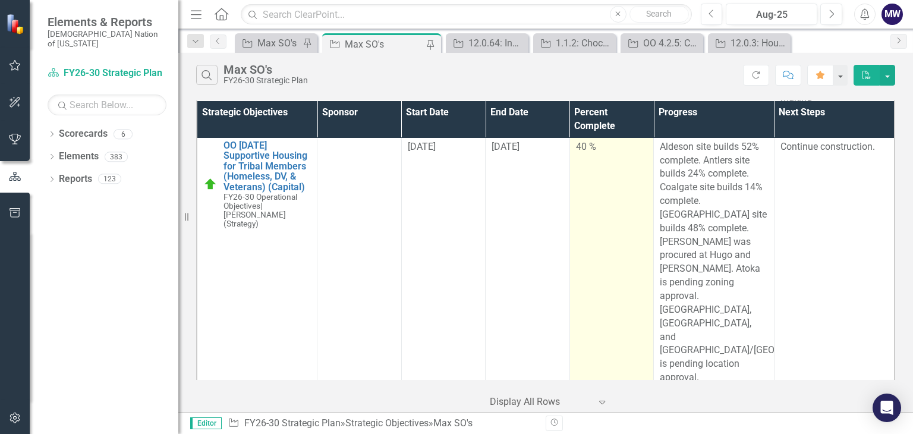
scroll to position [4556, 0]
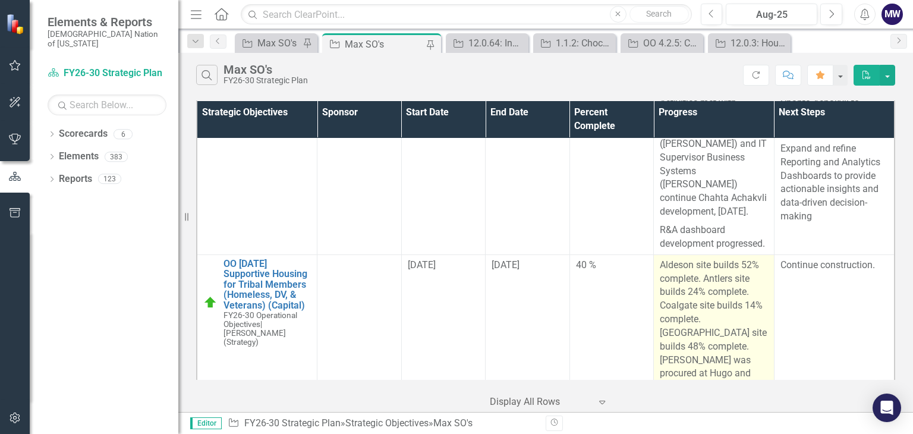
click at [455, 327] on p "Aldeson site builds 52% complete. Antlers site builds 24% complete. Coalgate si…" at bounding box center [714, 381] width 108 height 244
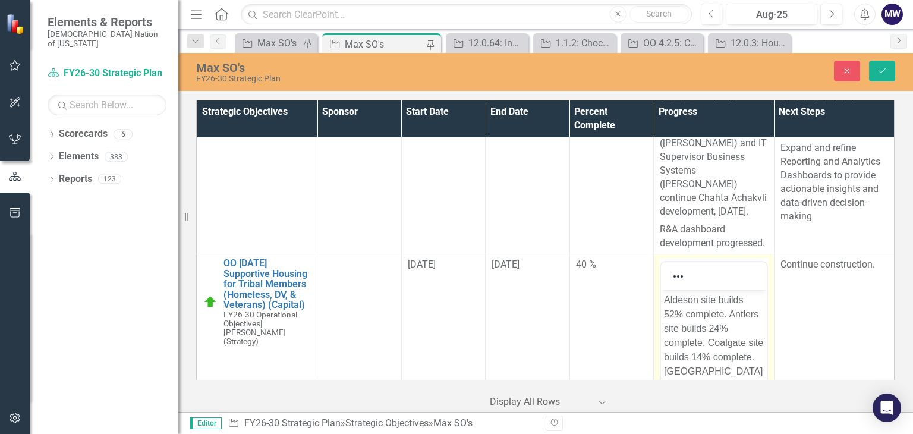
scroll to position [0, 0]
click at [455, 73] on icon "Save" at bounding box center [882, 71] width 11 height 8
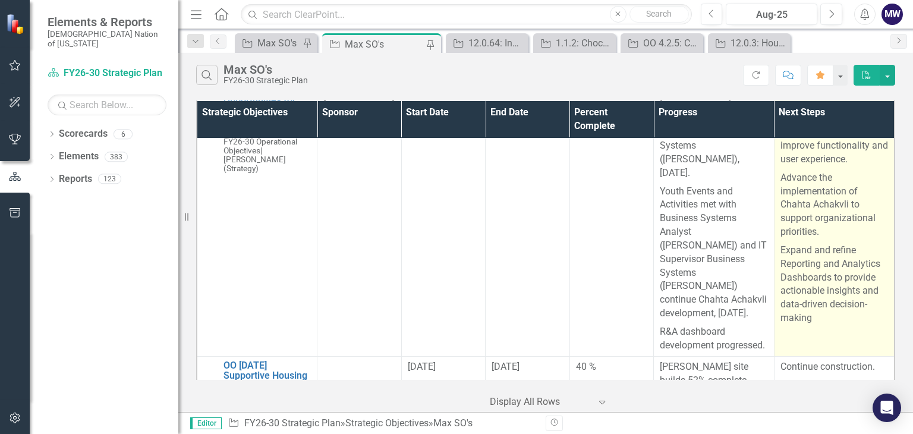
scroll to position [4437, 0]
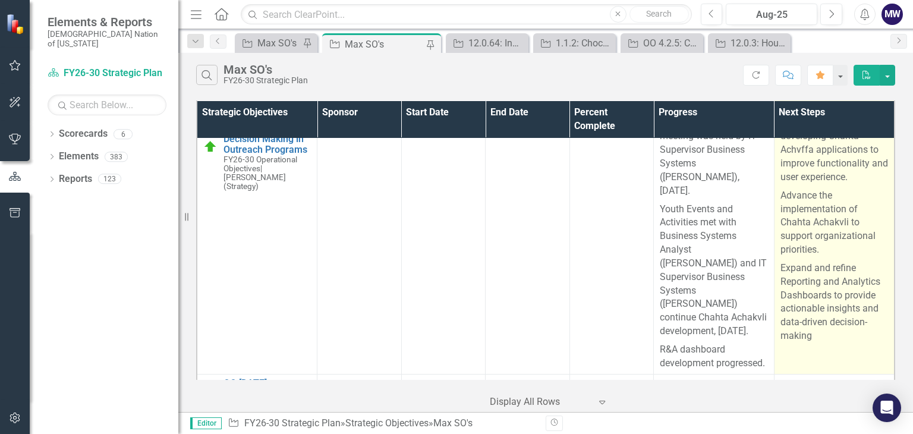
click at [455, 259] on p "Advance the implementation of Chahta Achakvli to support organizational priorit…" at bounding box center [835, 223] width 108 height 73
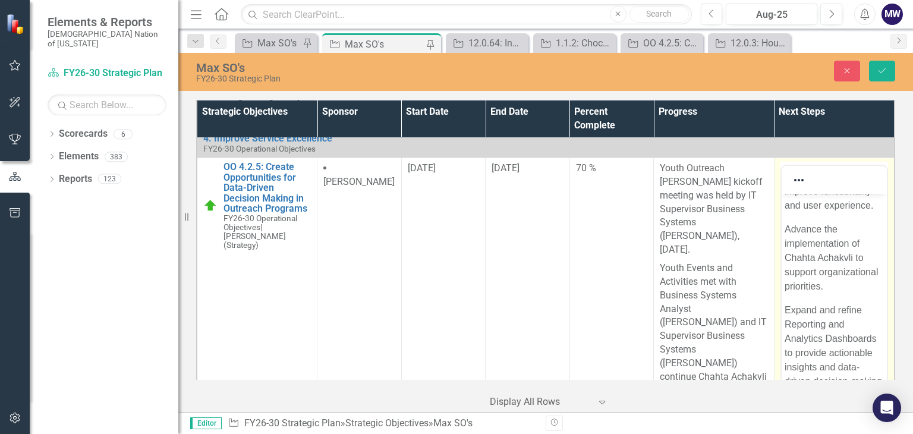
scroll to position [59, 0]
click at [455, 269] on p "Advance the implementation of Chahta Achakvli to support organizational priorit…" at bounding box center [833, 267] width 99 height 71
drag, startPoint x: 821, startPoint y: 211, endPoint x: 783, endPoint y: 211, distance: 38.1
click at [455, 211] on body "Project teams will continue enhancing and developing Chahta Achvffa application…" at bounding box center [833, 262] width 105 height 277
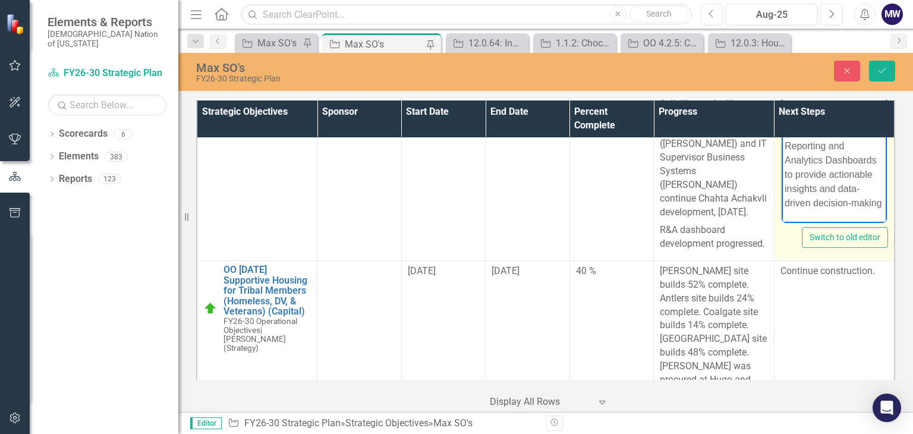
scroll to position [155, 0]
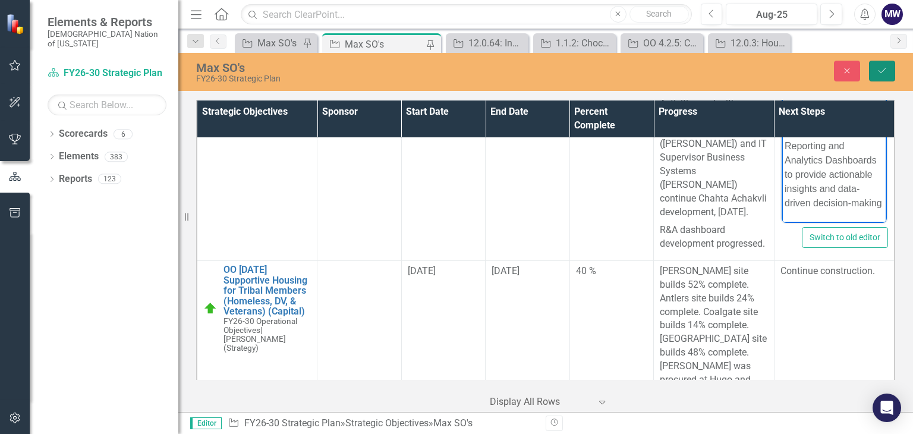
click at [455, 74] on icon "Save" at bounding box center [882, 71] width 11 height 8
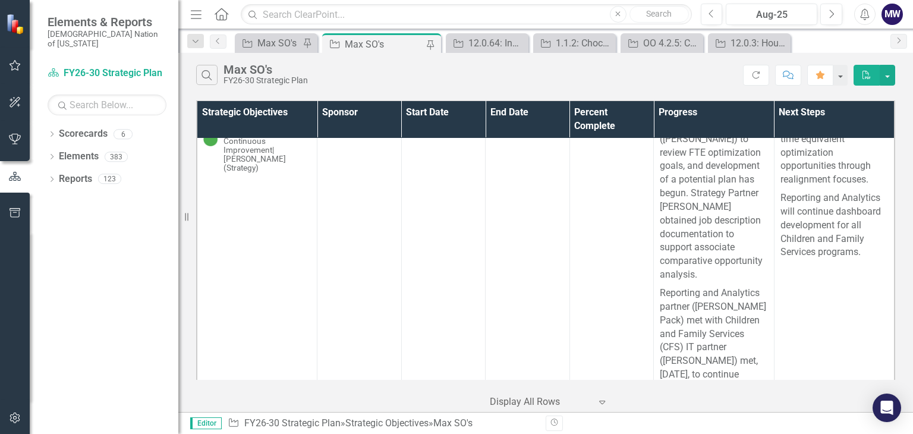
scroll to position [3664, 0]
